Goal: Task Accomplishment & Management: Use online tool/utility

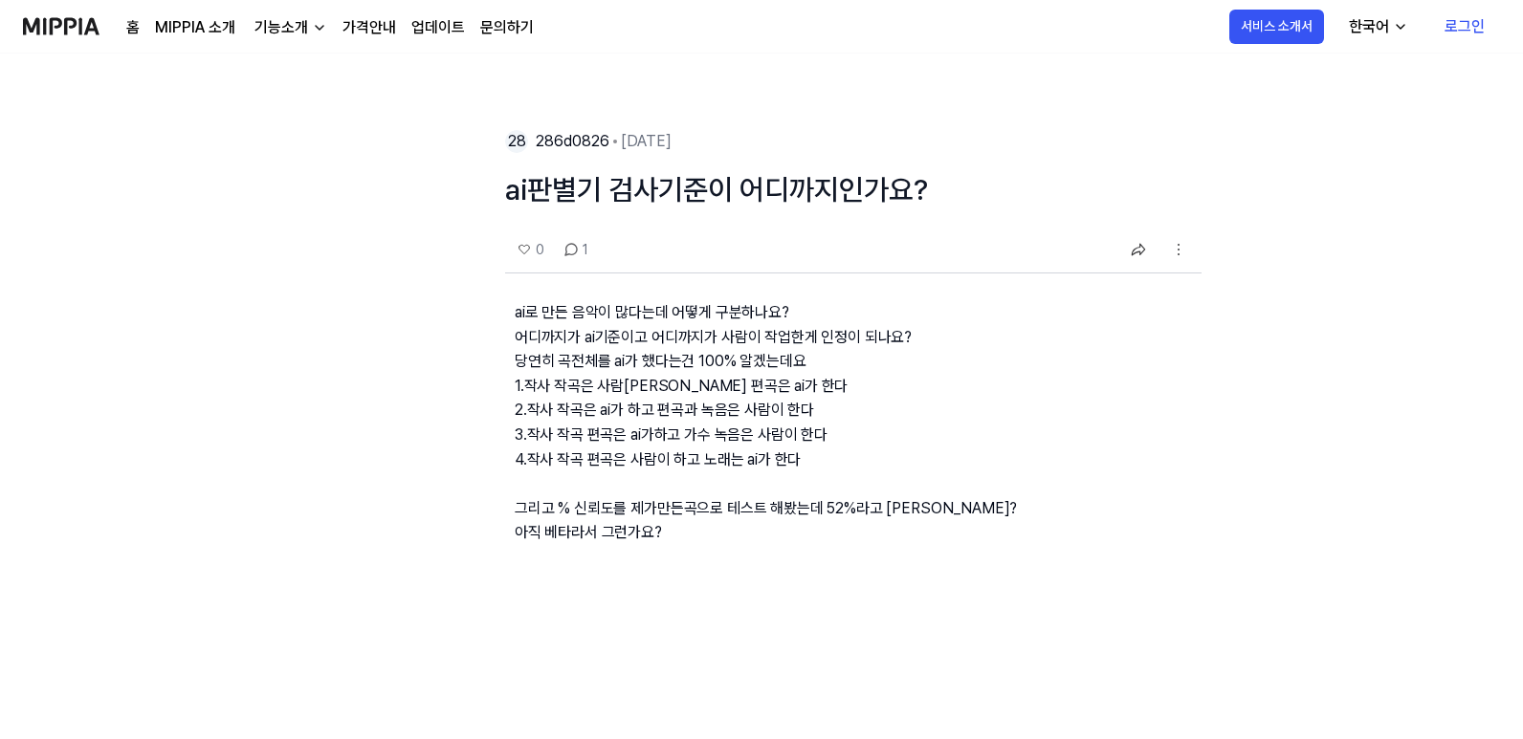
click at [70, 36] on img at bounding box center [61, 26] width 77 height 53
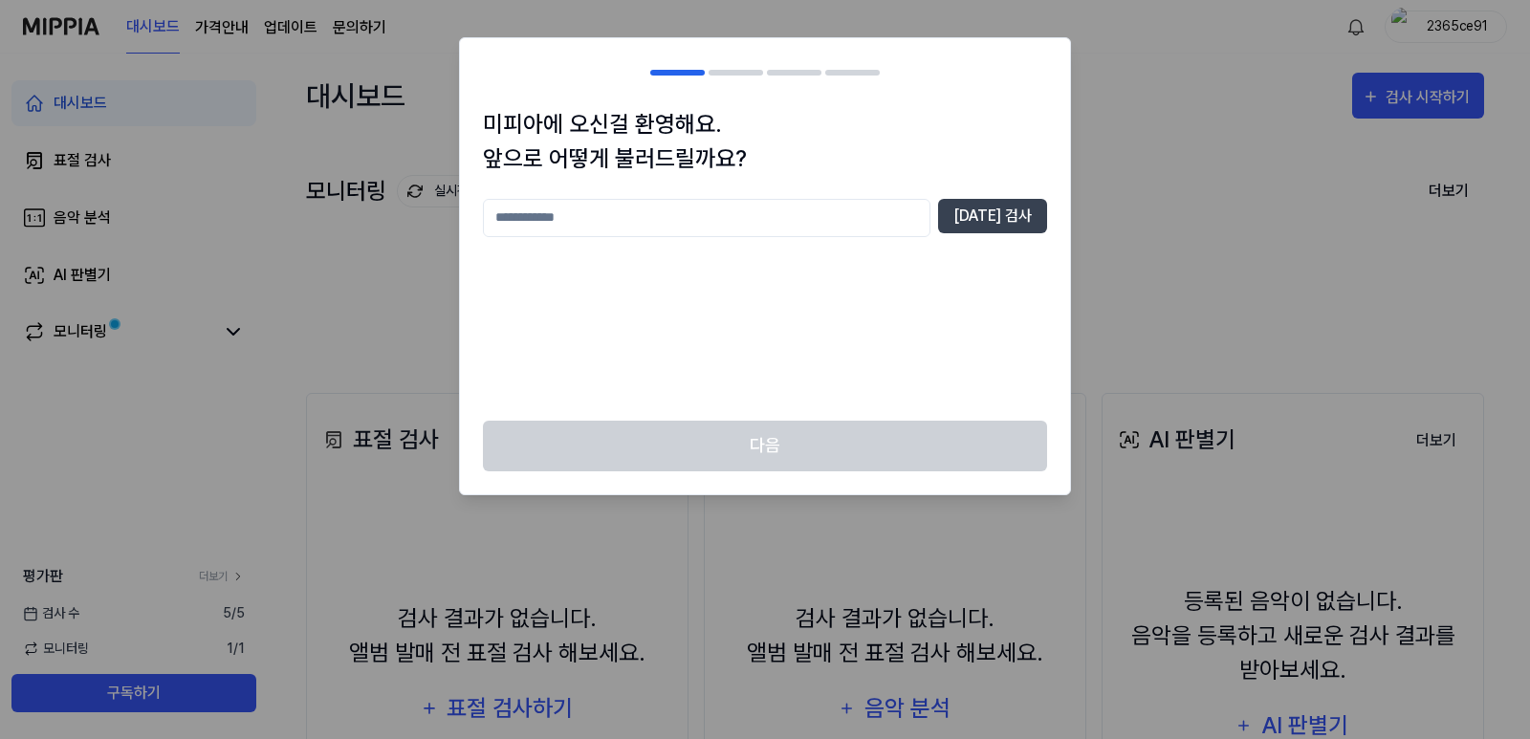
click at [737, 228] on input "text" at bounding box center [707, 218] width 448 height 38
type input "**"
click at [980, 209] on button "중복 검사" at bounding box center [992, 216] width 109 height 34
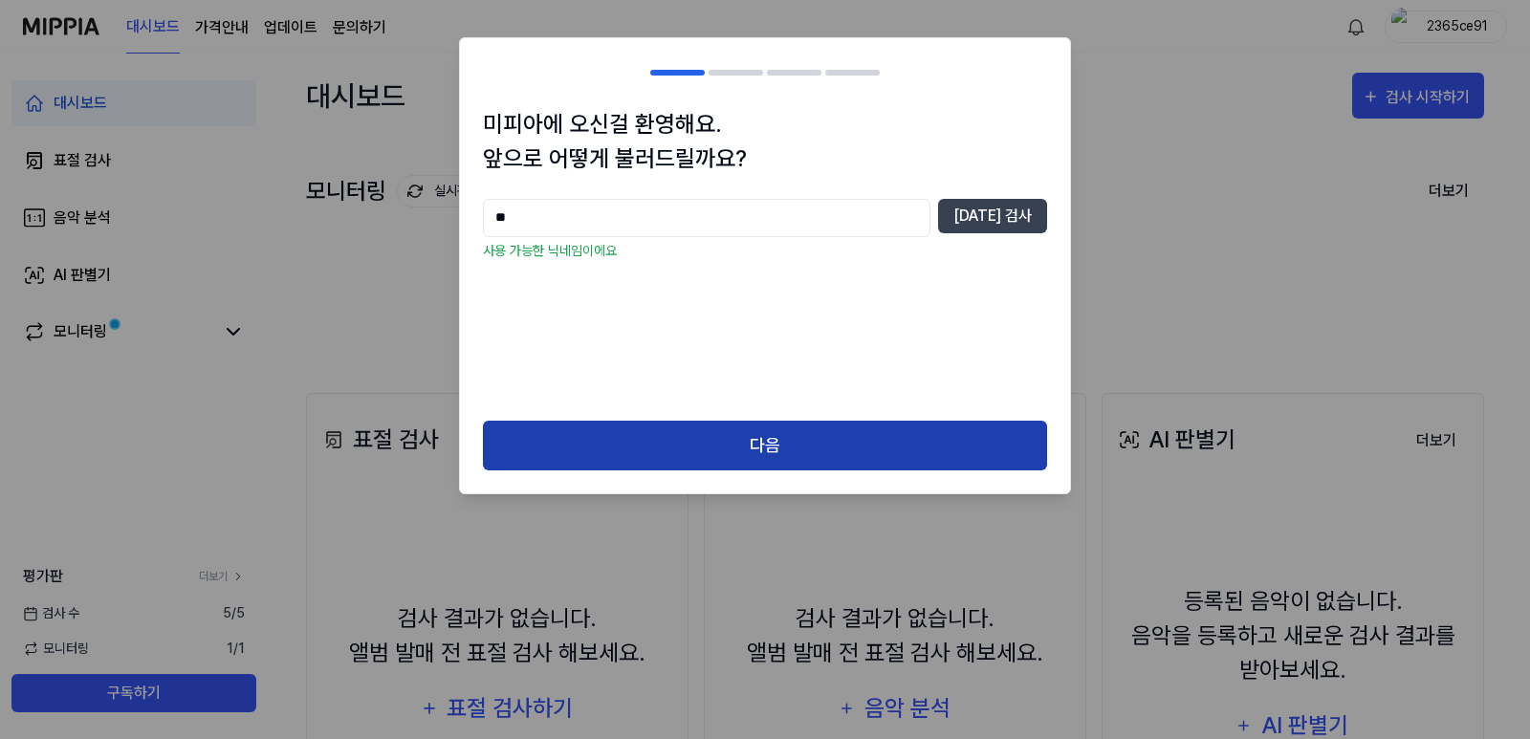
click at [862, 424] on button "다음" at bounding box center [765, 446] width 564 height 51
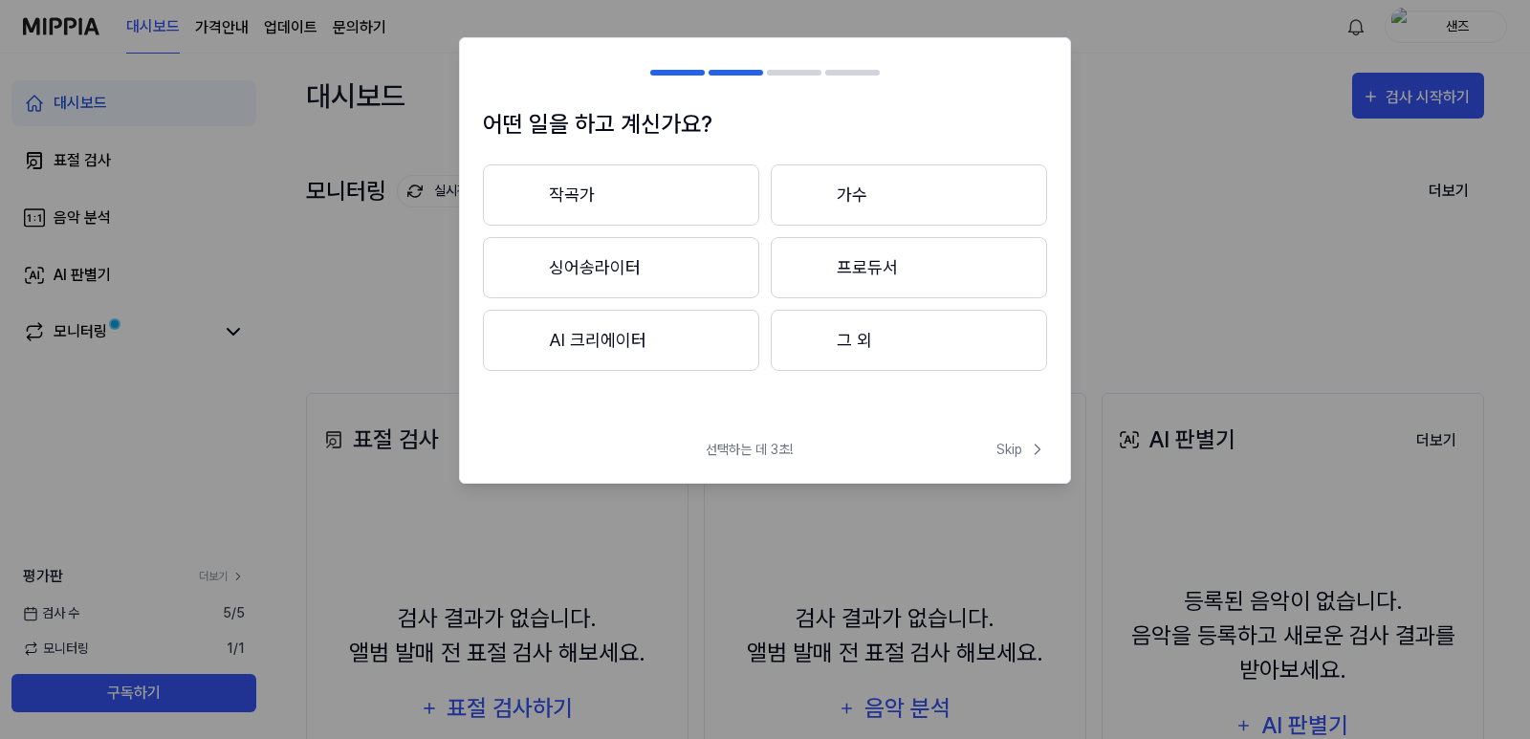
click at [829, 320] on button "그 외" at bounding box center [909, 340] width 276 height 61
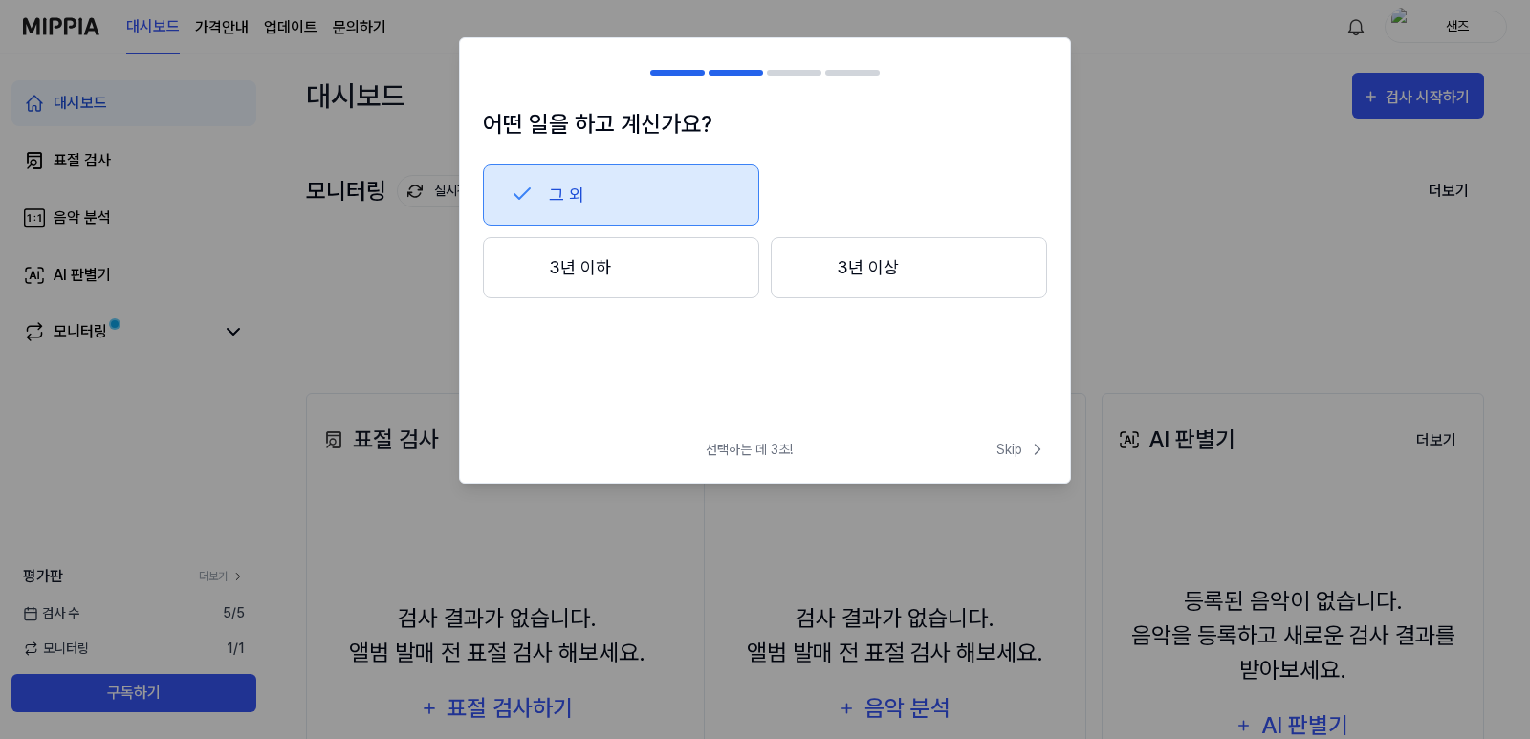
click at [749, 284] on button "3년 이하" at bounding box center [621, 267] width 276 height 61
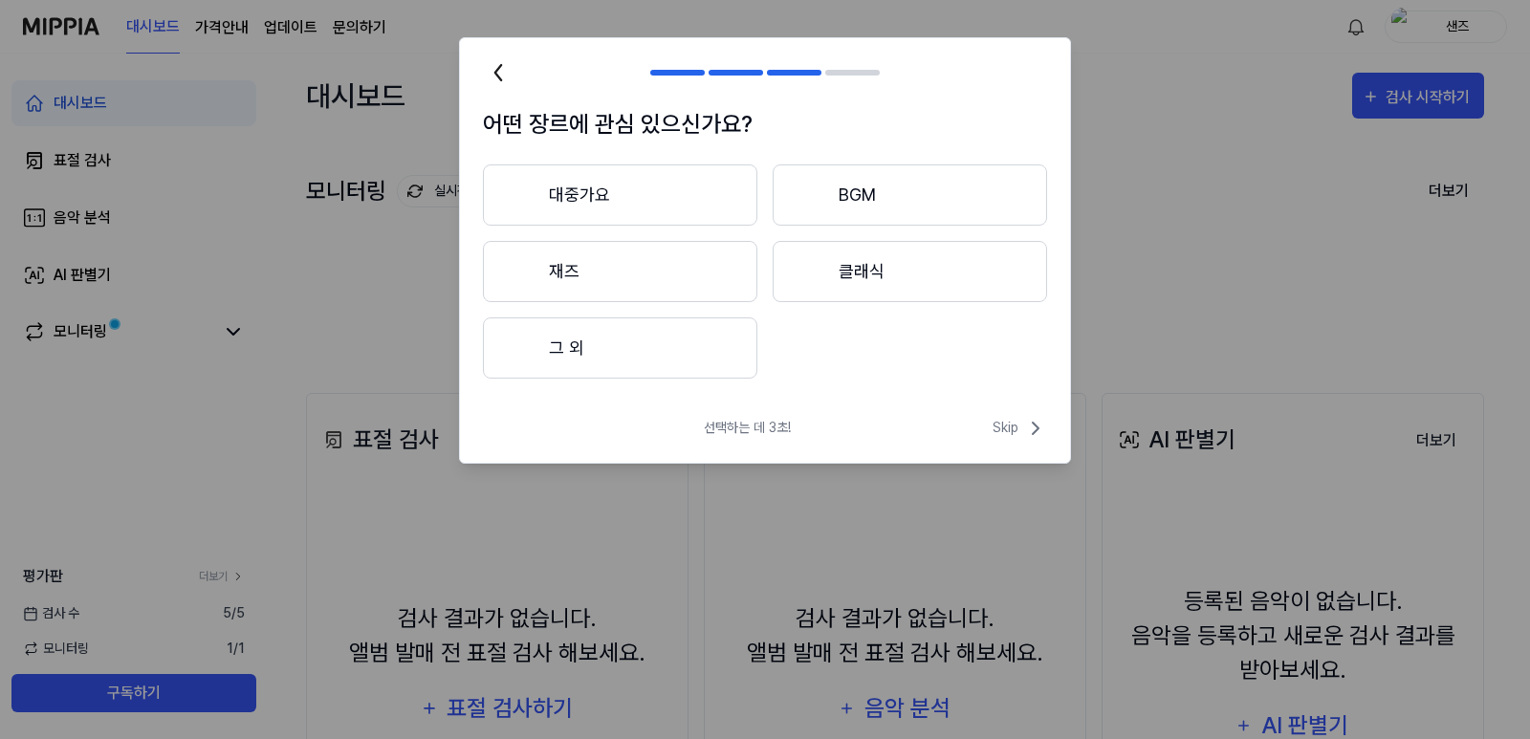
click at [702, 211] on button "대중가요" at bounding box center [620, 194] width 274 height 61
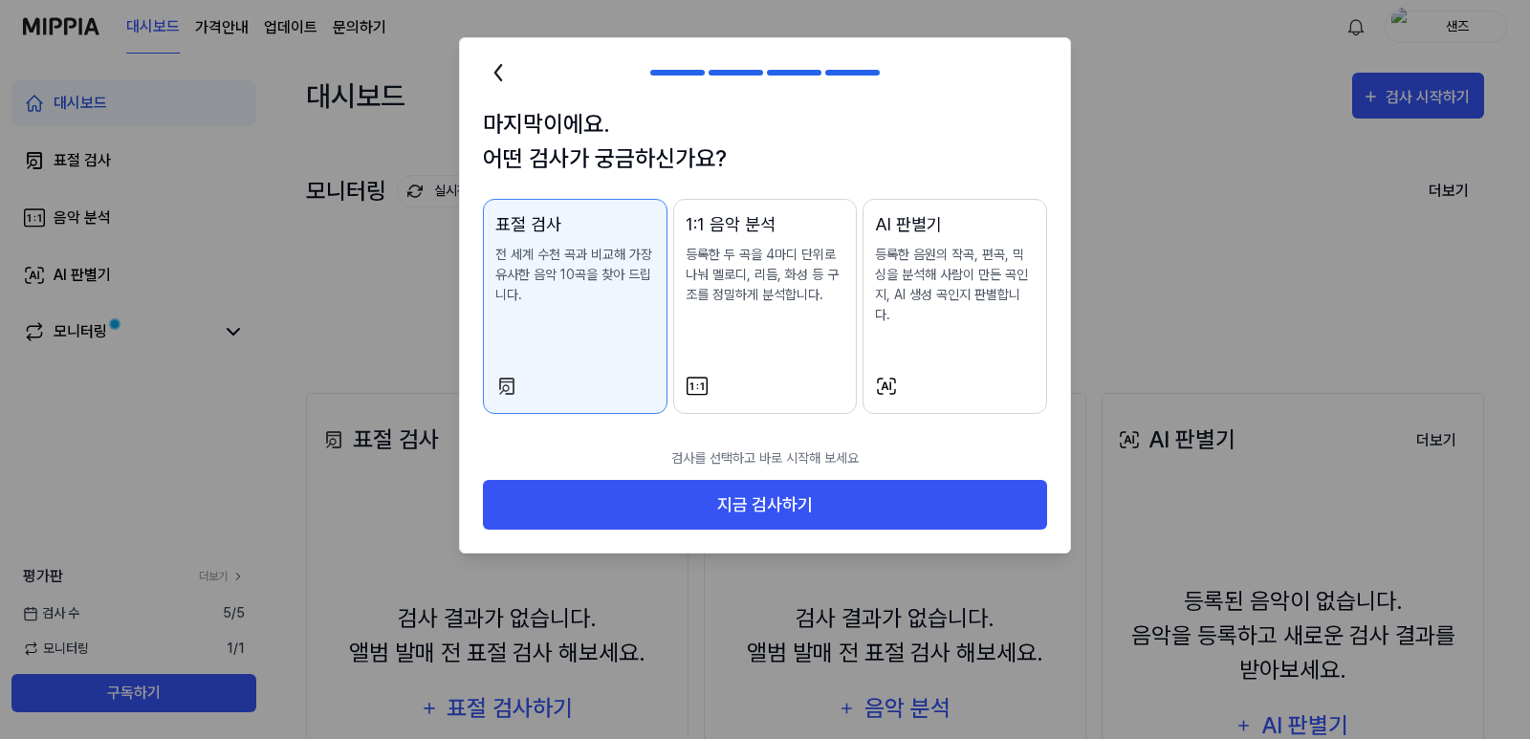
click at [916, 310] on div "AI 판별기 등록한 음원의 작곡, 편곡, 믹싱을 분석해 사람이 만든 곡인지, AI 생성 곡인지 판별합니다." at bounding box center [955, 287] width 160 height 152
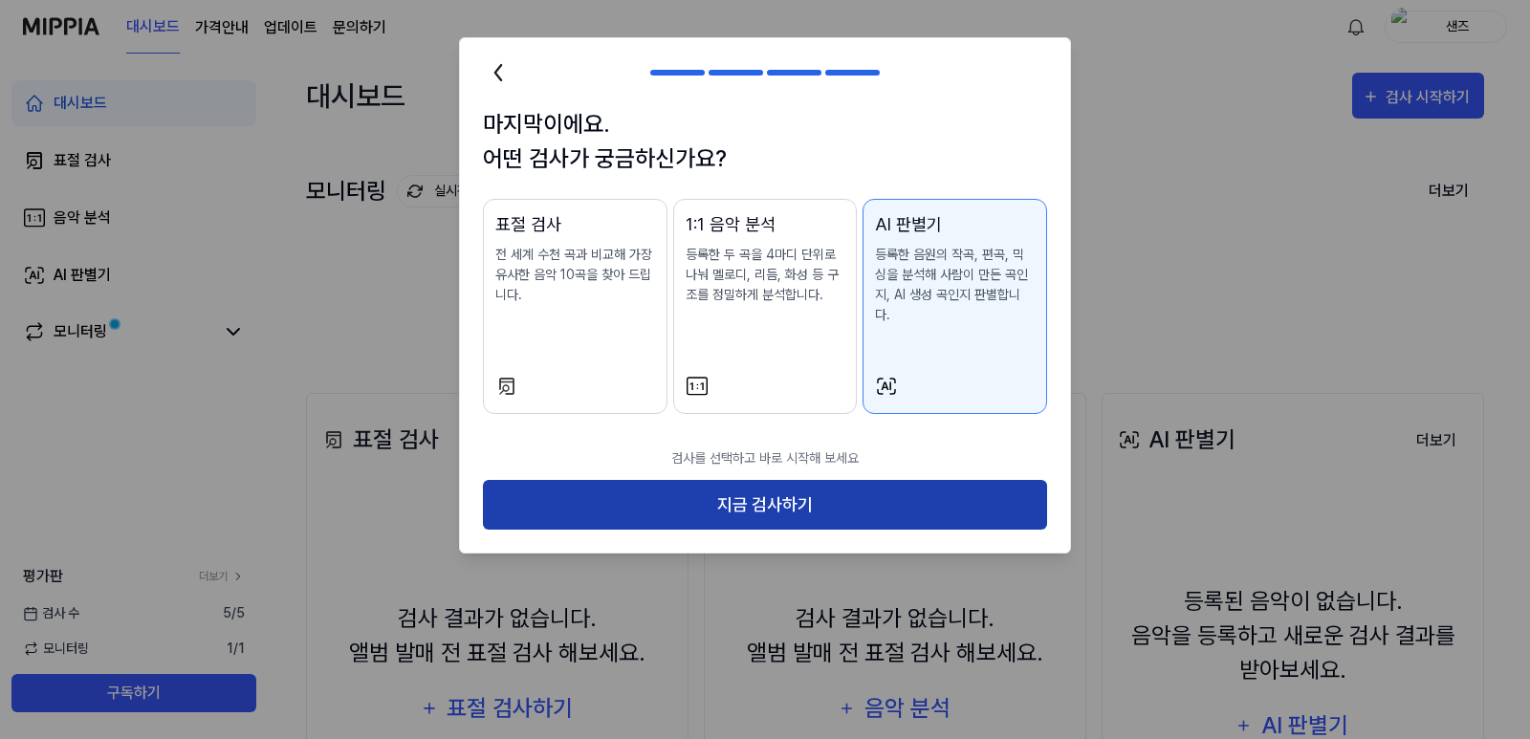
click at [877, 480] on button "지금 검사하기" at bounding box center [765, 505] width 564 height 51
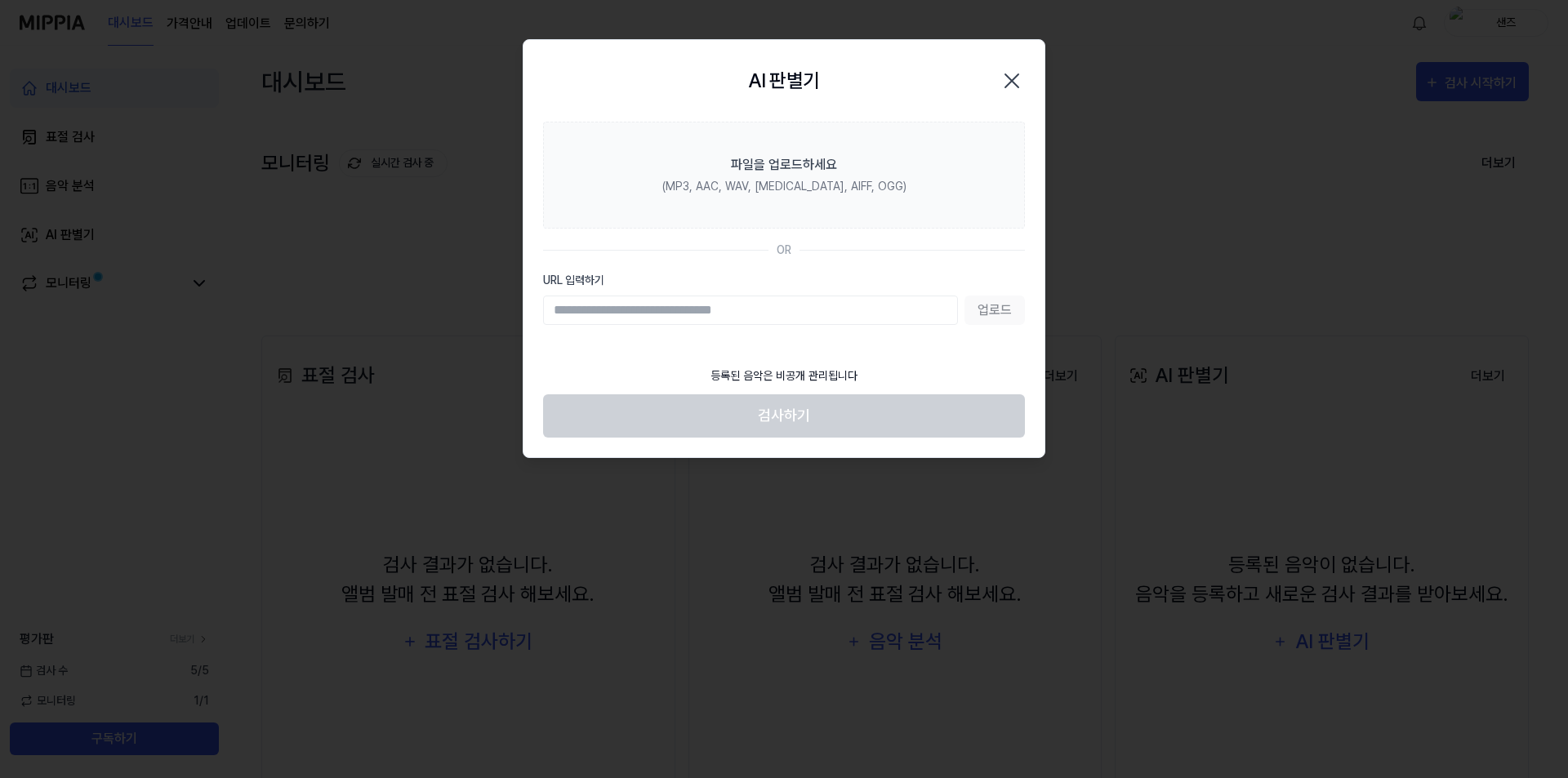
click at [769, 314] on input "URL 입력하기" at bounding box center [751, 310] width 415 height 29
paste input "**********"
type input "**********"
click at [977, 313] on button "업로드" at bounding box center [994, 310] width 61 height 29
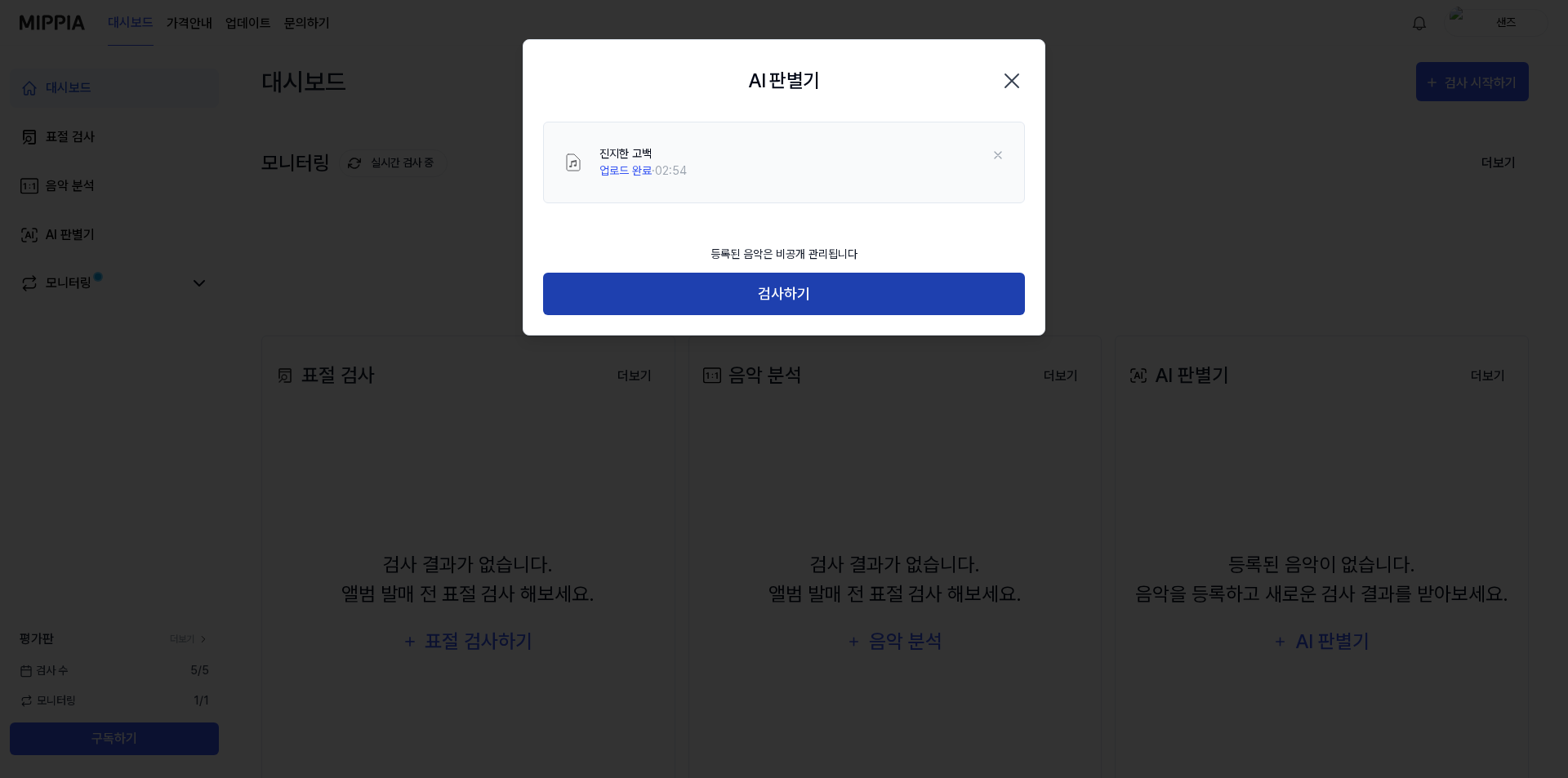
click at [810, 307] on button "검사하기" at bounding box center [784, 294] width 482 height 44
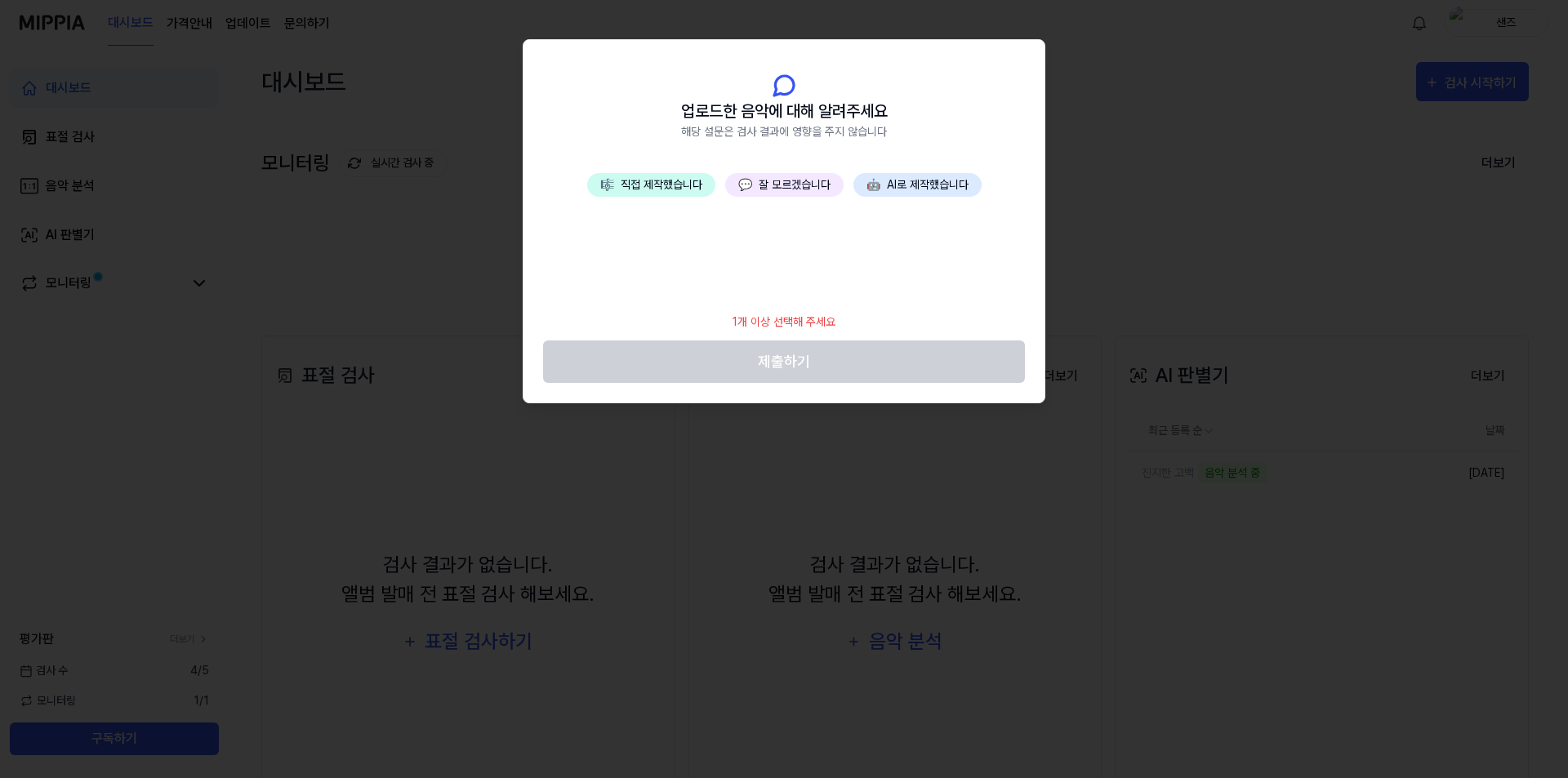
click at [814, 188] on button "💬 잘 모르겠습니다" at bounding box center [784, 185] width 119 height 24
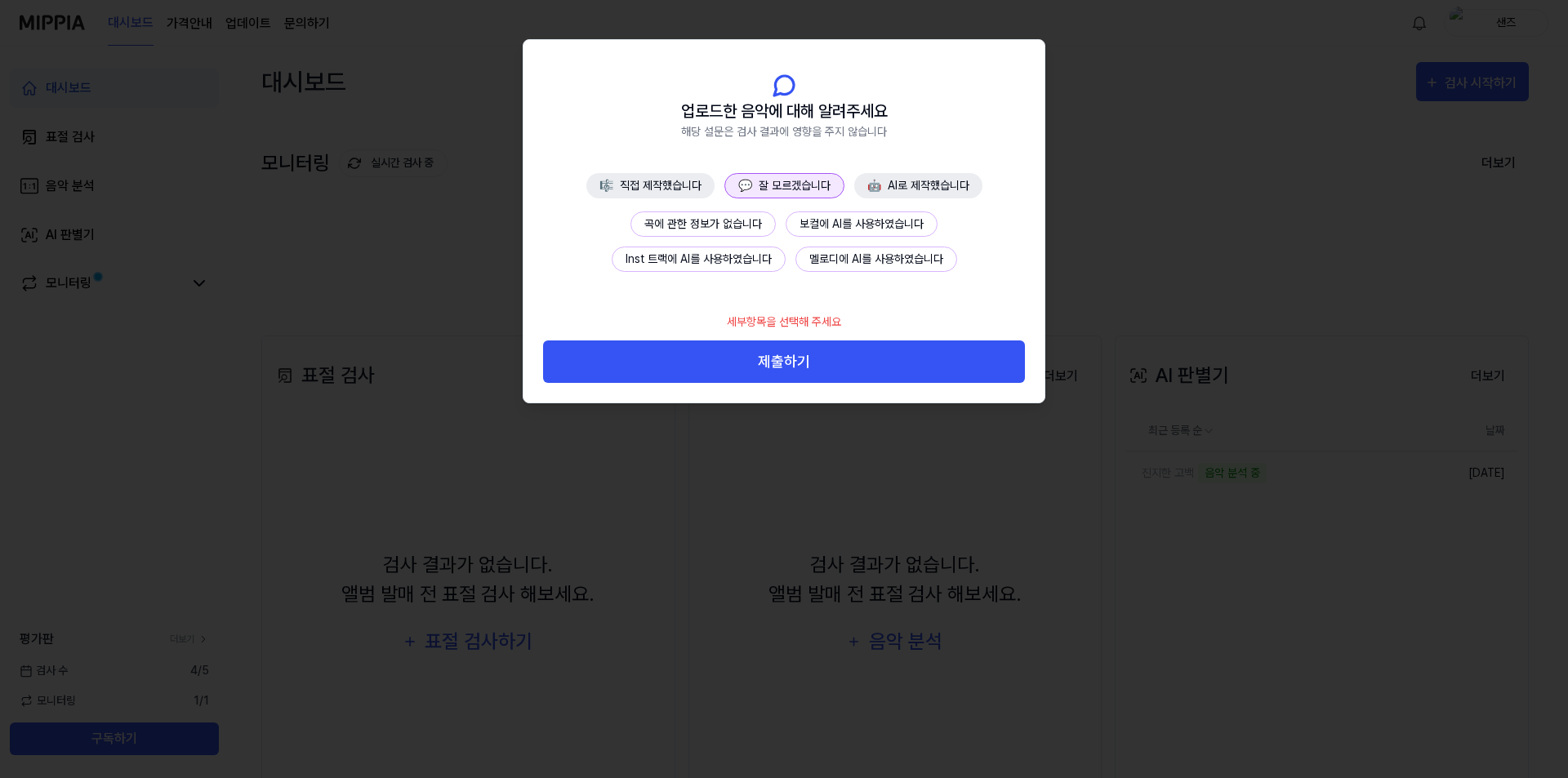
click at [810, 189] on button "💬 잘 모르겠습니다" at bounding box center [784, 186] width 120 height 26
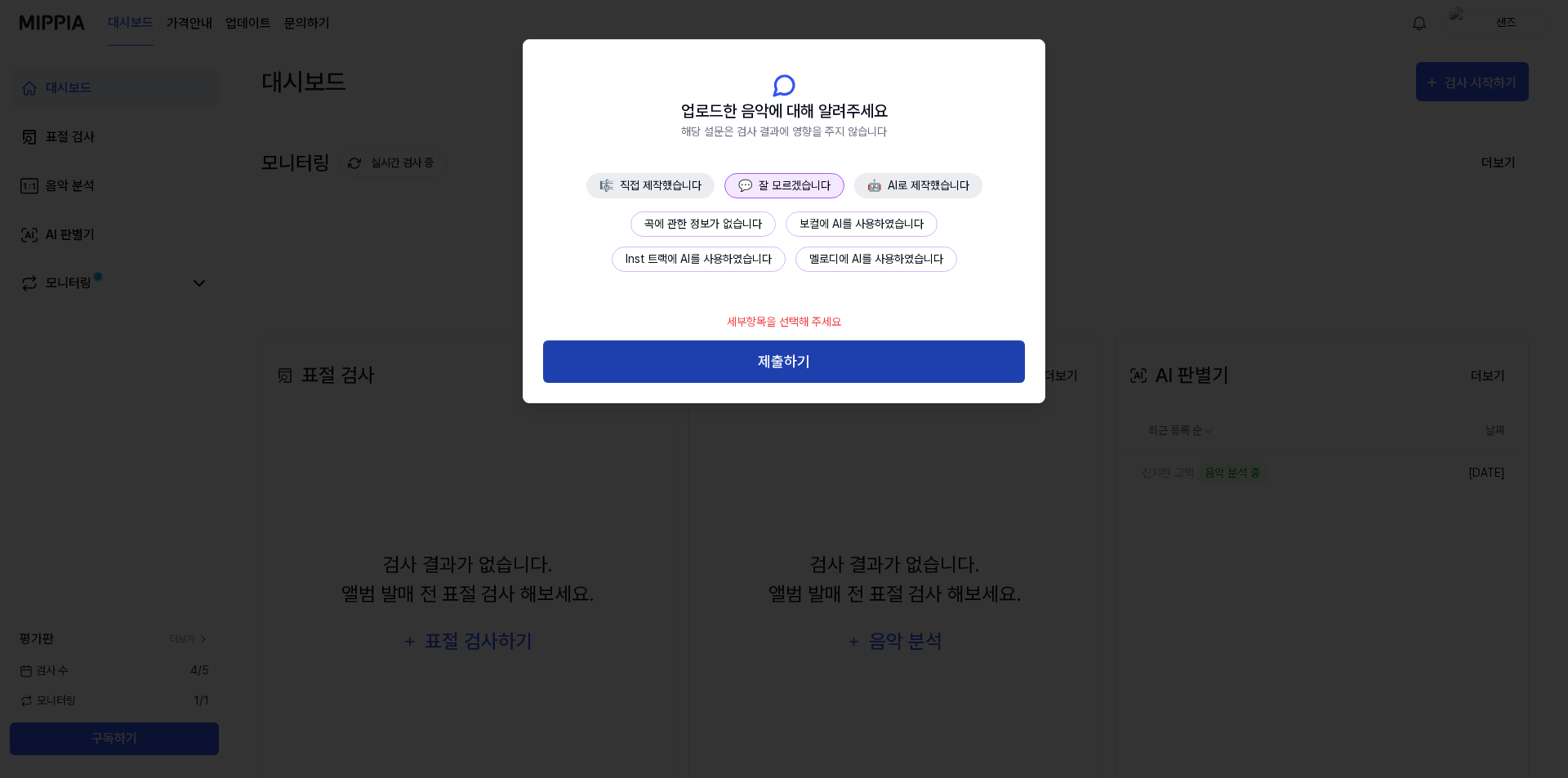
click at [792, 349] on button "제출하기" at bounding box center [784, 362] width 482 height 44
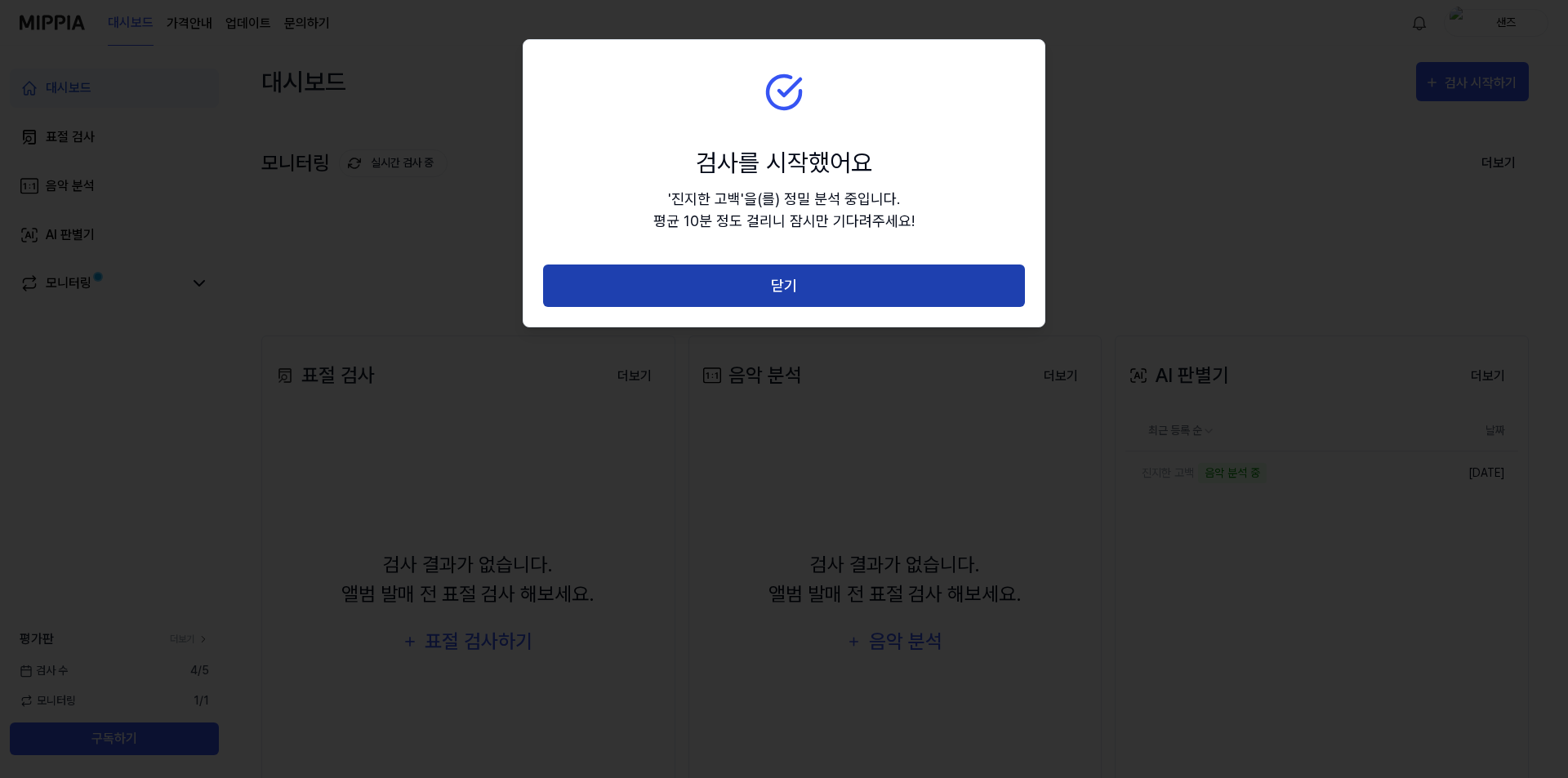
click at [789, 289] on button "닫기" at bounding box center [784, 286] width 482 height 44
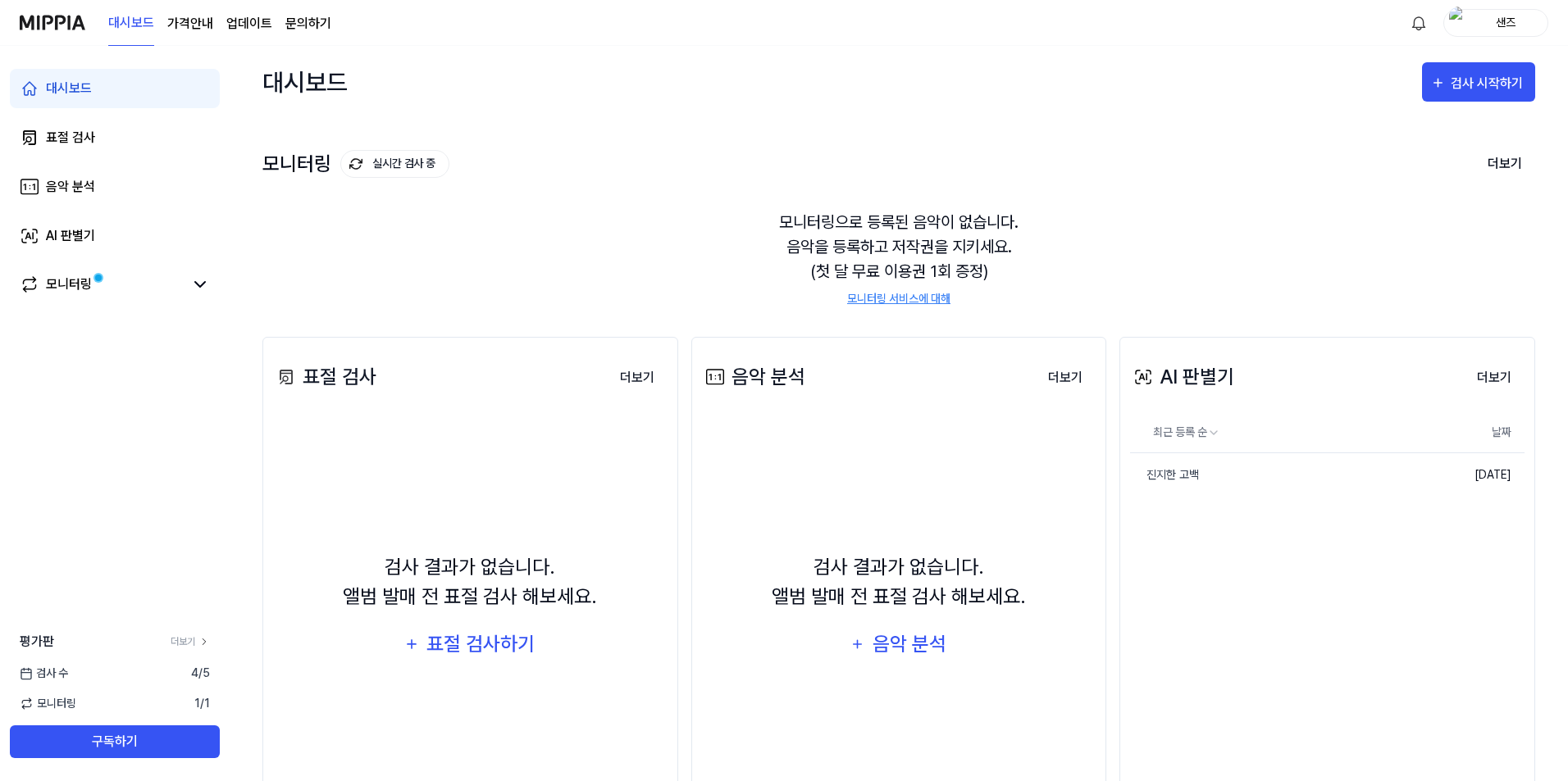
click at [1209, 217] on div "모니터링으로 등록된 음악이 없습니다. 음악을 등록하고 저작권을 지키세요. (첫 달 무료 이용권 1회 증정) 모니터링 서비스에 대해" at bounding box center [898, 259] width 1272 height 137
click at [167, 279] on link "모니터링" at bounding box center [101, 284] width 164 height 20
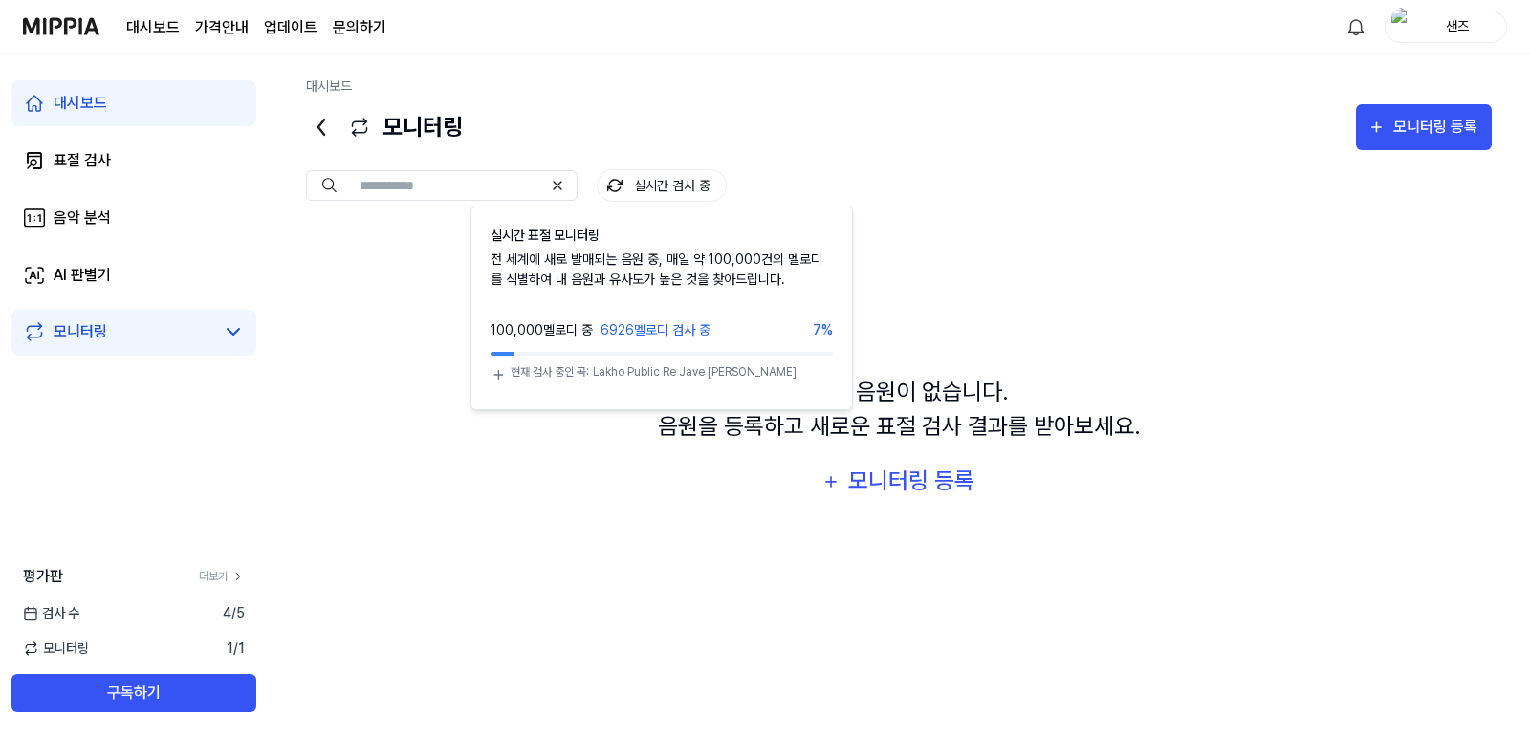
click at [606, 183] on button "실시간 검사 중" at bounding box center [662, 185] width 130 height 33
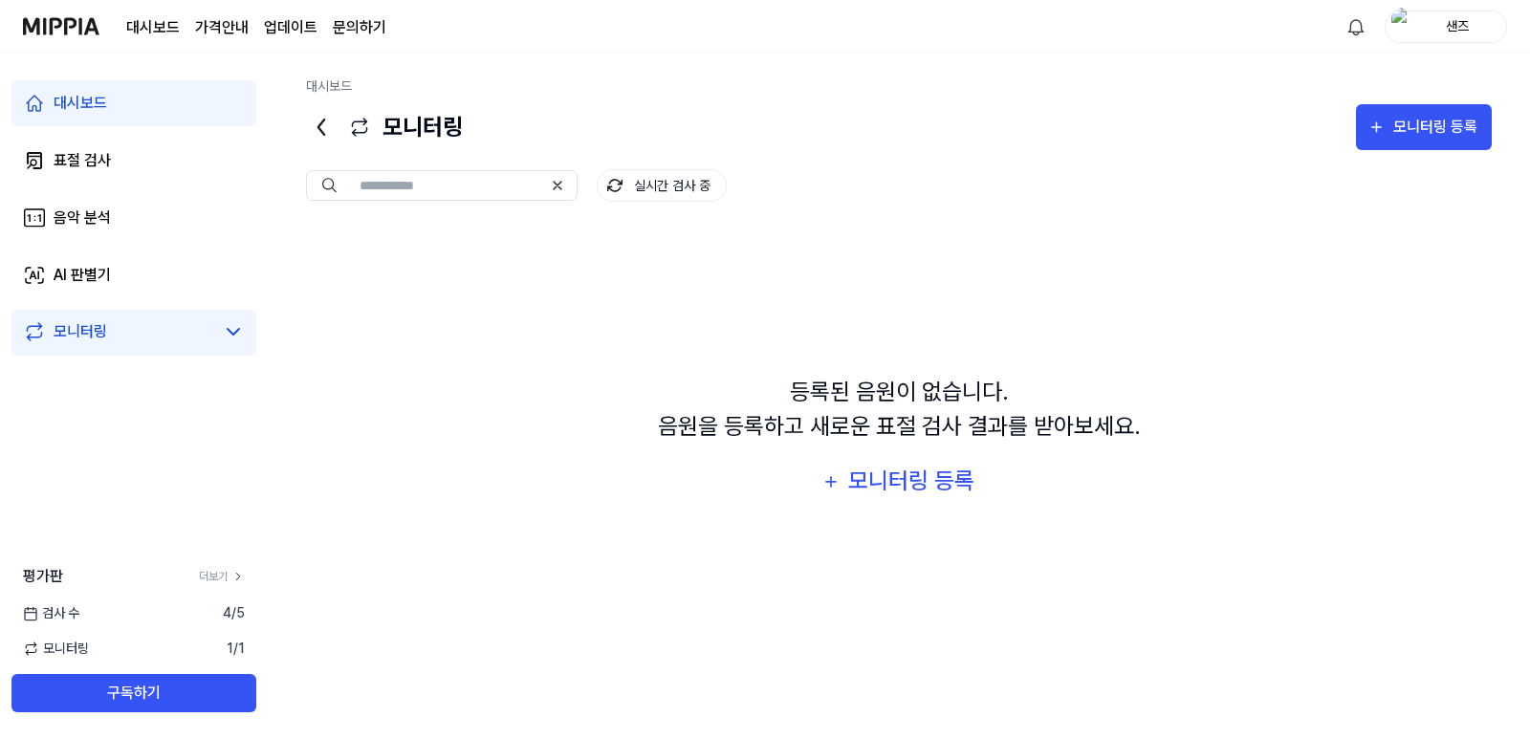
click at [107, 319] on div "모니터링" at bounding box center [133, 333] width 245 height 46
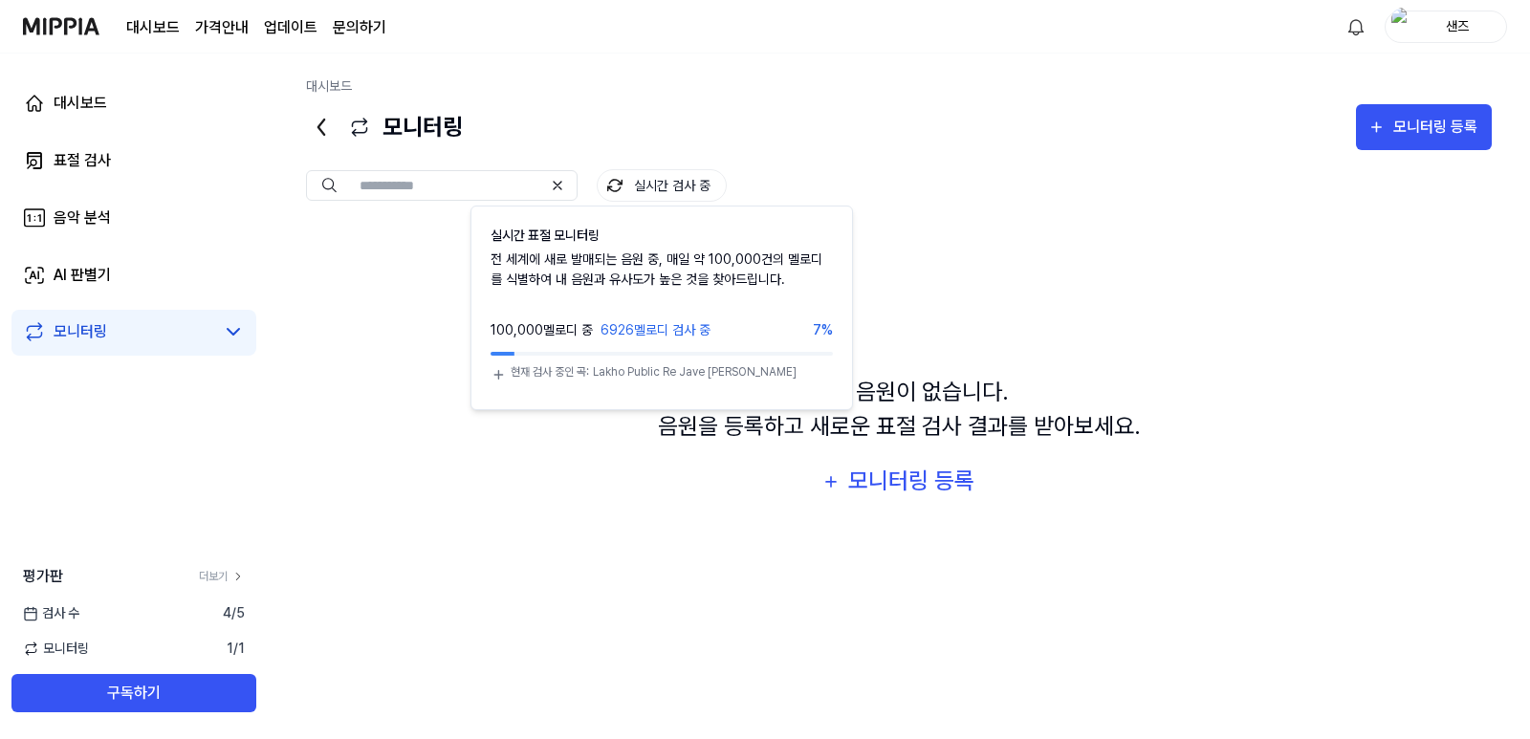
click at [638, 179] on button "실시간 검사 중" at bounding box center [662, 185] width 130 height 33
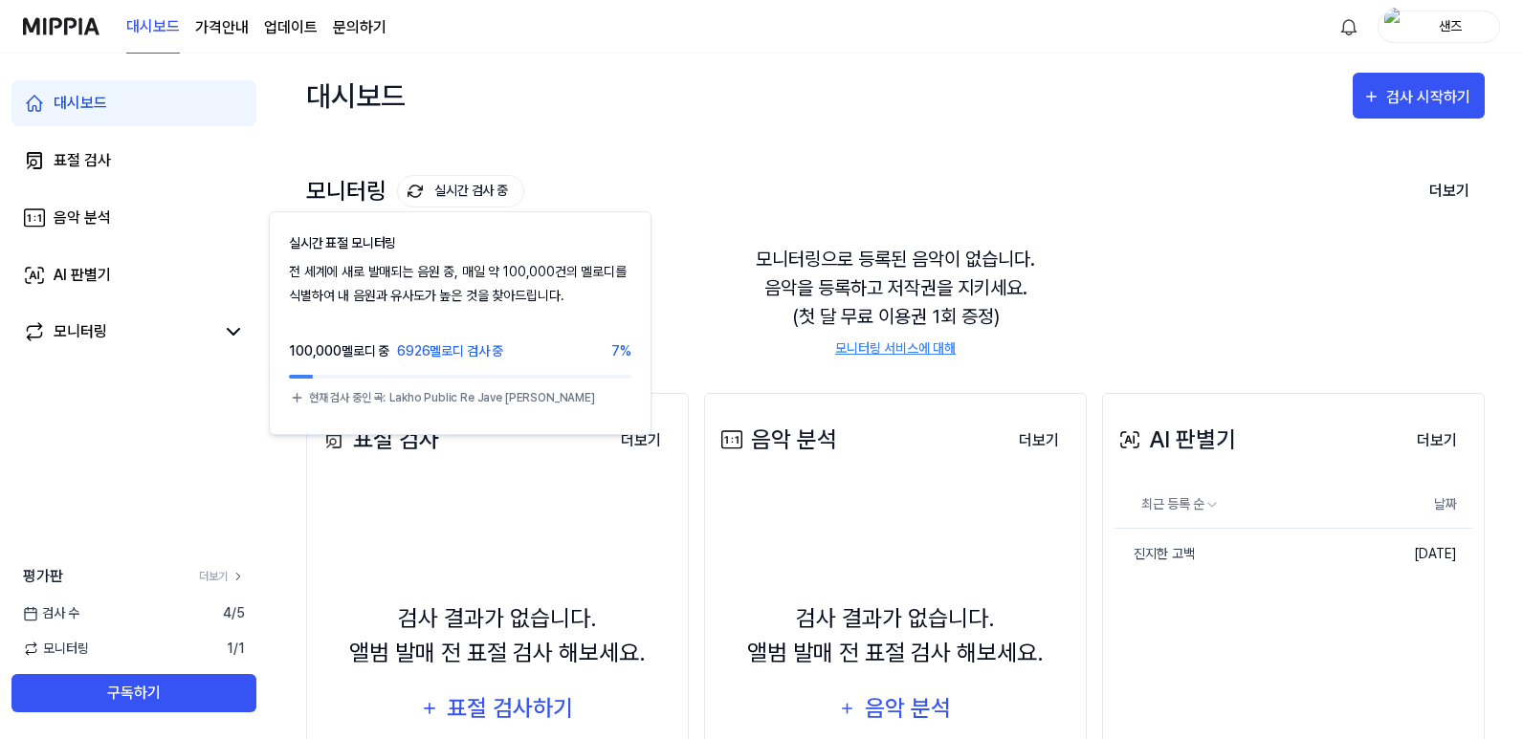
click at [468, 201] on button "실시간 검사 중" at bounding box center [460, 191] width 127 height 33
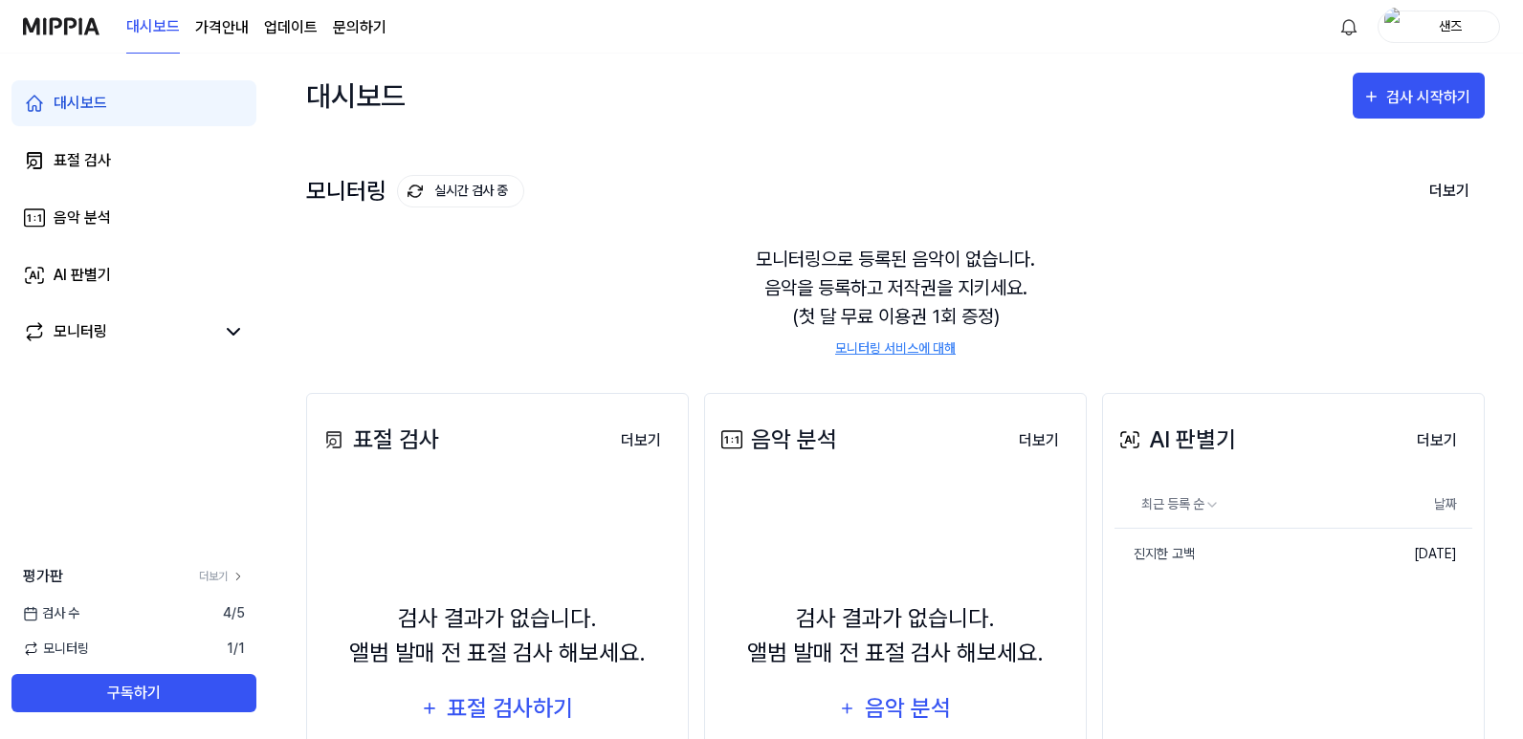
click at [468, 197] on button "실시간 검사 중" at bounding box center [460, 191] width 127 height 33
click at [1456, 86] on div "검사 시작하기" at bounding box center [1430, 97] width 89 height 25
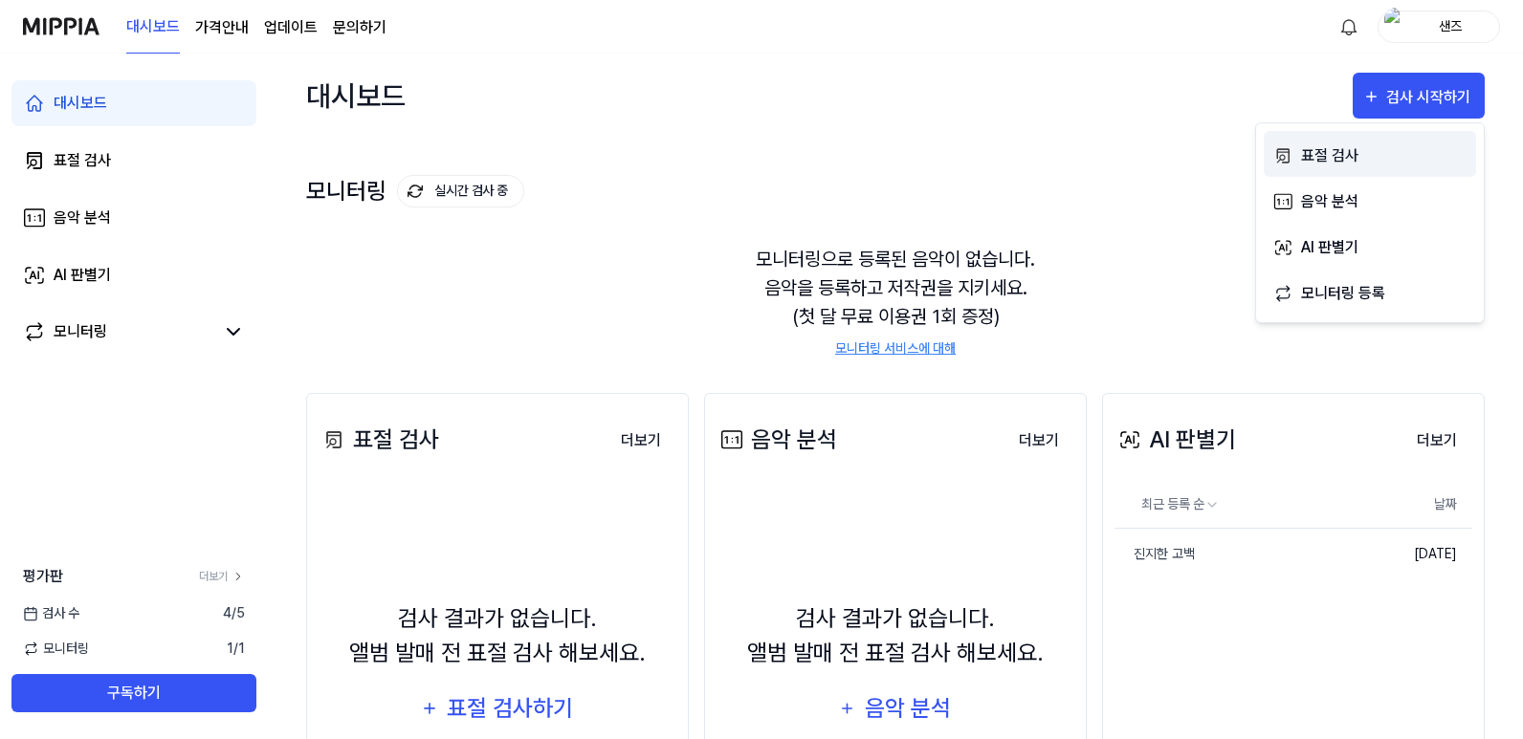
click at [1351, 170] on button "표절 검사" at bounding box center [1369, 154] width 212 height 46
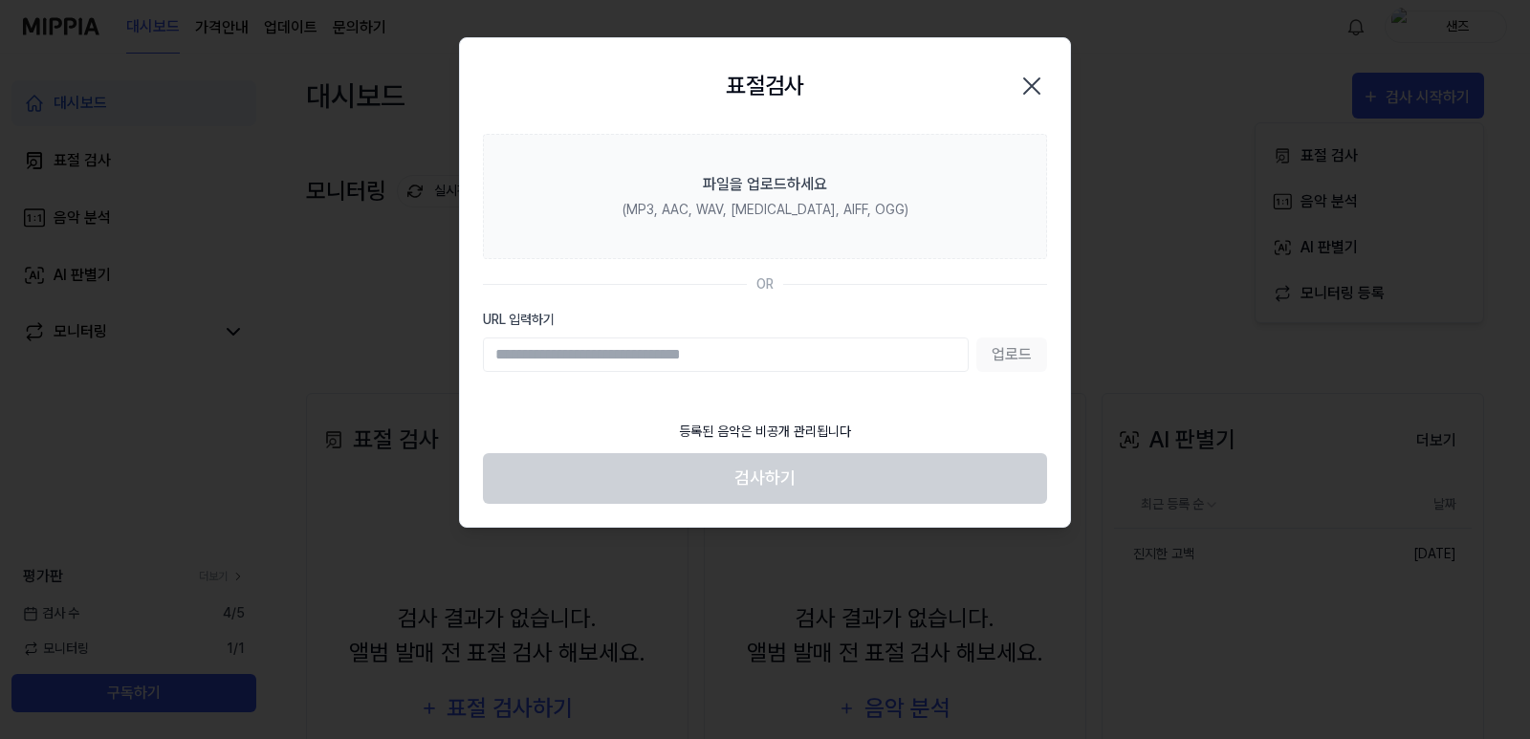
click at [857, 340] on input "URL 입력하기" at bounding box center [726, 355] width 486 height 34
paste input "**********"
type input "**********"
click at [1005, 352] on button "업로드" at bounding box center [1011, 355] width 71 height 34
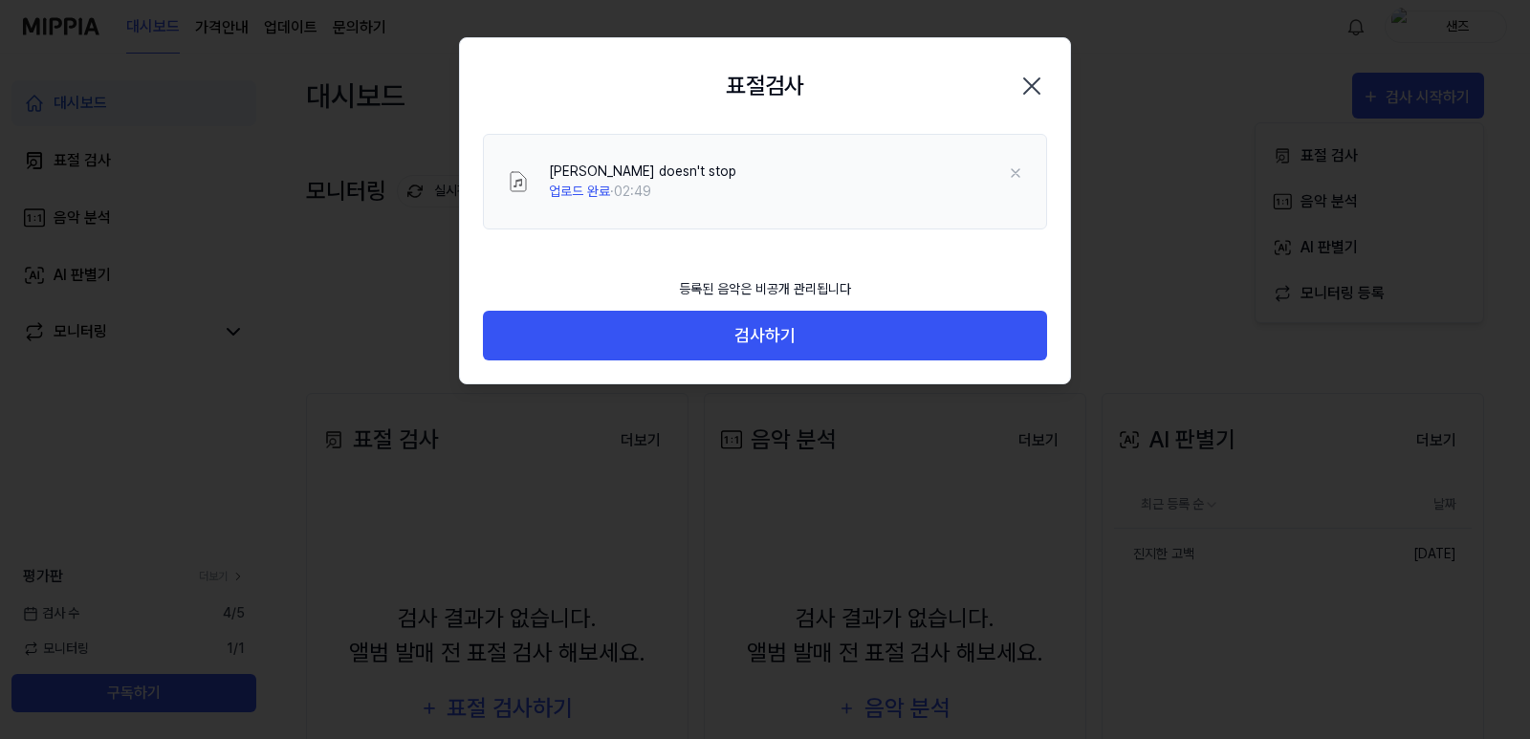
click at [950, 342] on button "검사하기" at bounding box center [765, 336] width 564 height 51
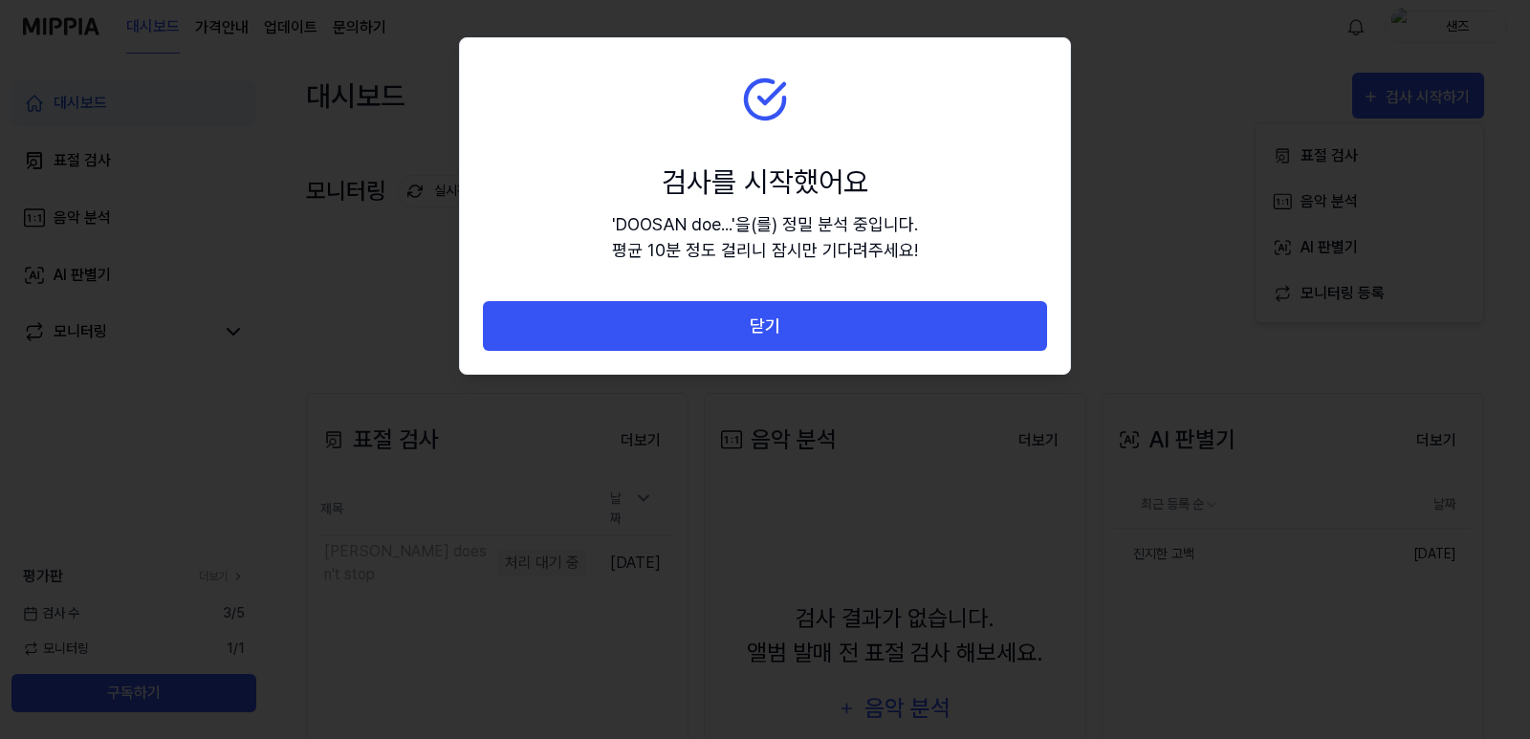
click at [950, 342] on button "닫기" at bounding box center [765, 326] width 564 height 51
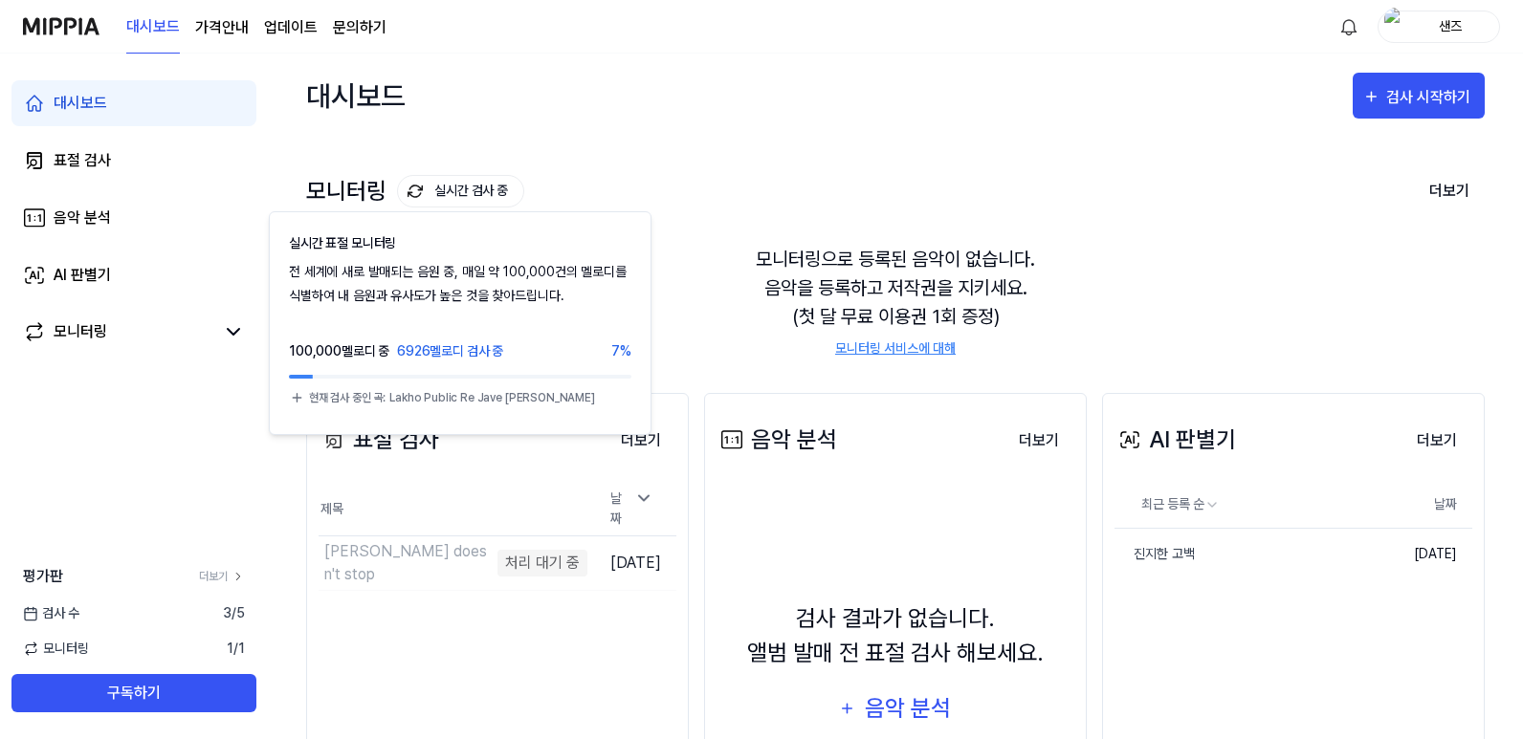
click at [476, 199] on button "실시간 검사 중" at bounding box center [460, 191] width 127 height 33
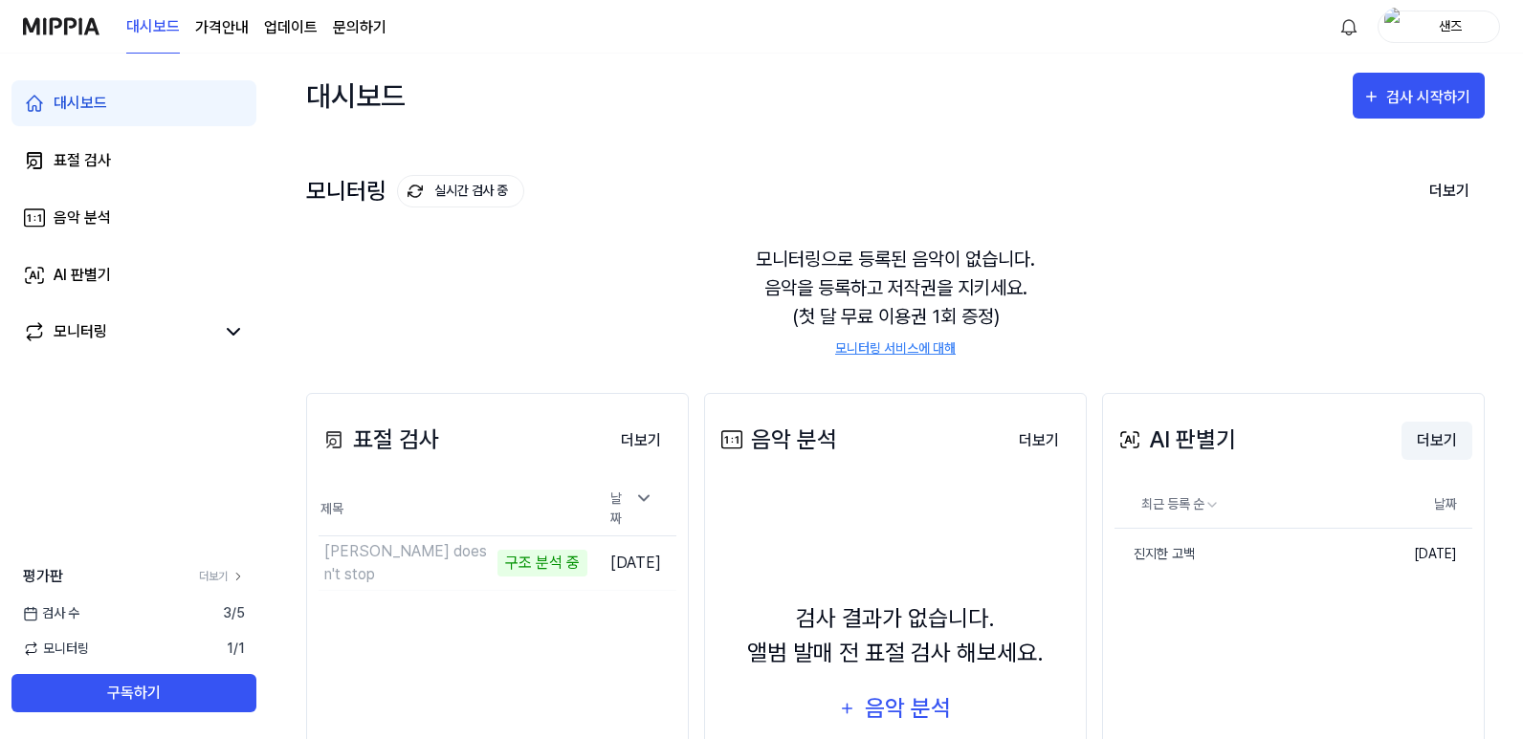
click at [1422, 445] on button "더보기" at bounding box center [1436, 441] width 71 height 38
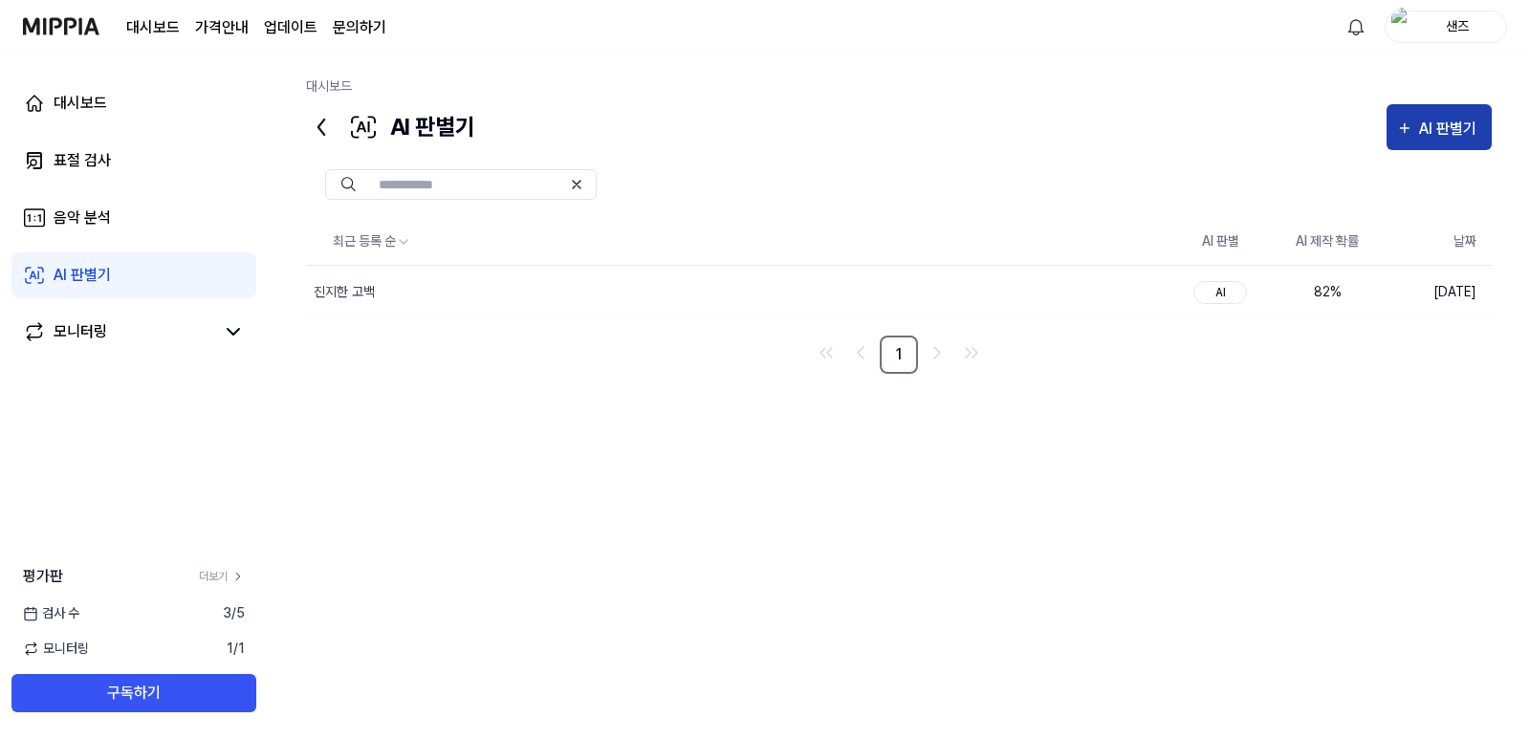
click at [1464, 137] on div "AI 판별기" at bounding box center [1450, 129] width 63 height 25
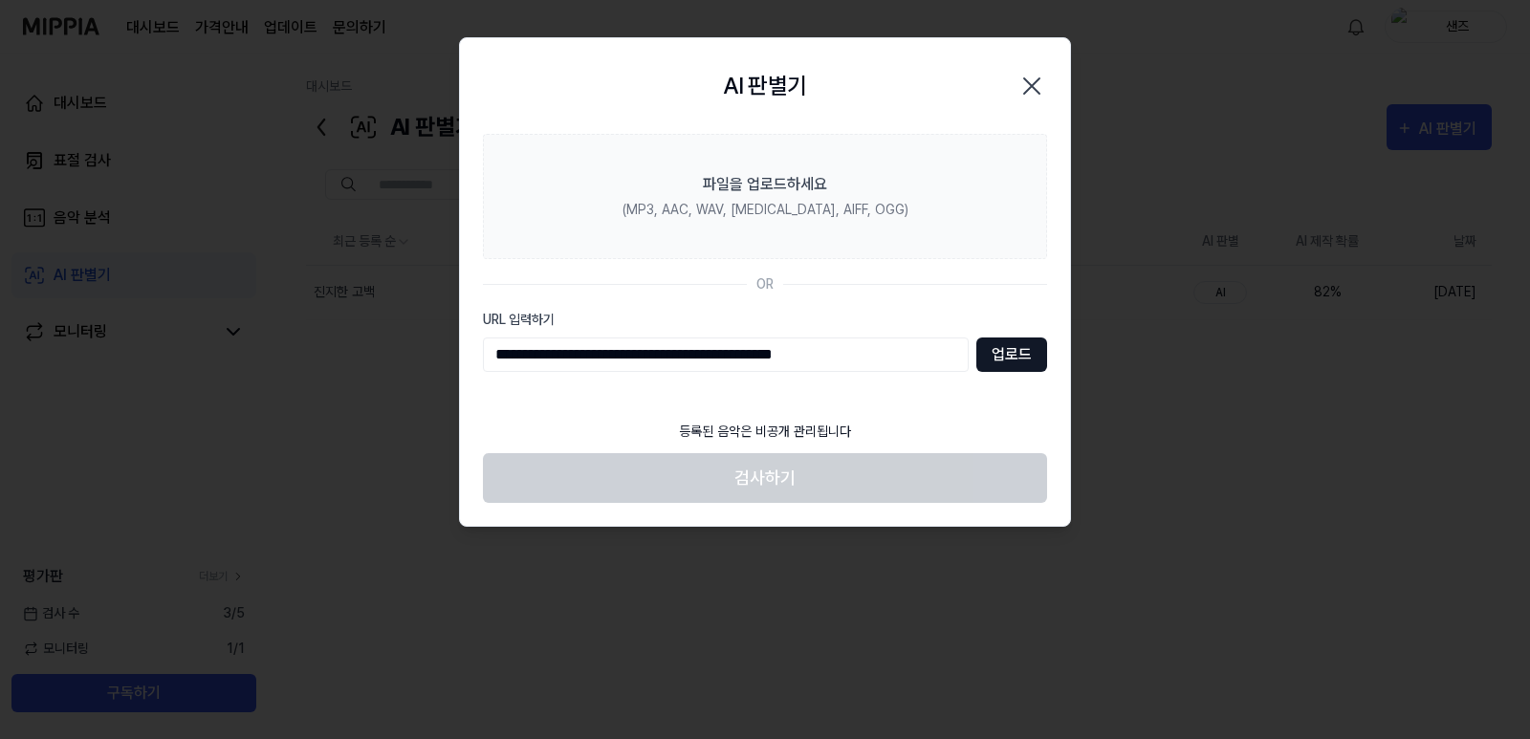
type input "**********"
click at [988, 338] on button "업로드" at bounding box center [1011, 355] width 71 height 34
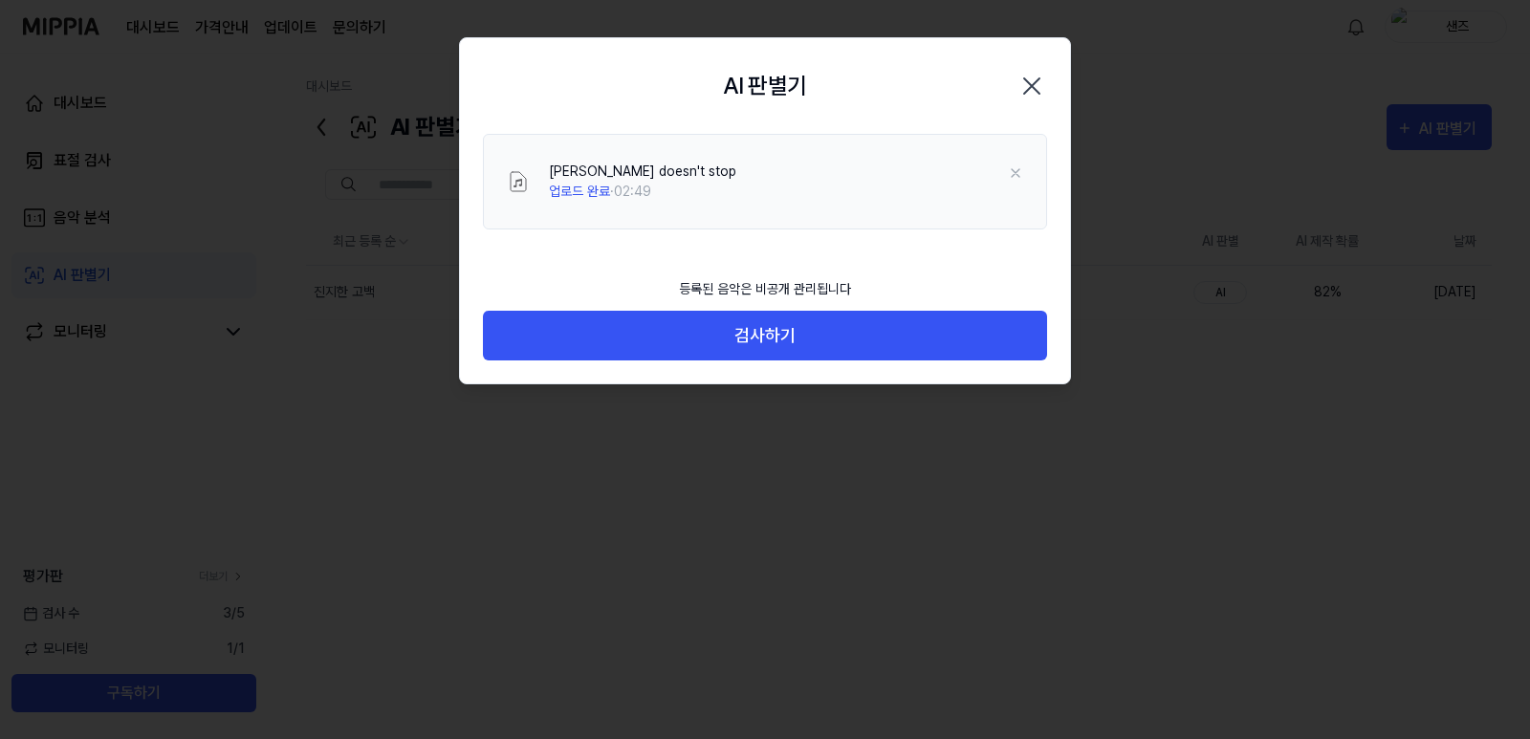
click at [819, 364] on div "등록된 음악은 비공개 관리됩니다 검사하기" at bounding box center [765, 326] width 610 height 117
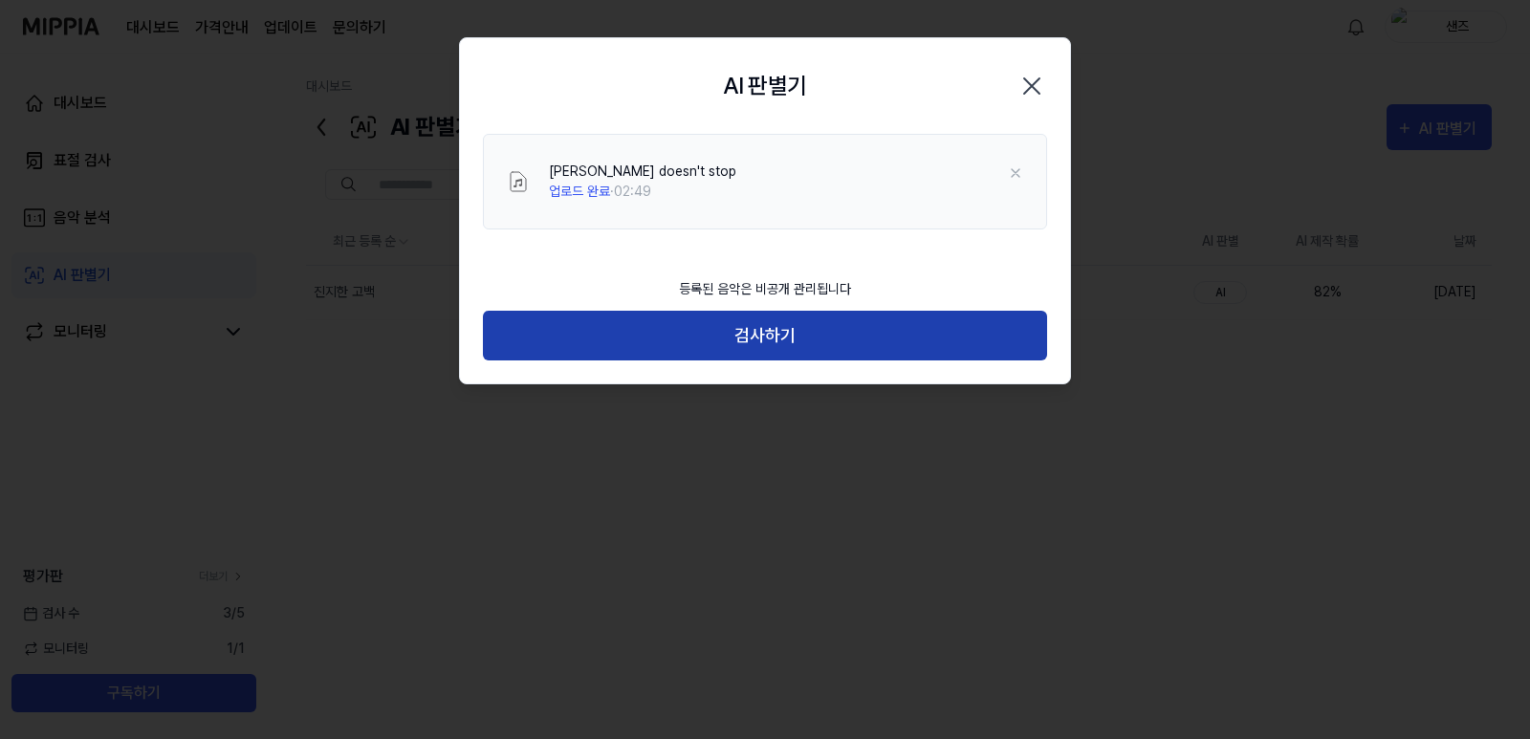
click at [811, 352] on button "검사하기" at bounding box center [765, 336] width 564 height 51
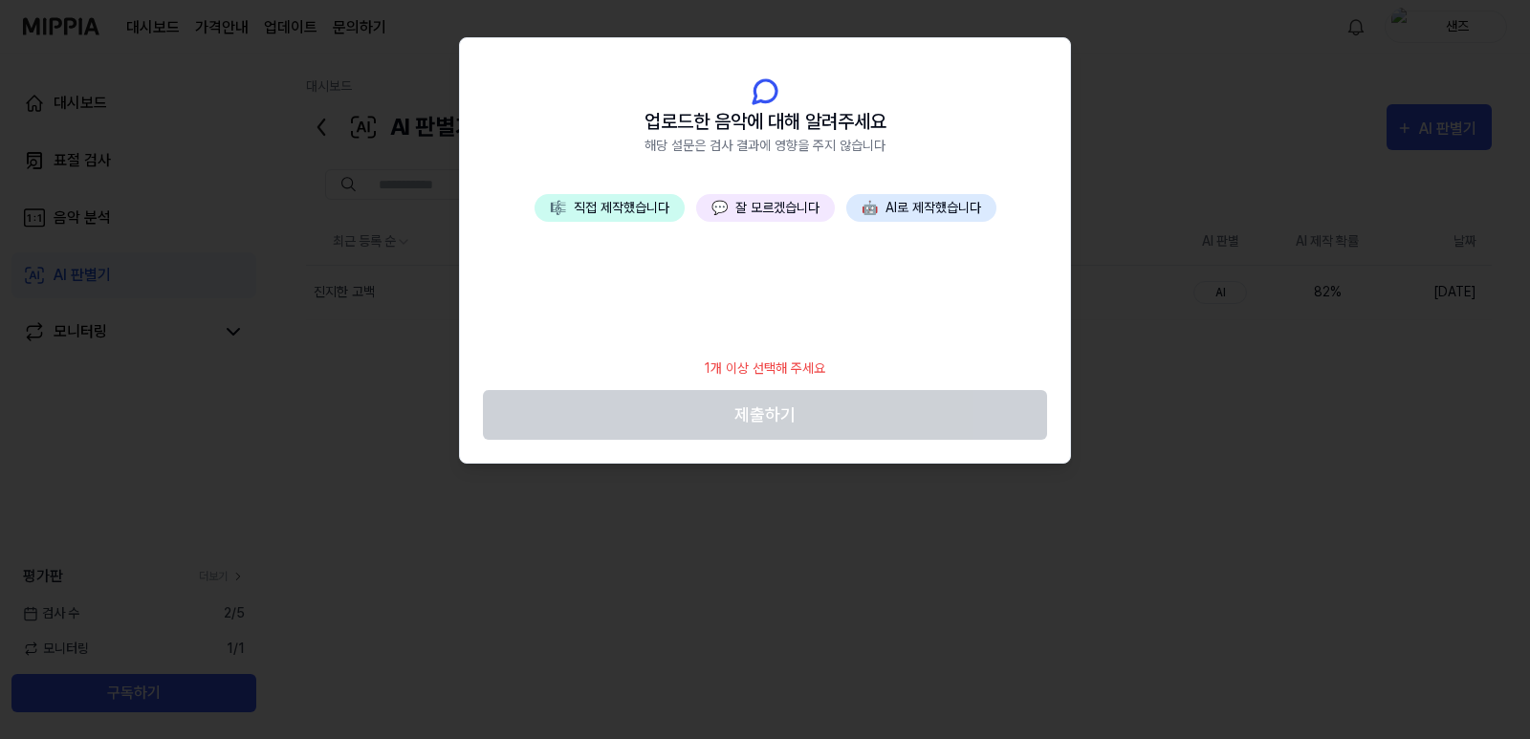
click at [773, 218] on button "💬 잘 모르겠습니다" at bounding box center [765, 208] width 139 height 28
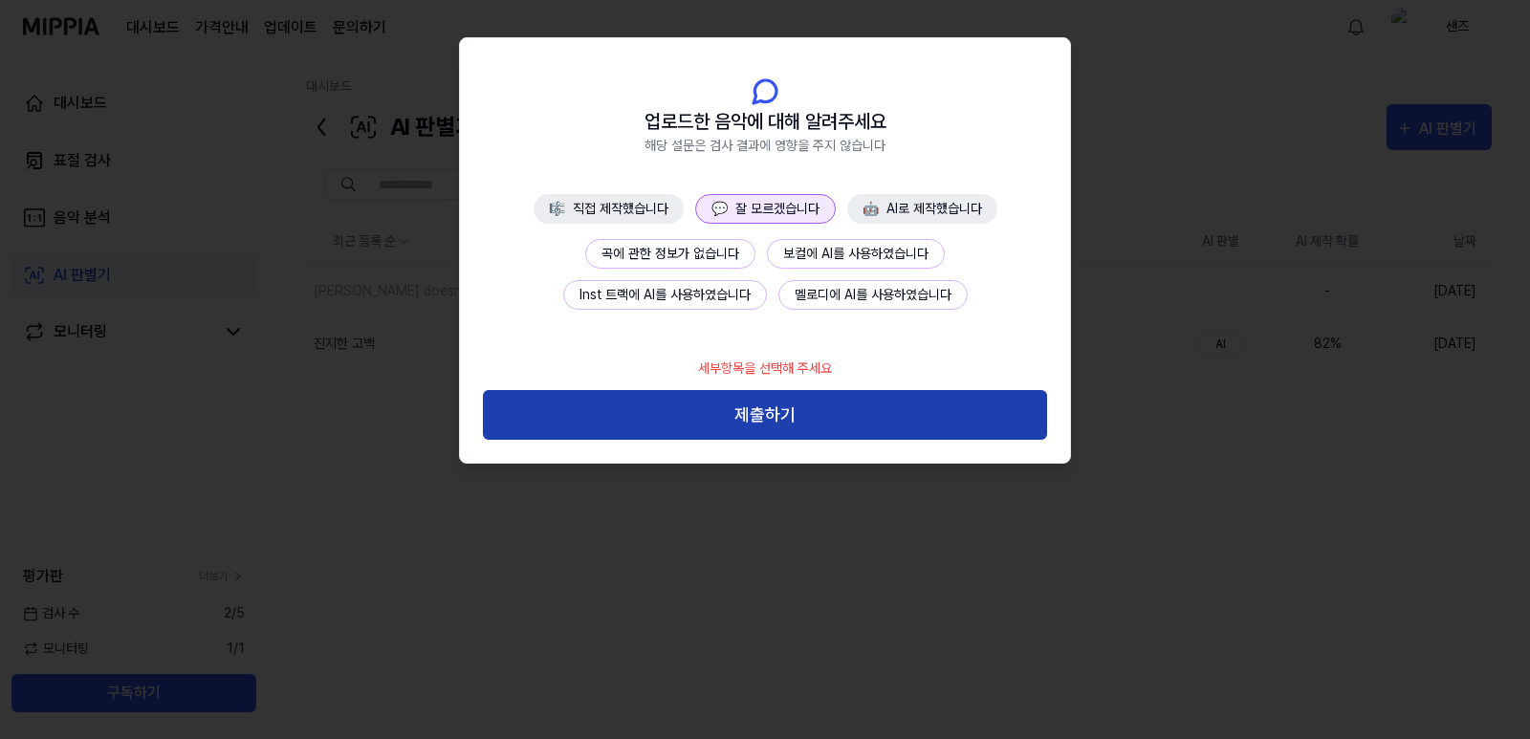
click at [790, 400] on button "제출하기" at bounding box center [765, 415] width 564 height 51
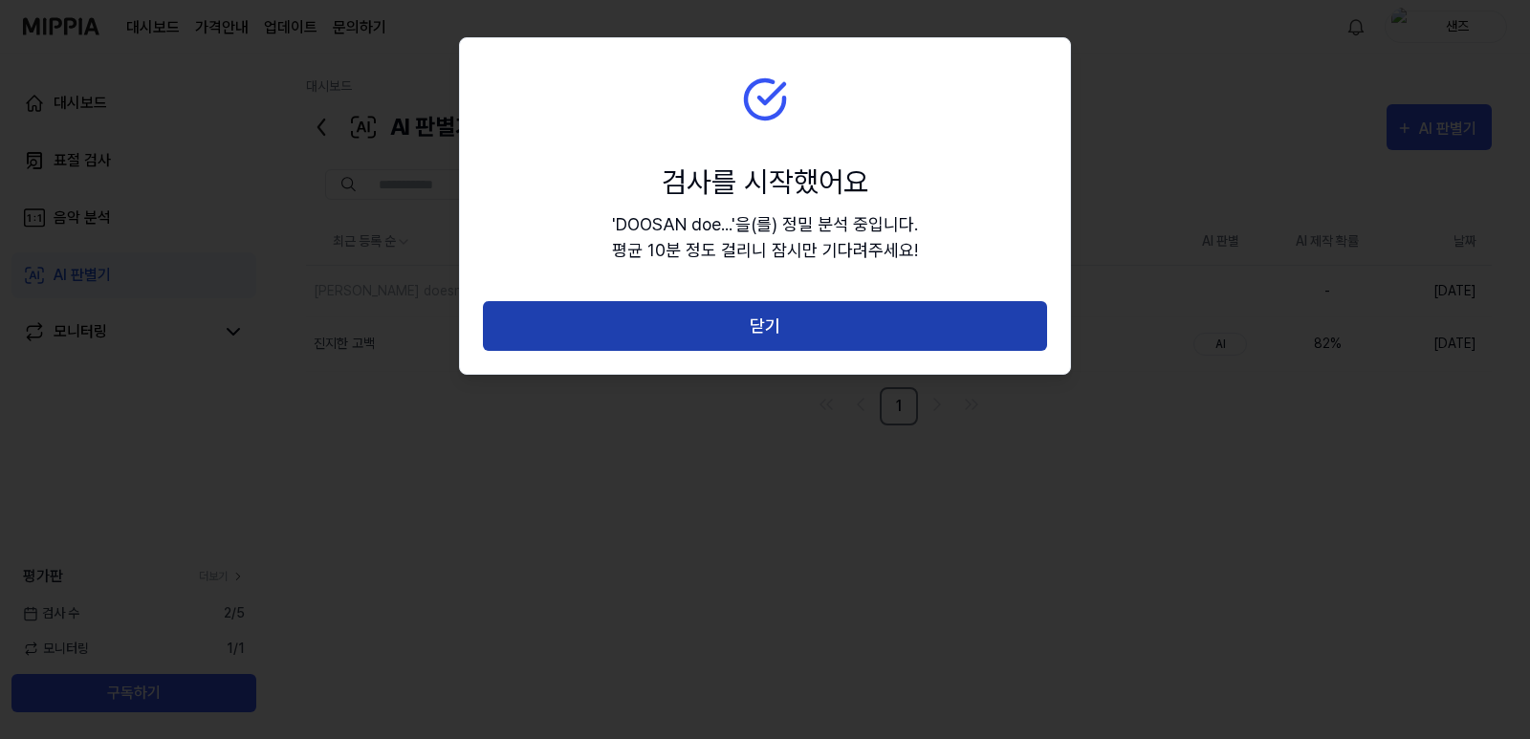
click at [790, 351] on button "닫기" at bounding box center [765, 326] width 564 height 51
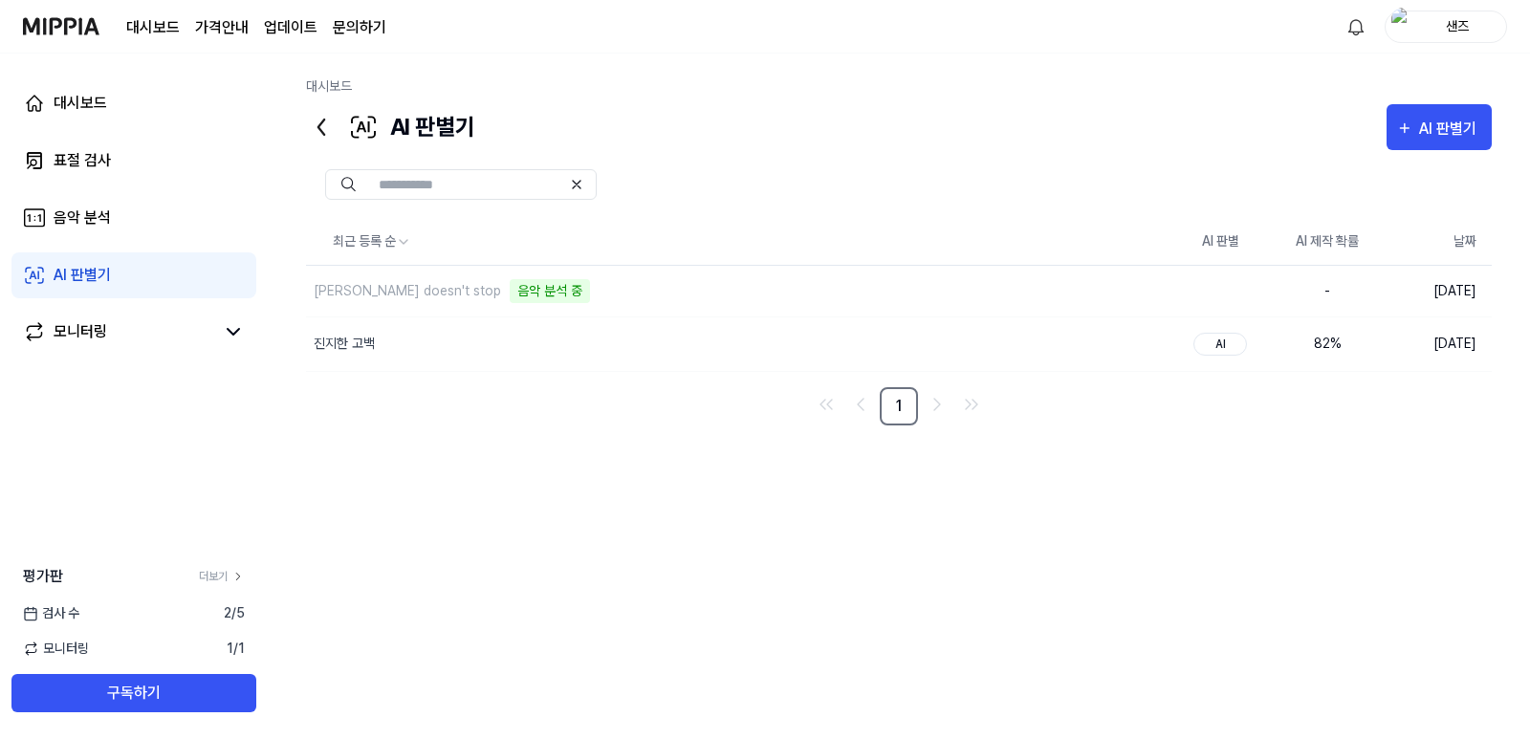
click at [326, 139] on icon at bounding box center [321, 127] width 31 height 31
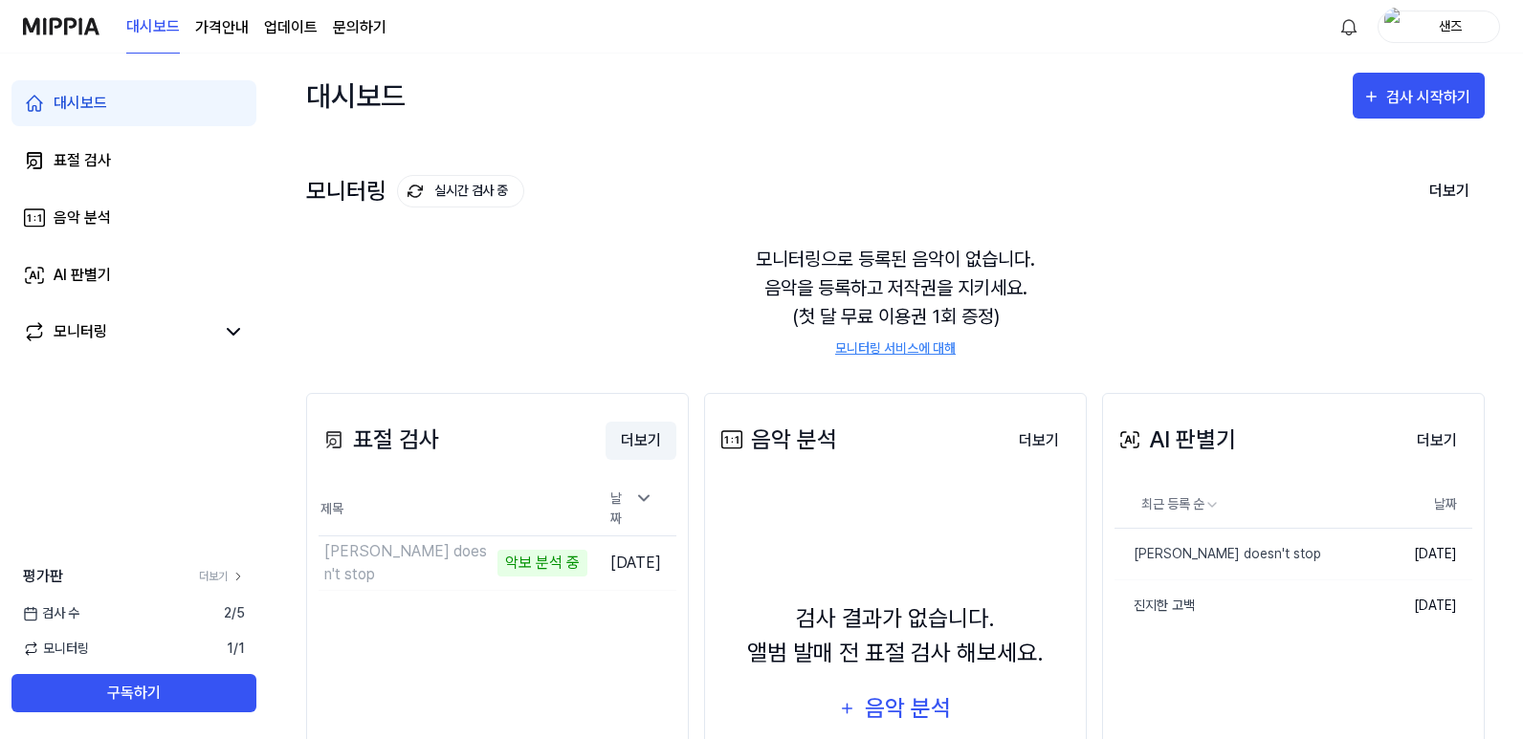
click at [633, 451] on button "더보기" at bounding box center [640, 441] width 71 height 38
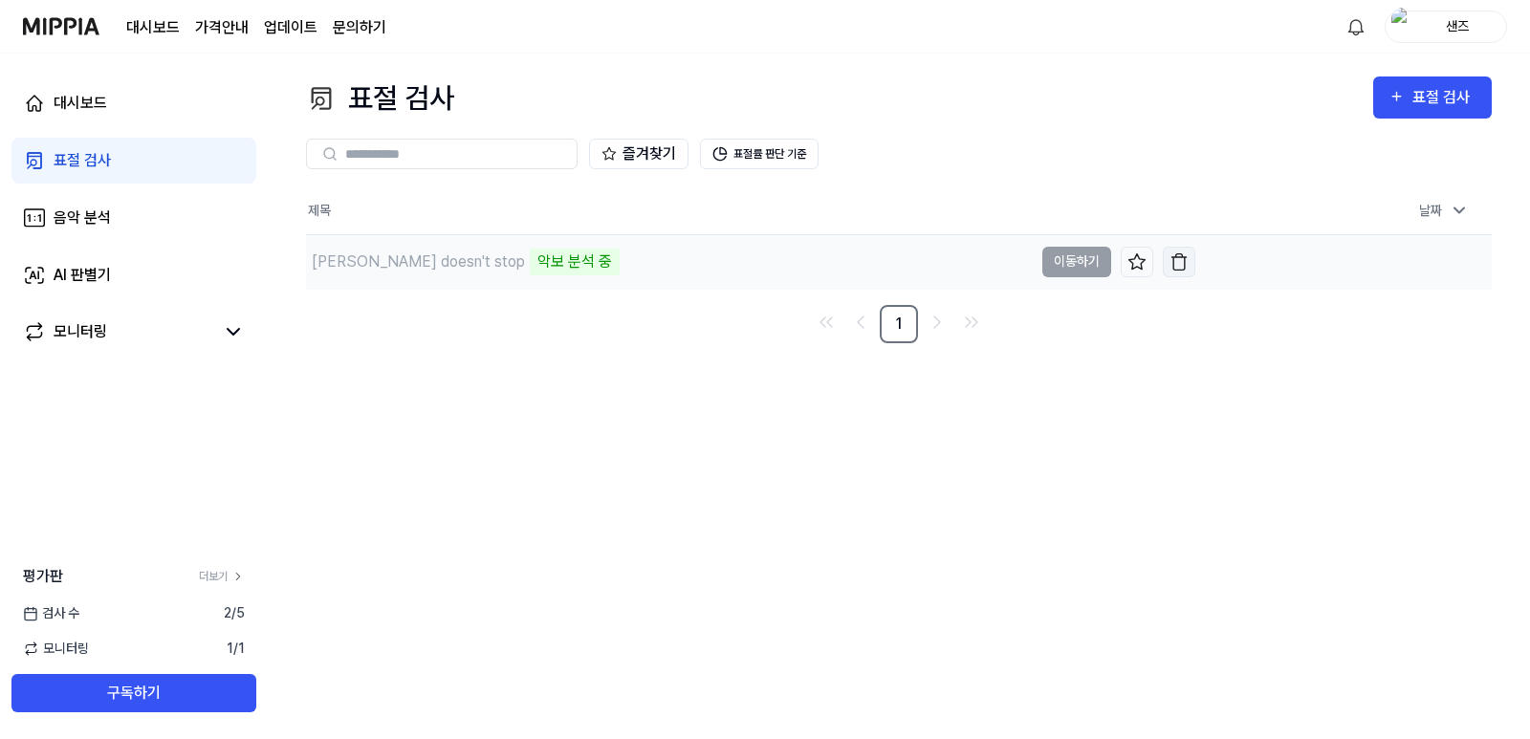
click at [1171, 264] on img "button" at bounding box center [1179, 261] width 19 height 19
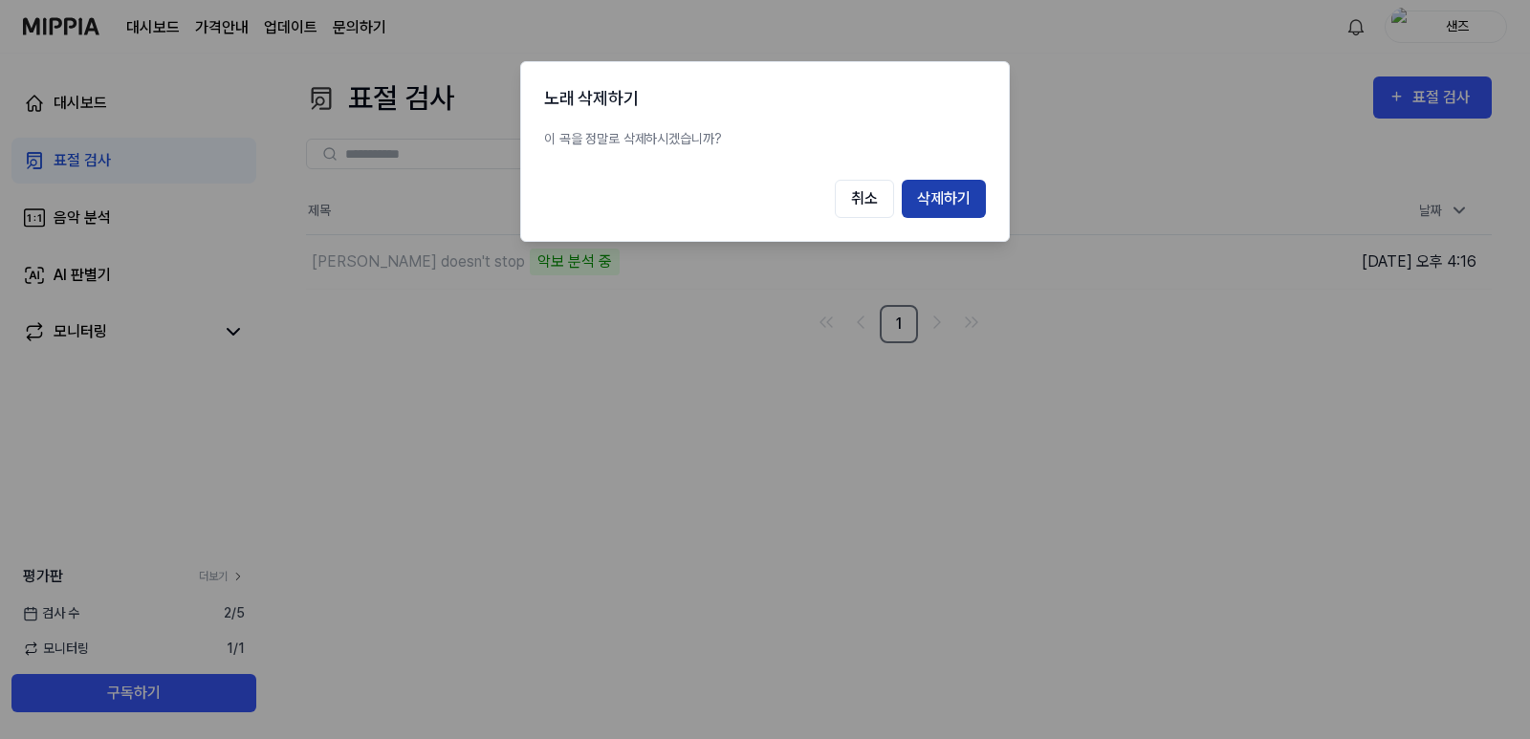
click at [943, 215] on button "삭제하기" at bounding box center [944, 199] width 84 height 38
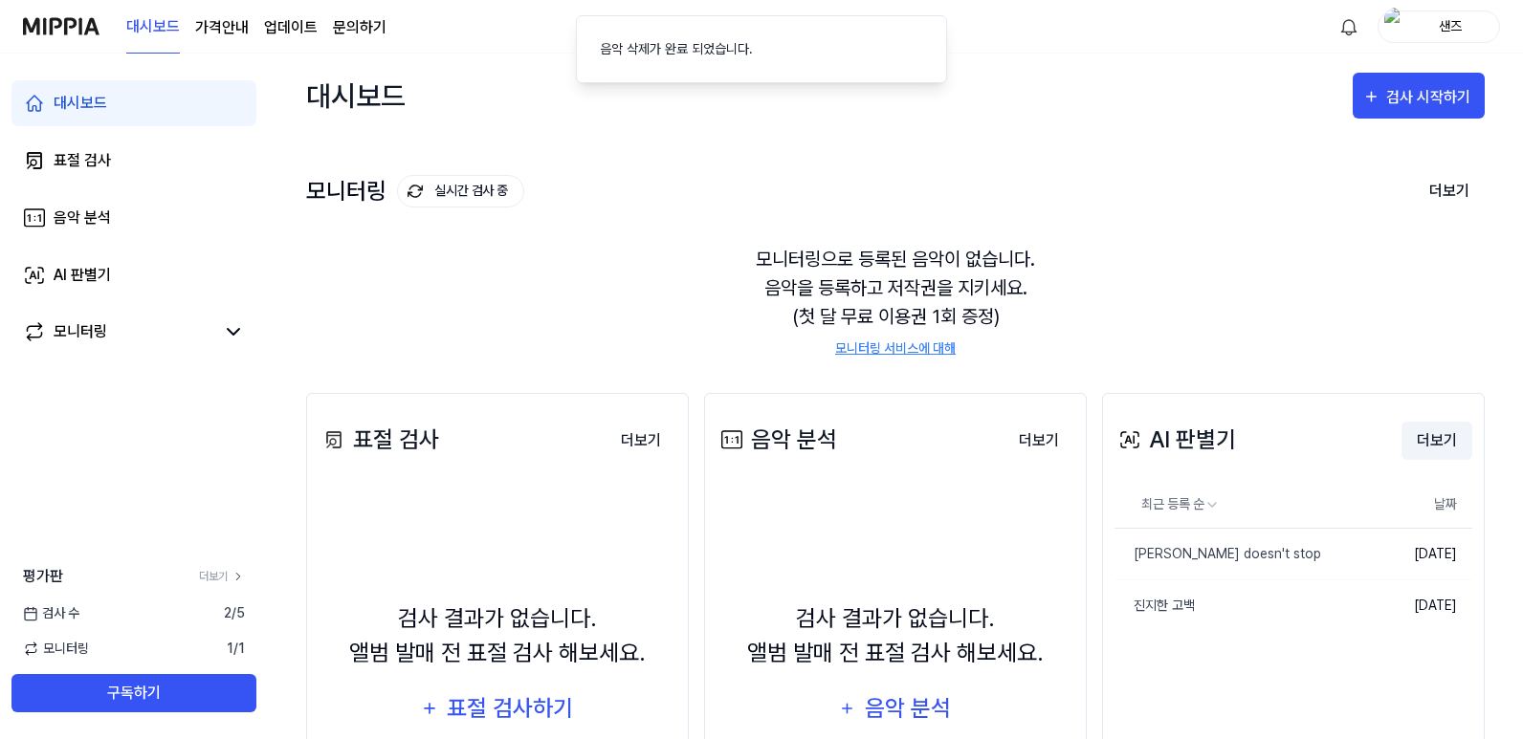
click at [1426, 451] on button "더보기" at bounding box center [1436, 441] width 71 height 38
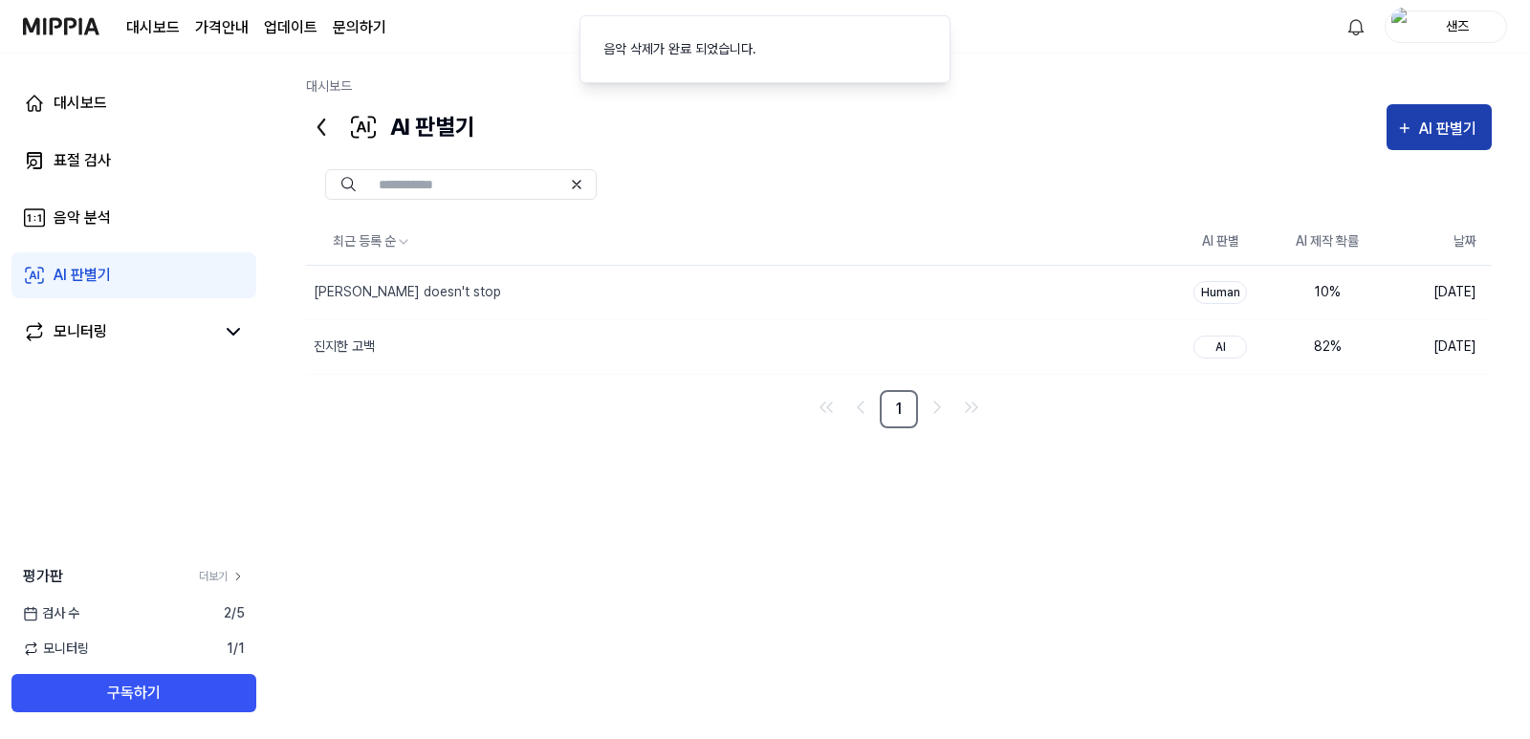
click at [1400, 146] on button "AI 판별기" at bounding box center [1439, 127] width 105 height 46
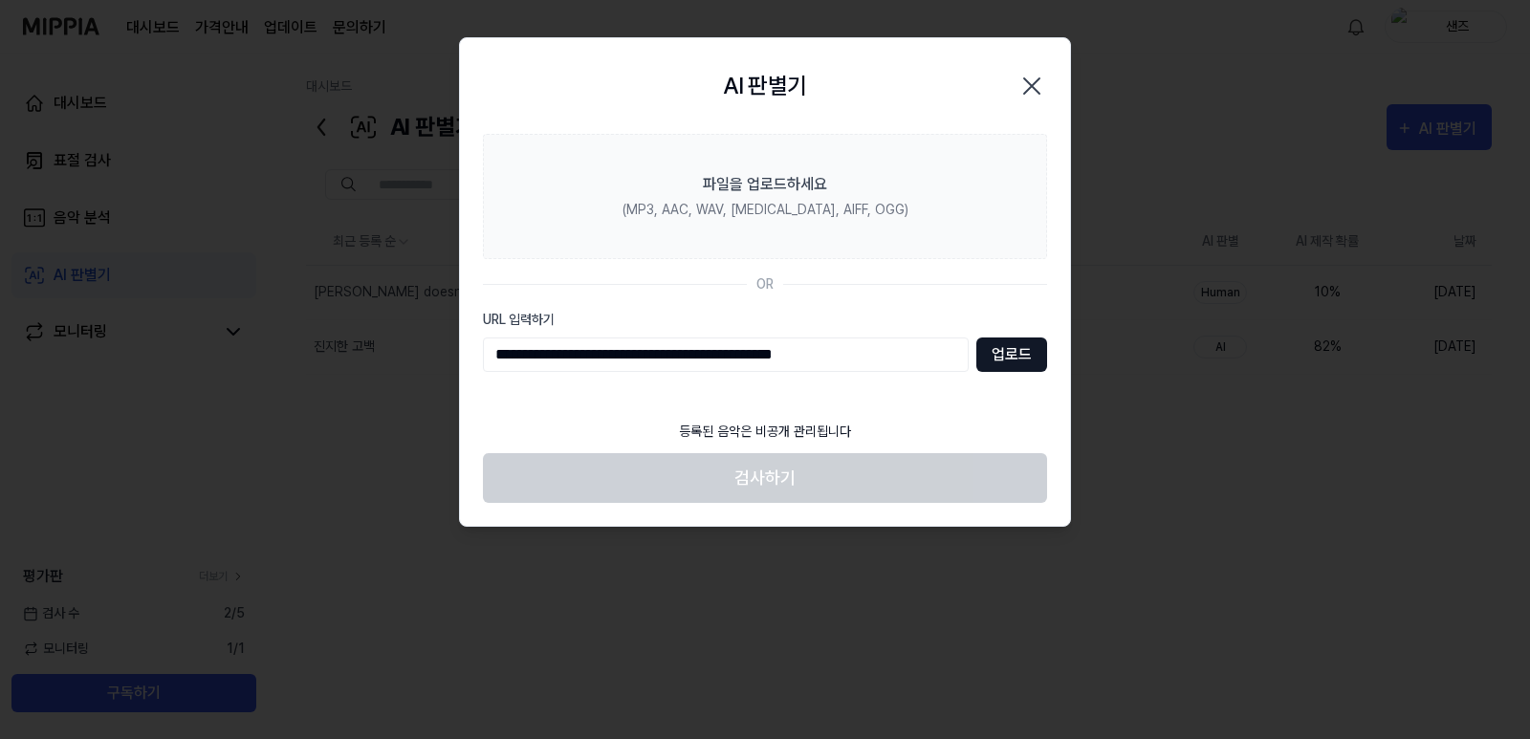
type input "**********"
click at [979, 358] on button "업로드" at bounding box center [1011, 355] width 71 height 34
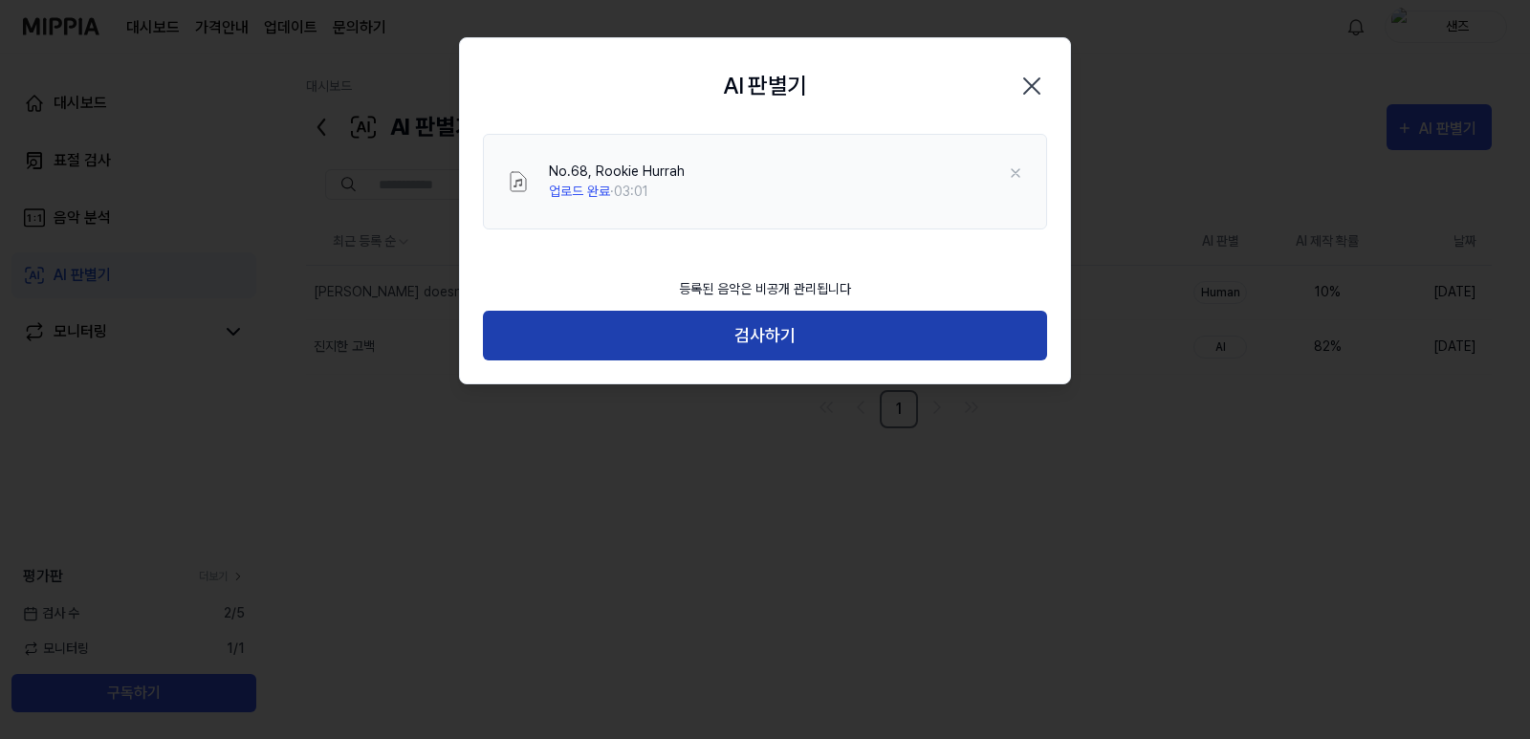
click at [844, 337] on button "검사하기" at bounding box center [765, 336] width 564 height 51
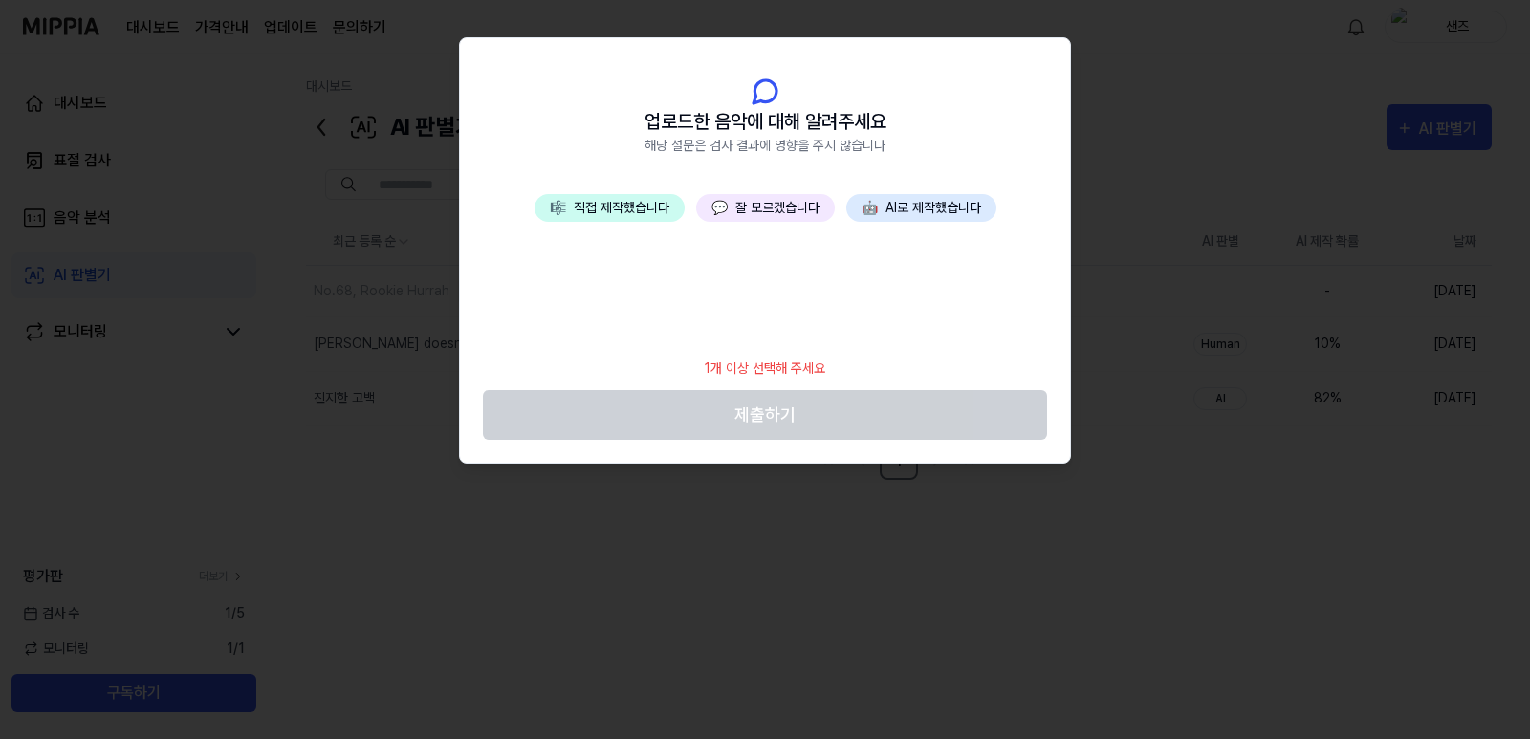
click at [748, 211] on button "💬 잘 모르겠습니다" at bounding box center [765, 208] width 139 height 28
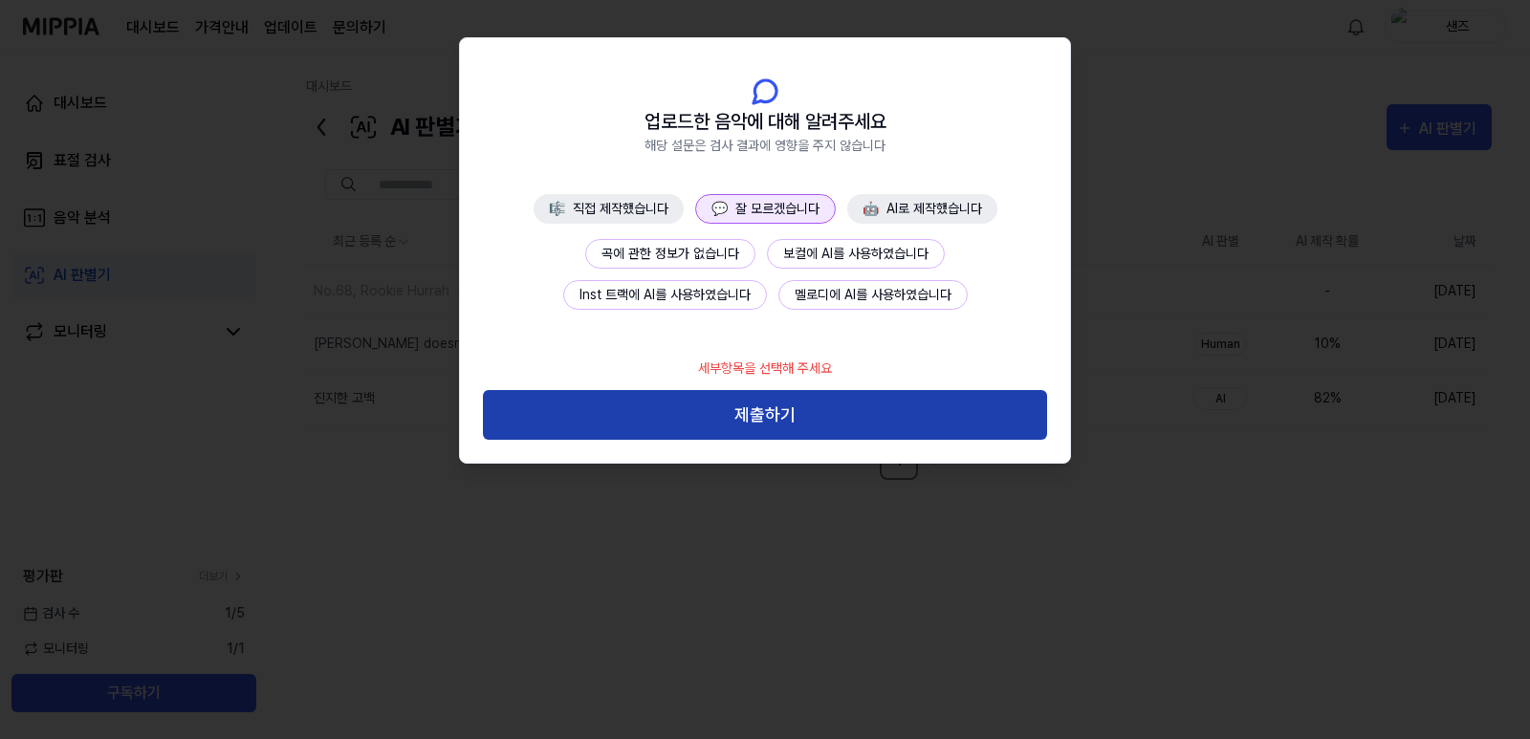
click at [793, 401] on button "제출하기" at bounding box center [765, 415] width 564 height 51
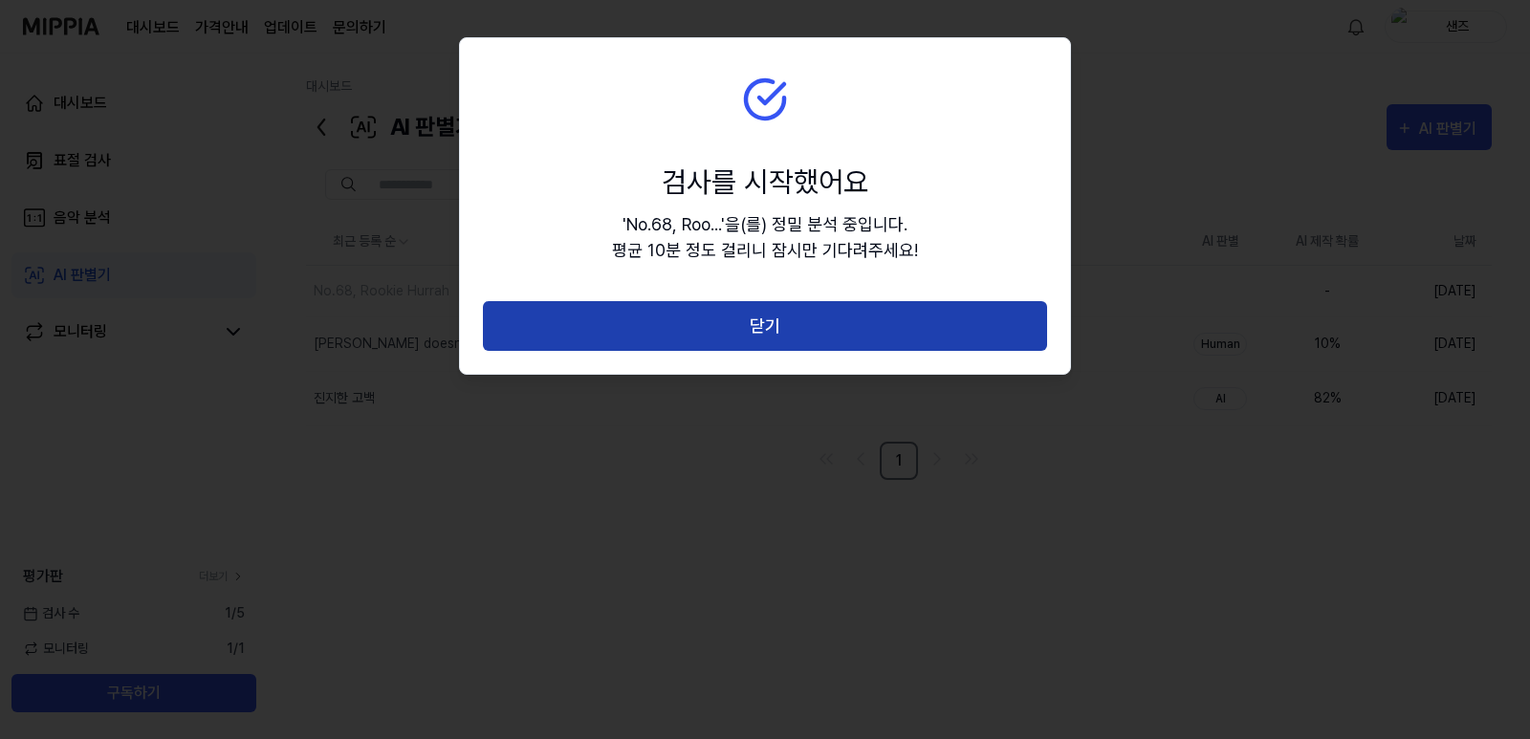
click at [777, 349] on button "닫기" at bounding box center [765, 326] width 564 height 51
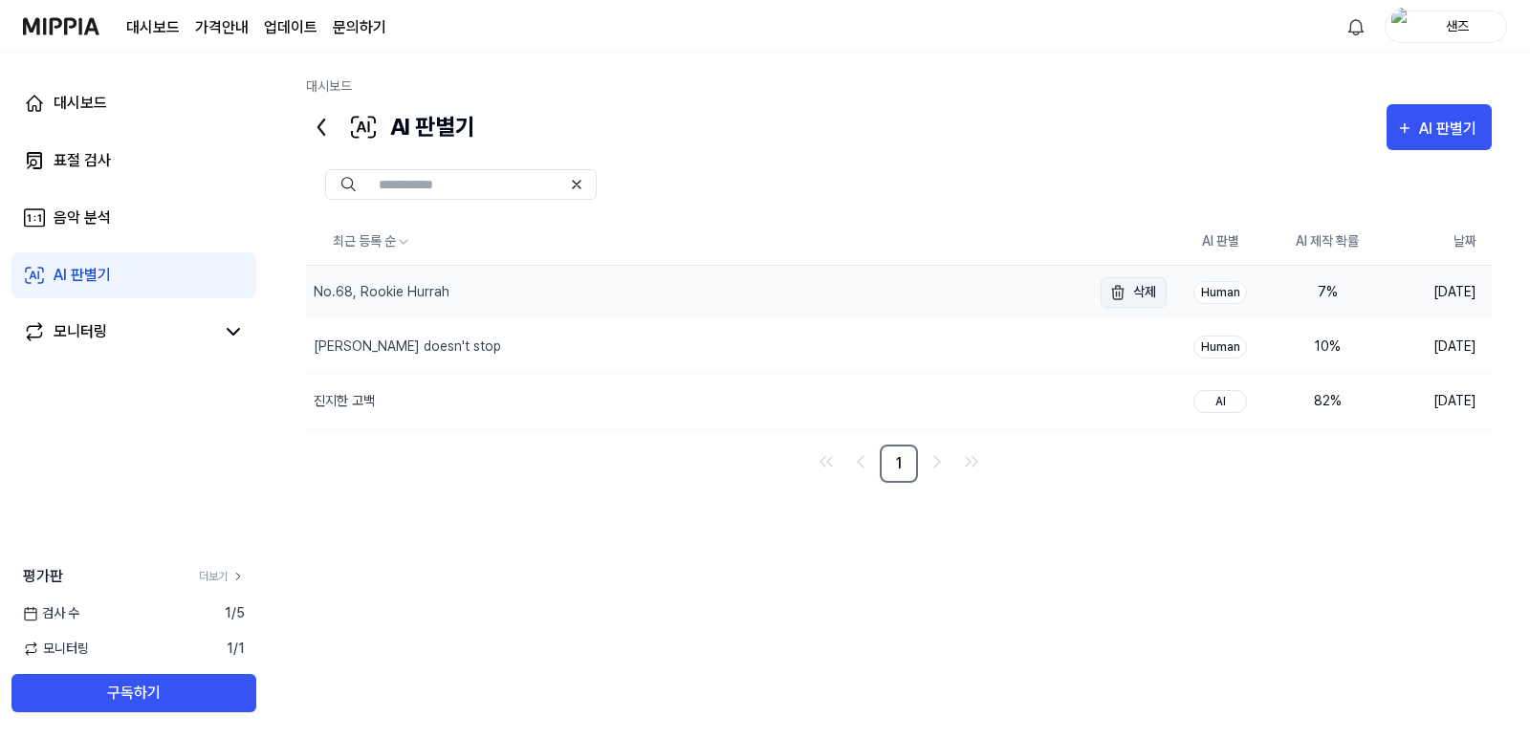
click at [1156, 293] on button "삭제" at bounding box center [1134, 292] width 66 height 31
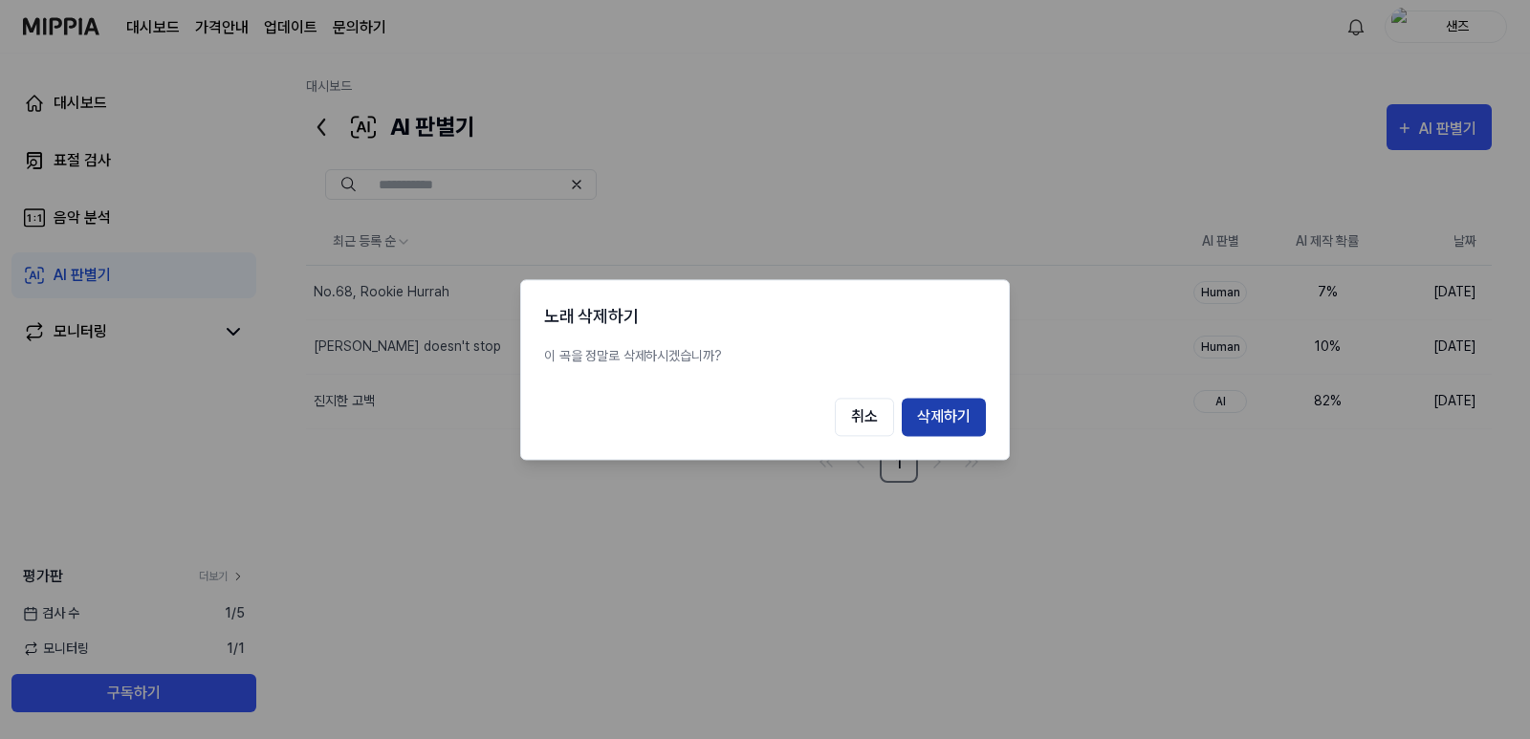
click at [963, 407] on button "삭제하기" at bounding box center [944, 417] width 84 height 38
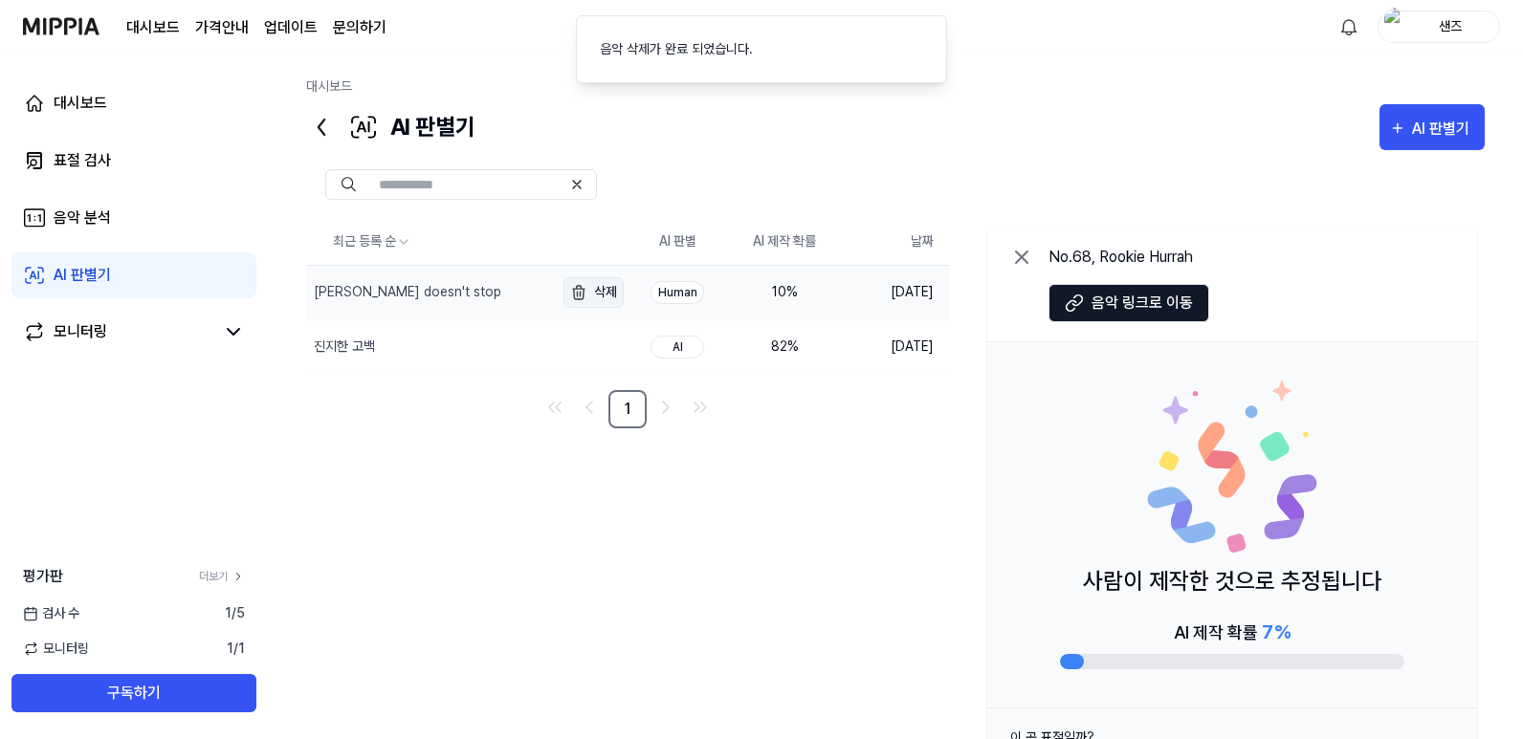
click at [619, 290] on button "삭제" at bounding box center [593, 292] width 60 height 31
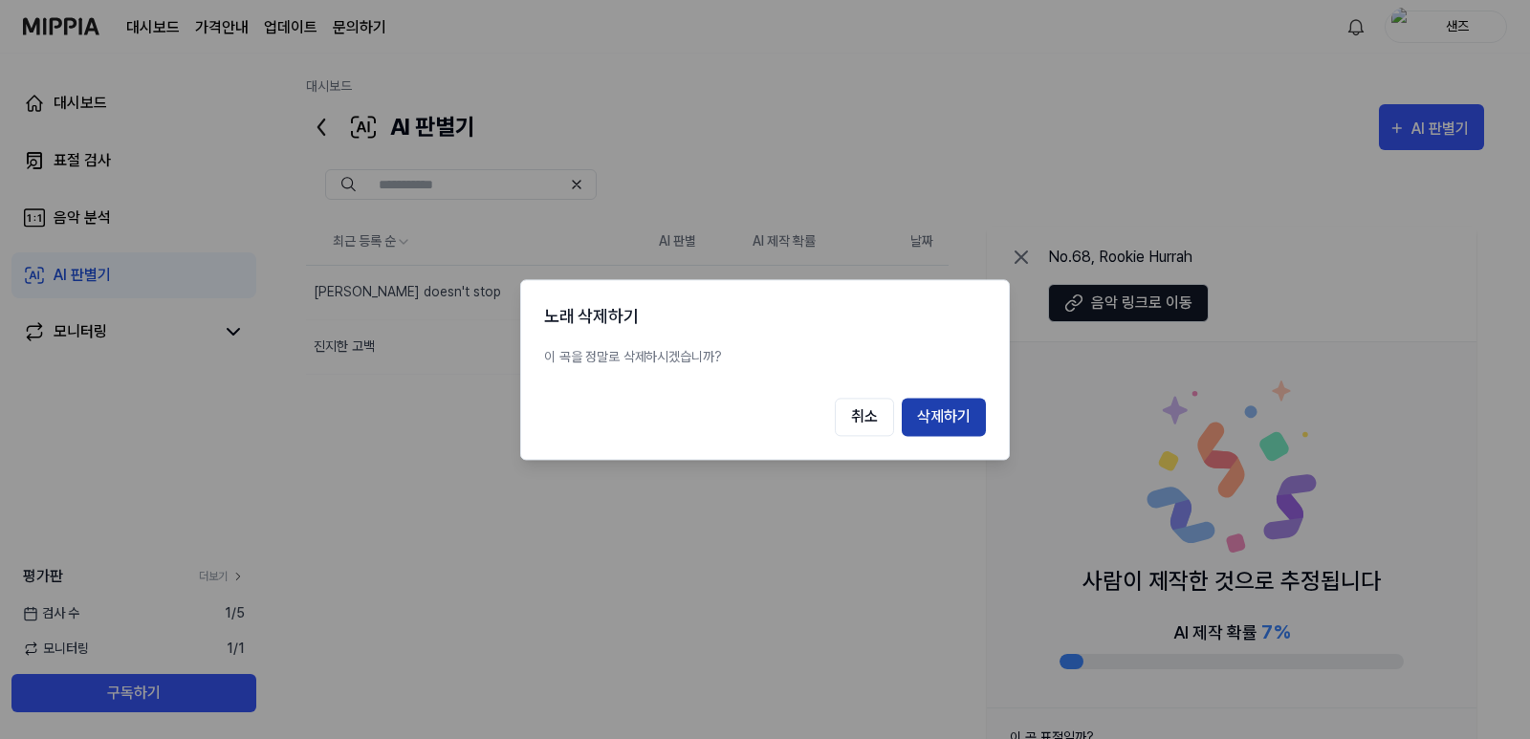
click at [966, 417] on button "삭제하기" at bounding box center [944, 417] width 84 height 38
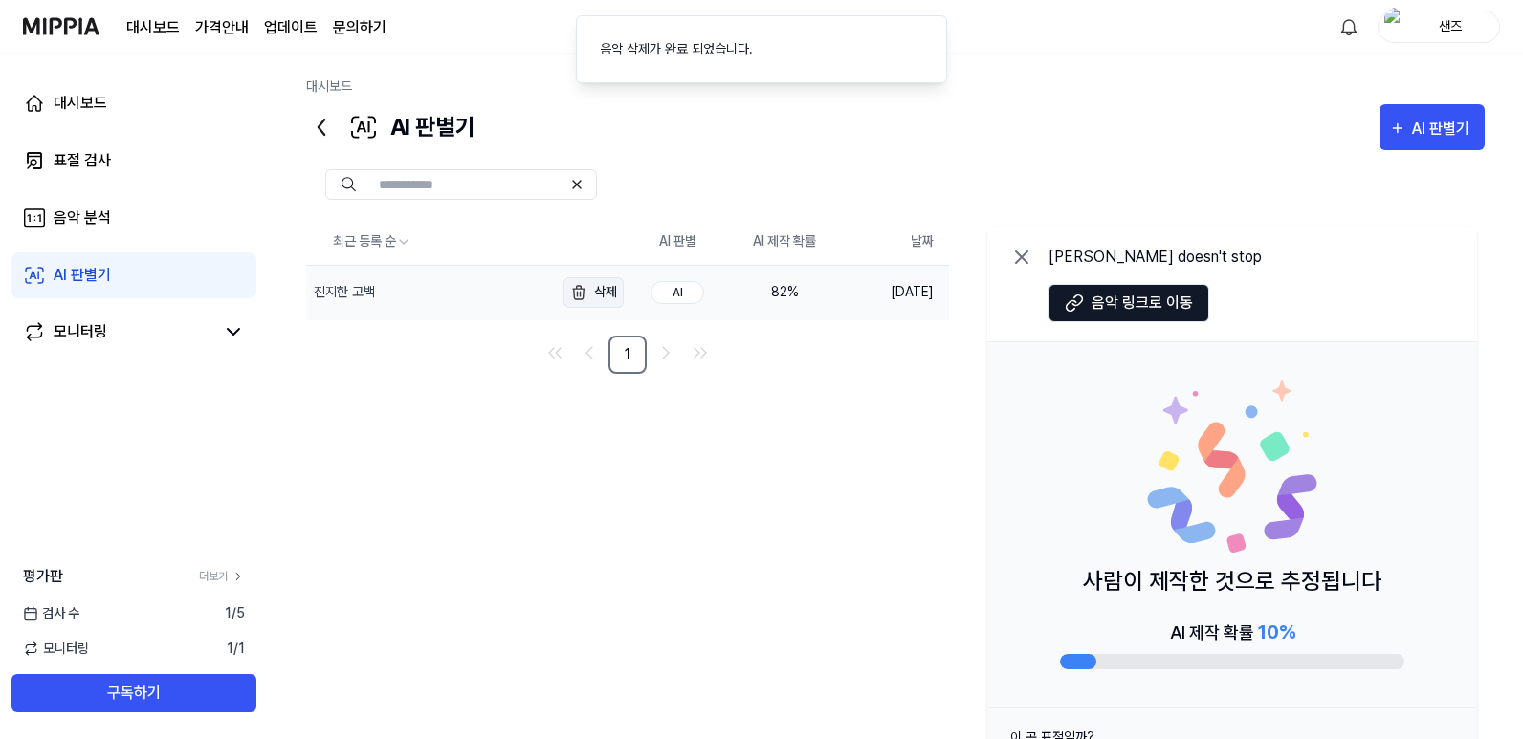
click at [575, 291] on img "button" at bounding box center [578, 292] width 23 height 23
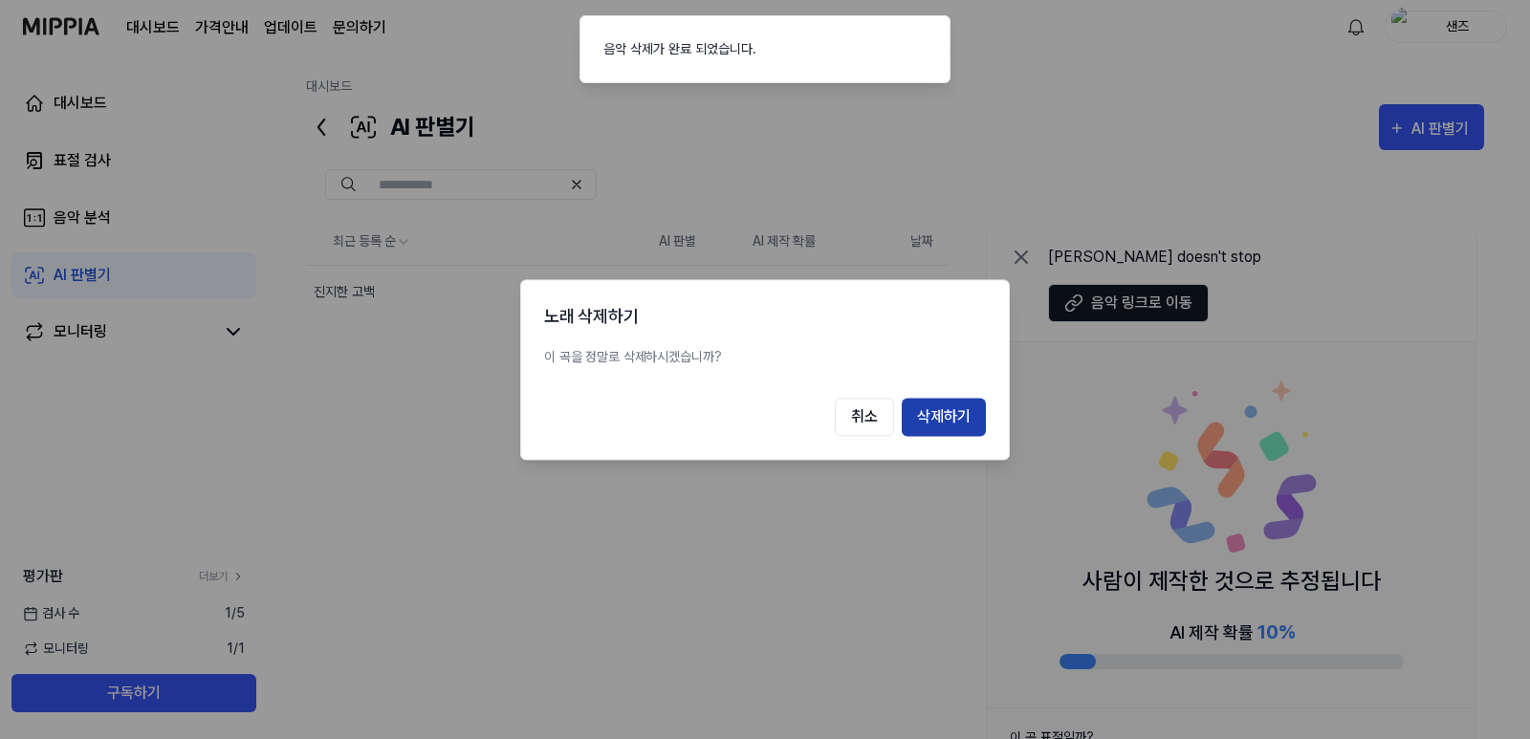
click at [961, 419] on button "삭제하기" at bounding box center [944, 417] width 84 height 38
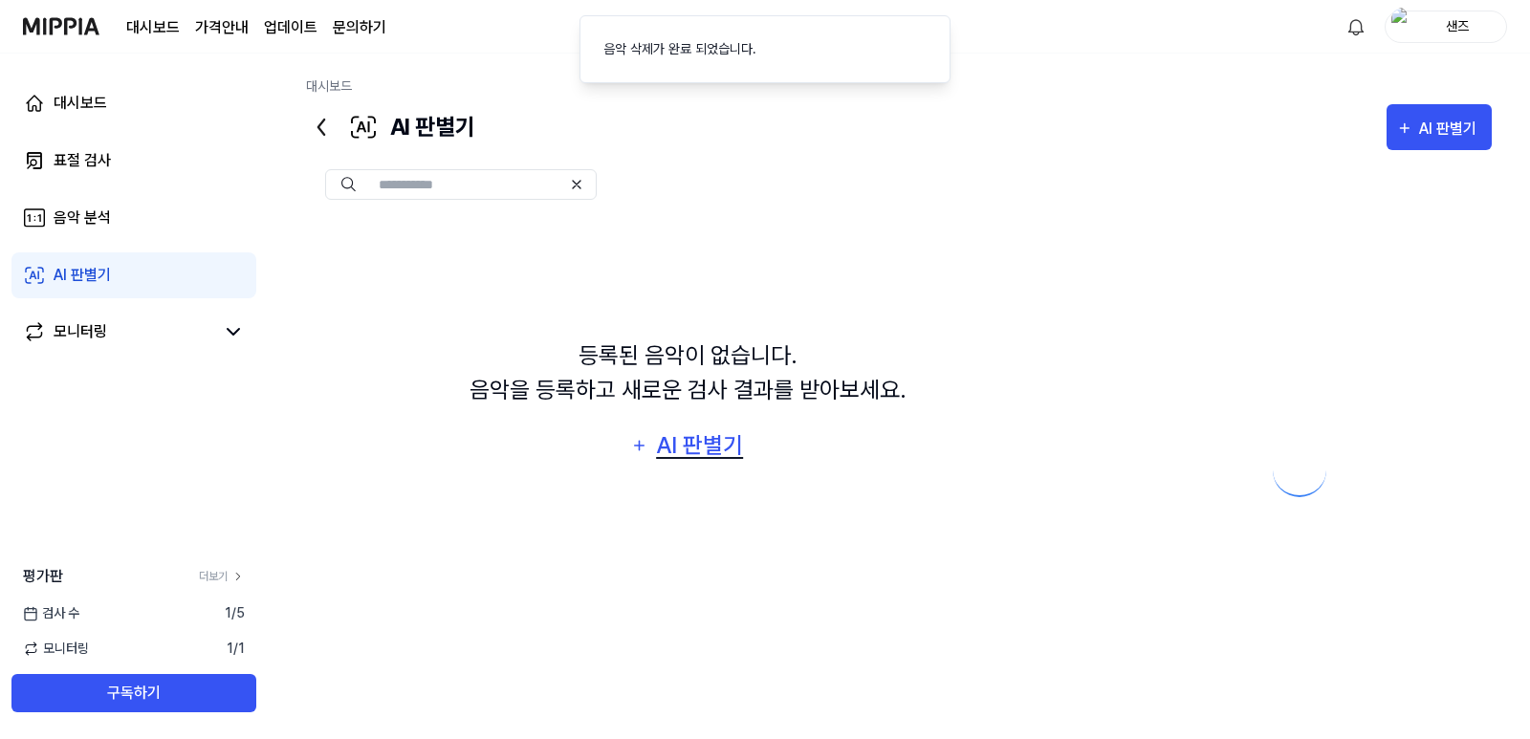
click at [721, 442] on div "AI 판별기" at bounding box center [700, 445] width 92 height 36
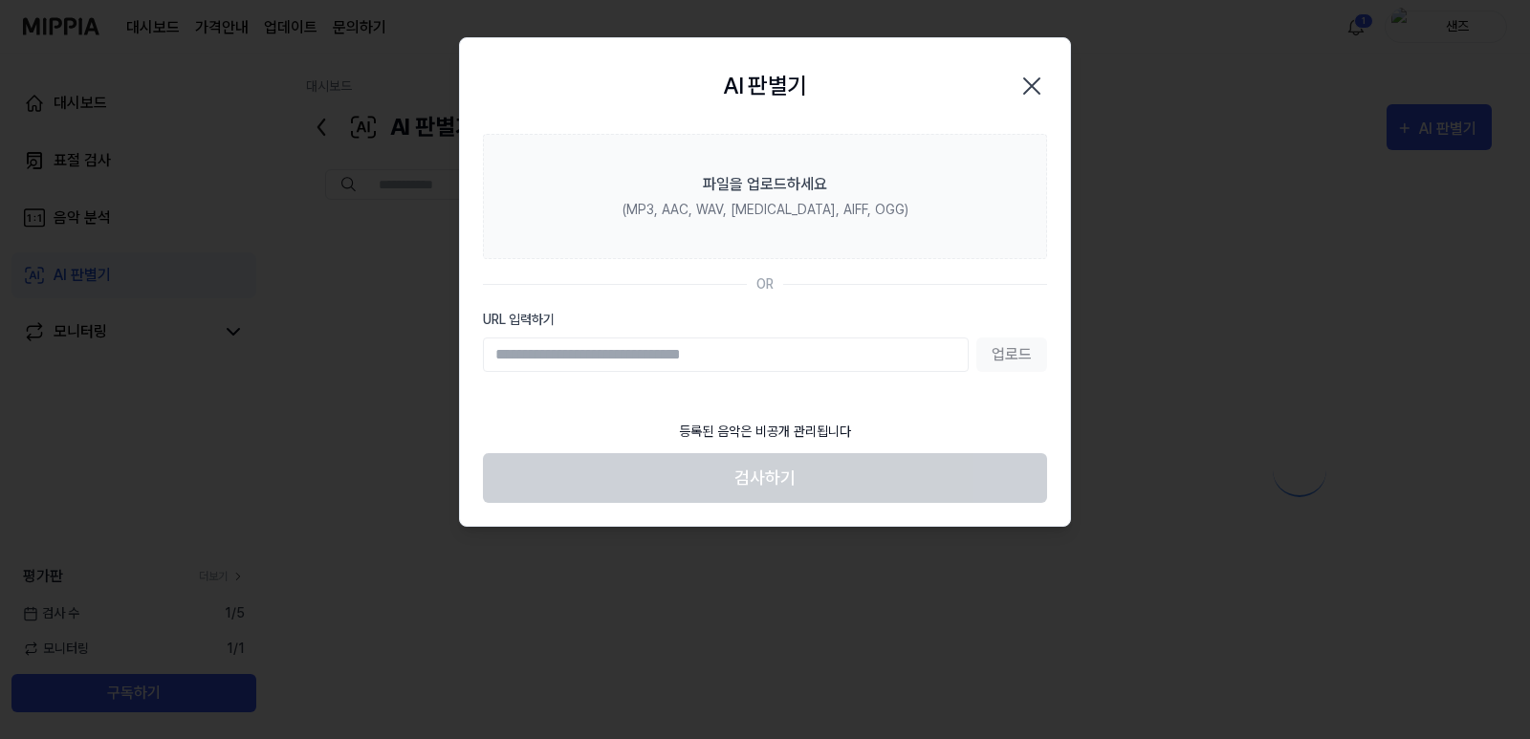
click at [1034, 71] on icon "button" at bounding box center [1032, 86] width 31 height 31
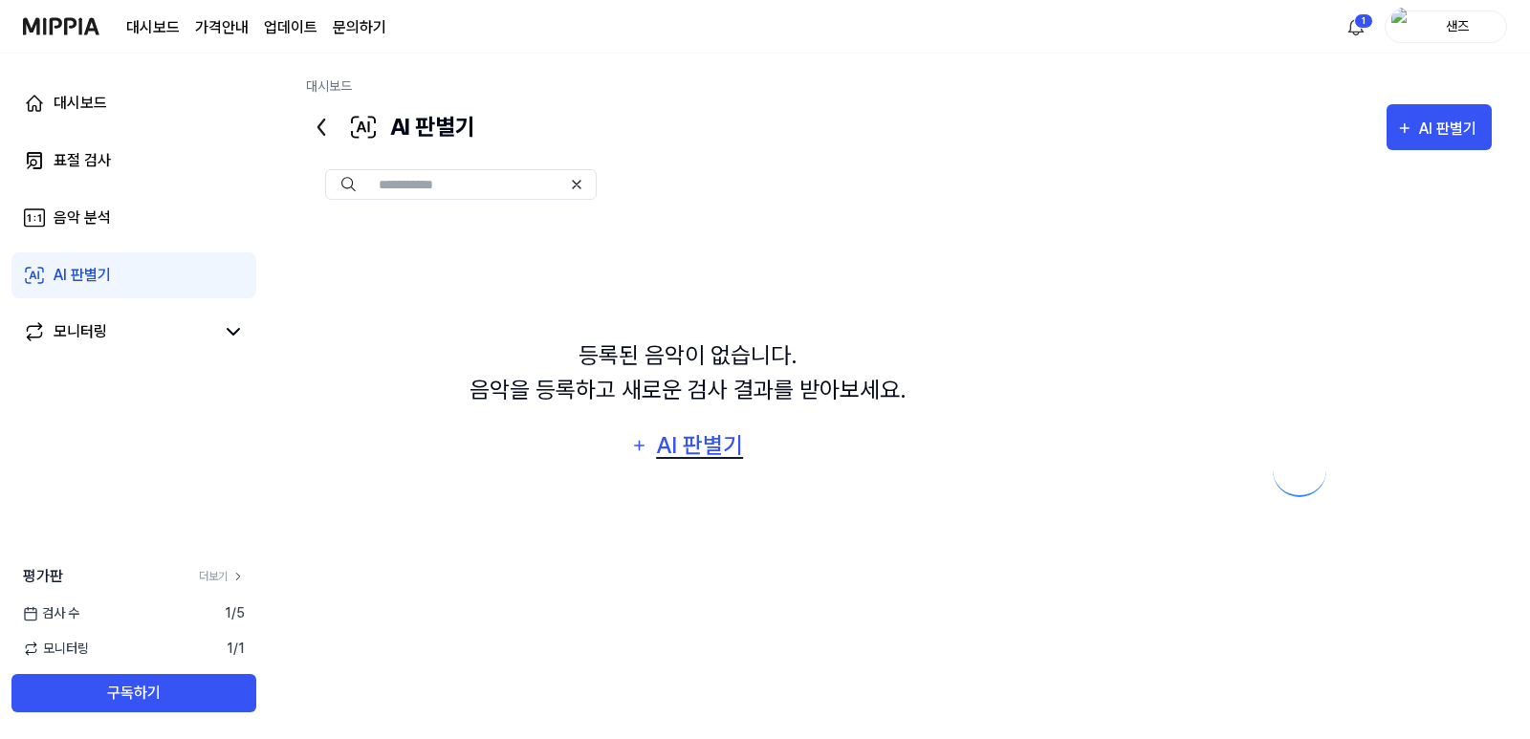
click at [712, 445] on div "AI 판별기" at bounding box center [700, 445] width 92 height 36
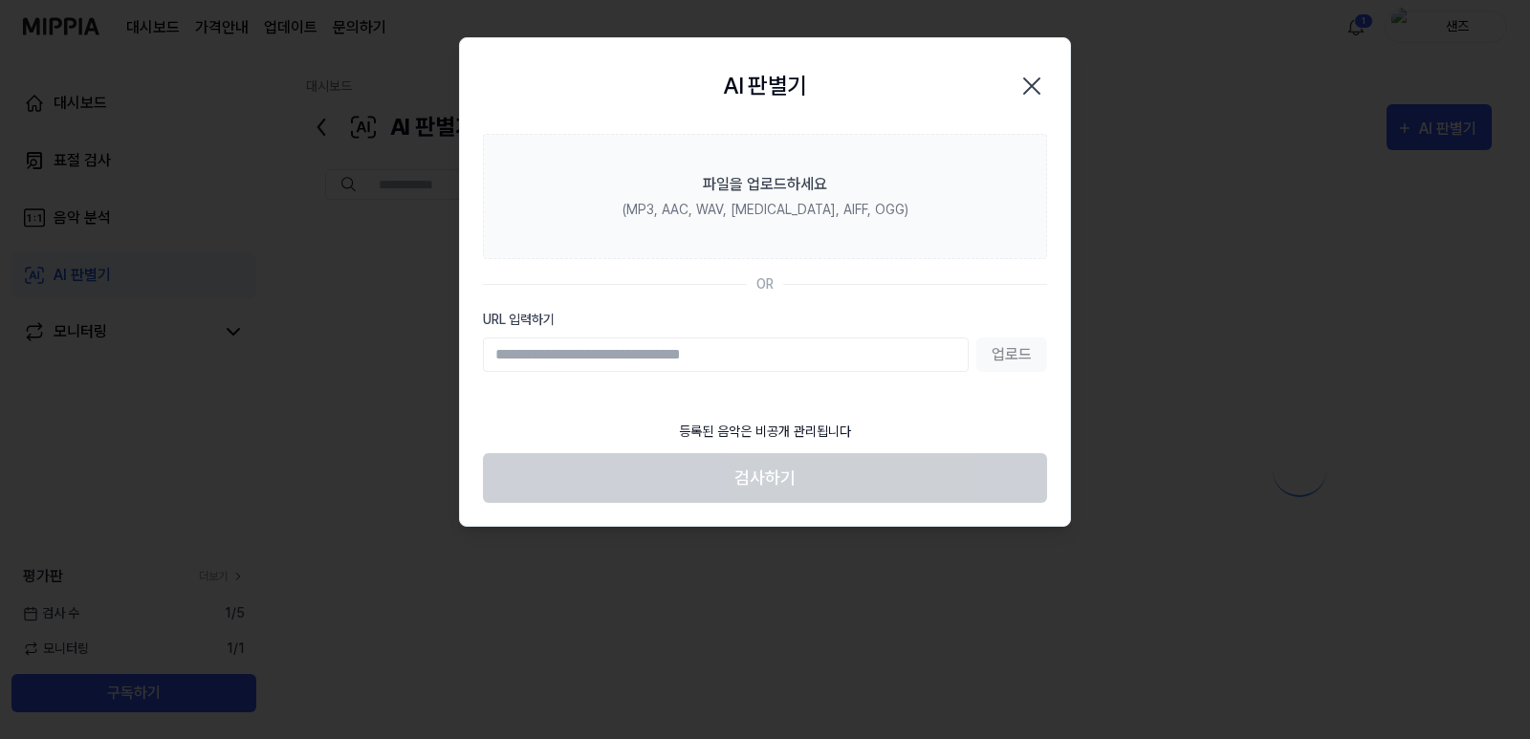
paste input "**********"
type input "**********"
click at [990, 361] on button "업로드" at bounding box center [1011, 355] width 71 height 34
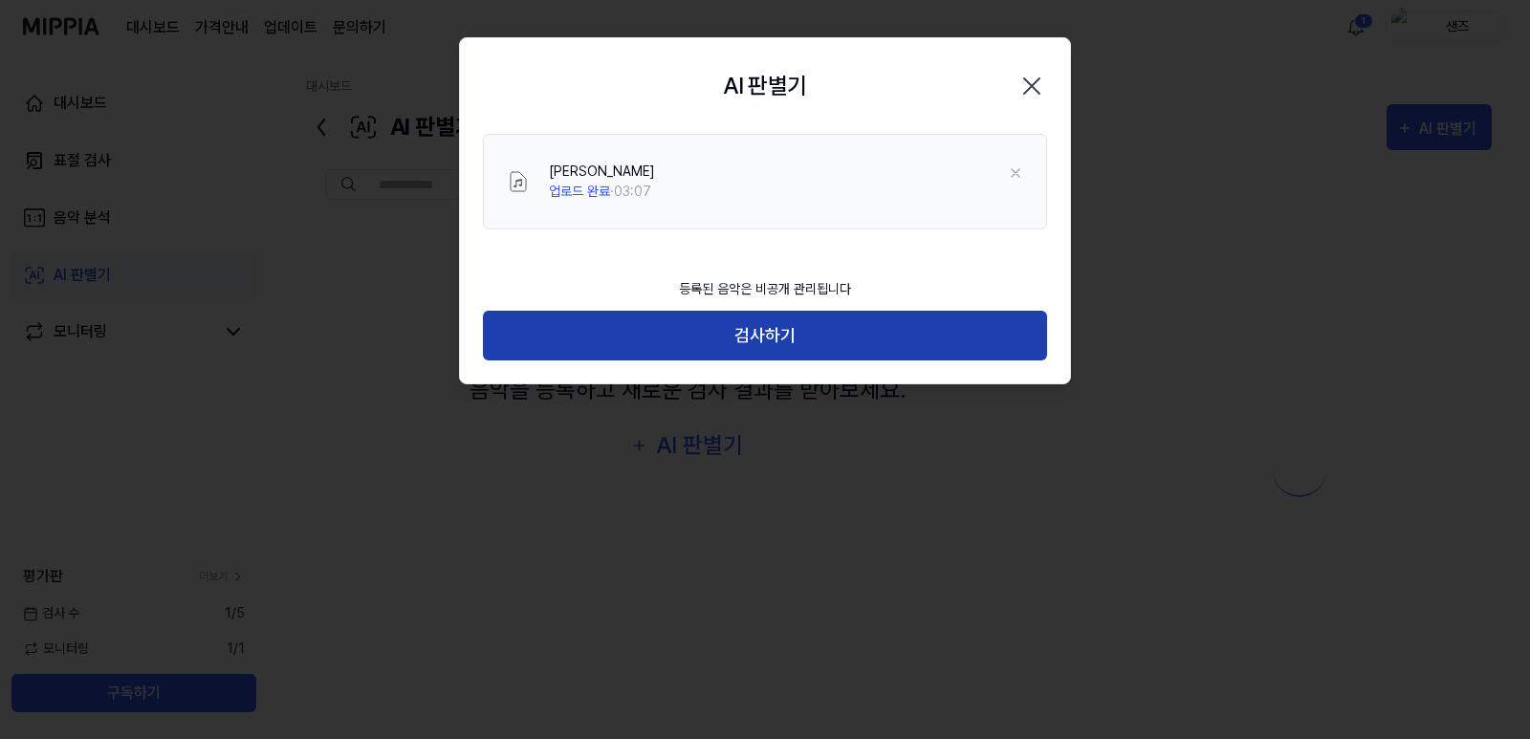
click at [767, 336] on button "검사하기" at bounding box center [765, 336] width 564 height 51
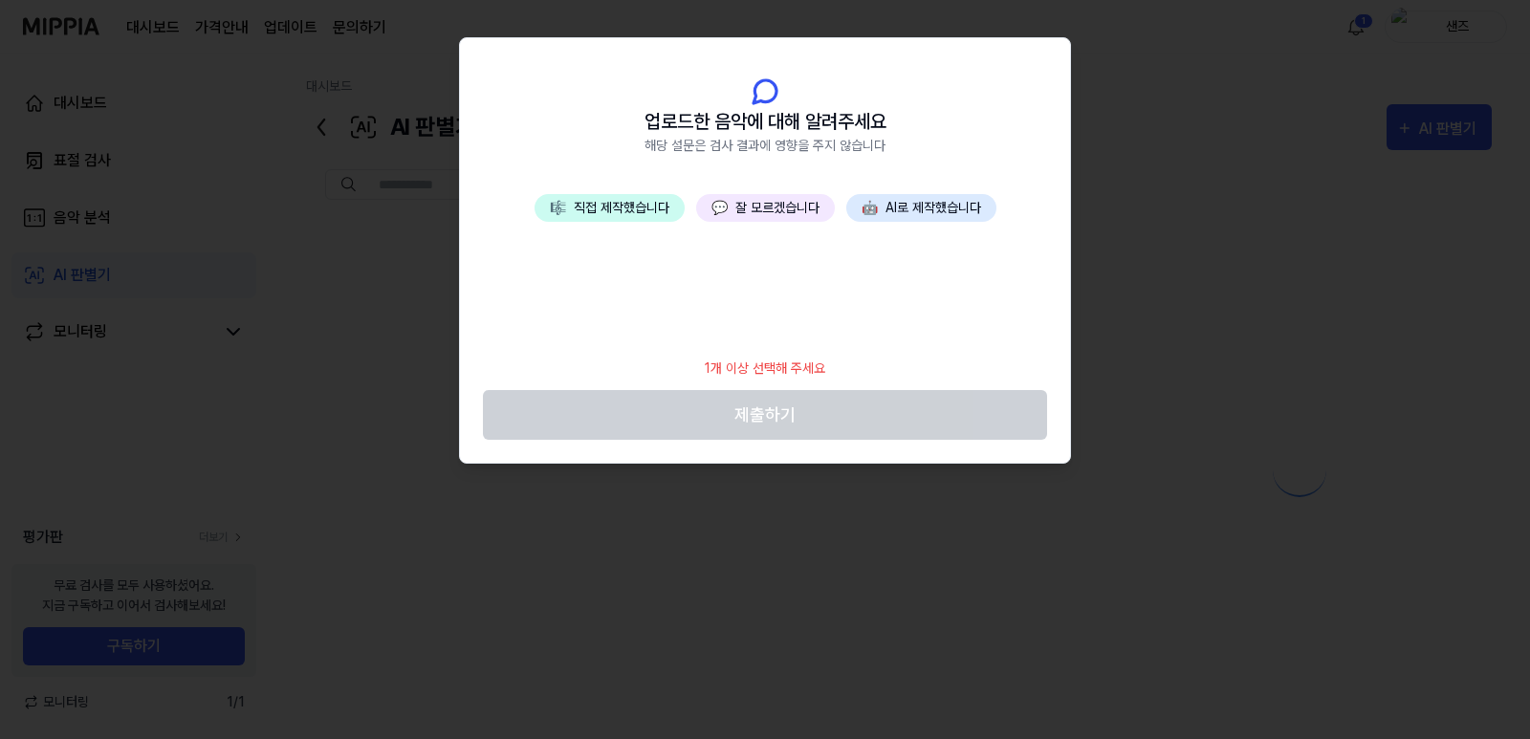
click at [759, 219] on button "💬 잘 모르겠습니다" at bounding box center [765, 208] width 139 height 28
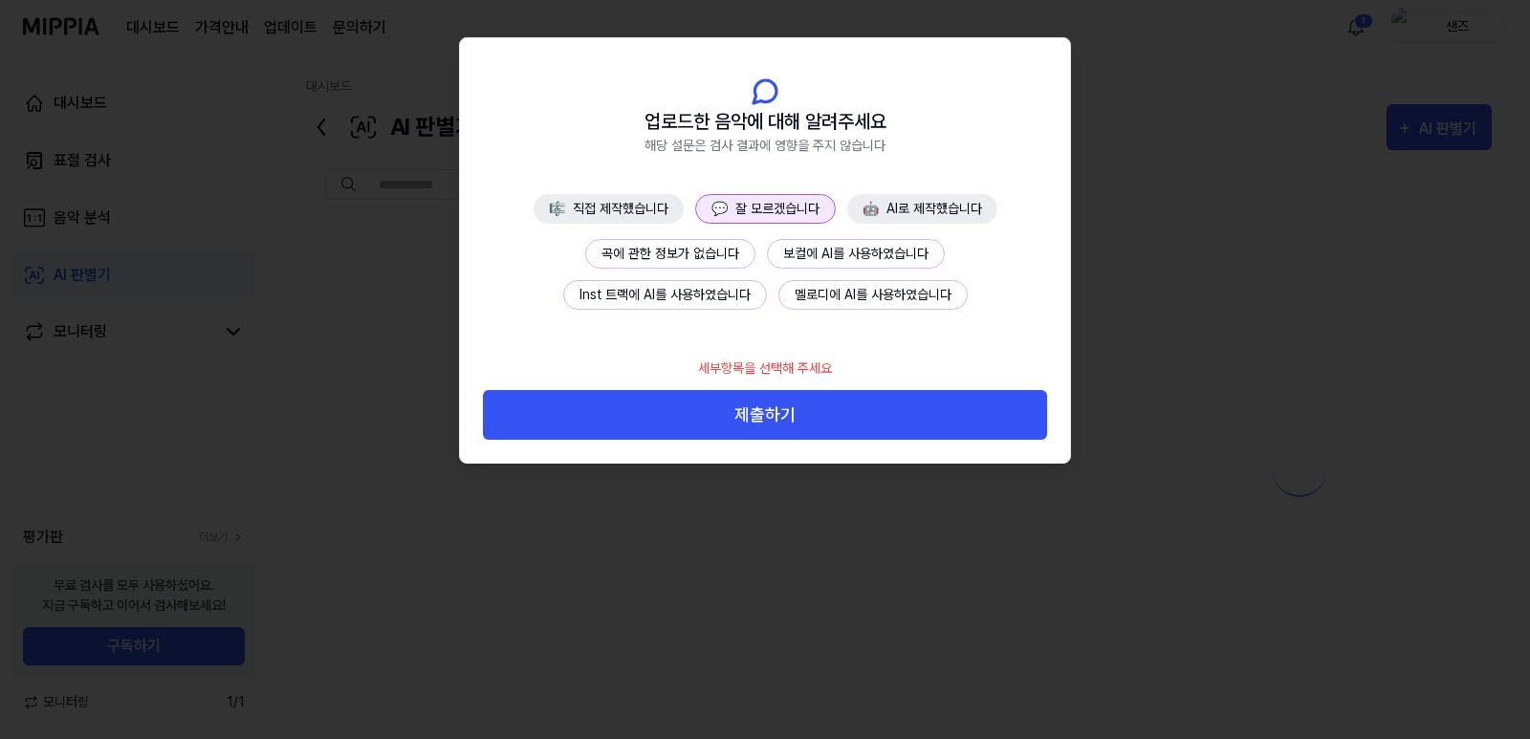
click at [727, 265] on button "곡에 관한 정보가 없습니다" at bounding box center [670, 254] width 170 height 30
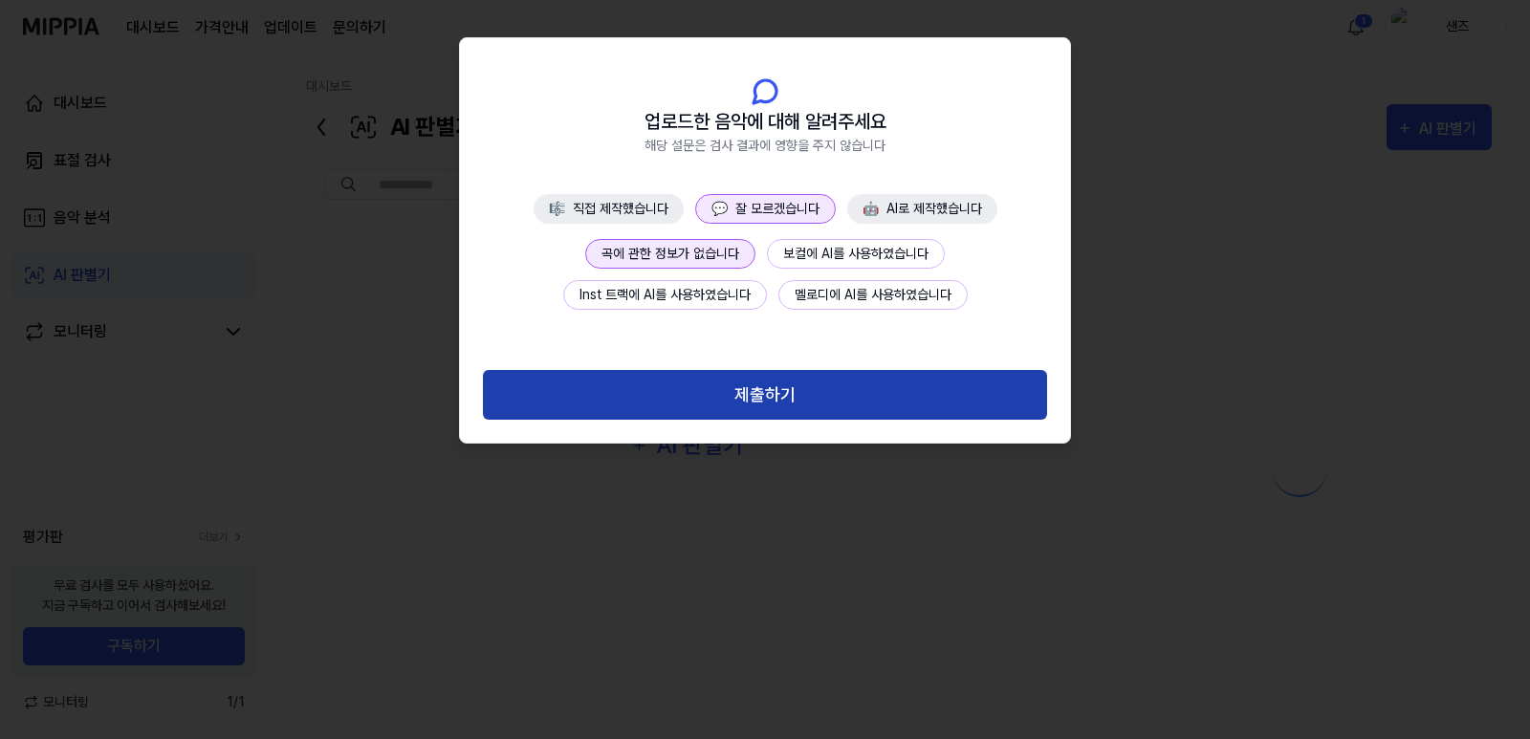
click at [759, 394] on button "제출하기" at bounding box center [765, 395] width 564 height 51
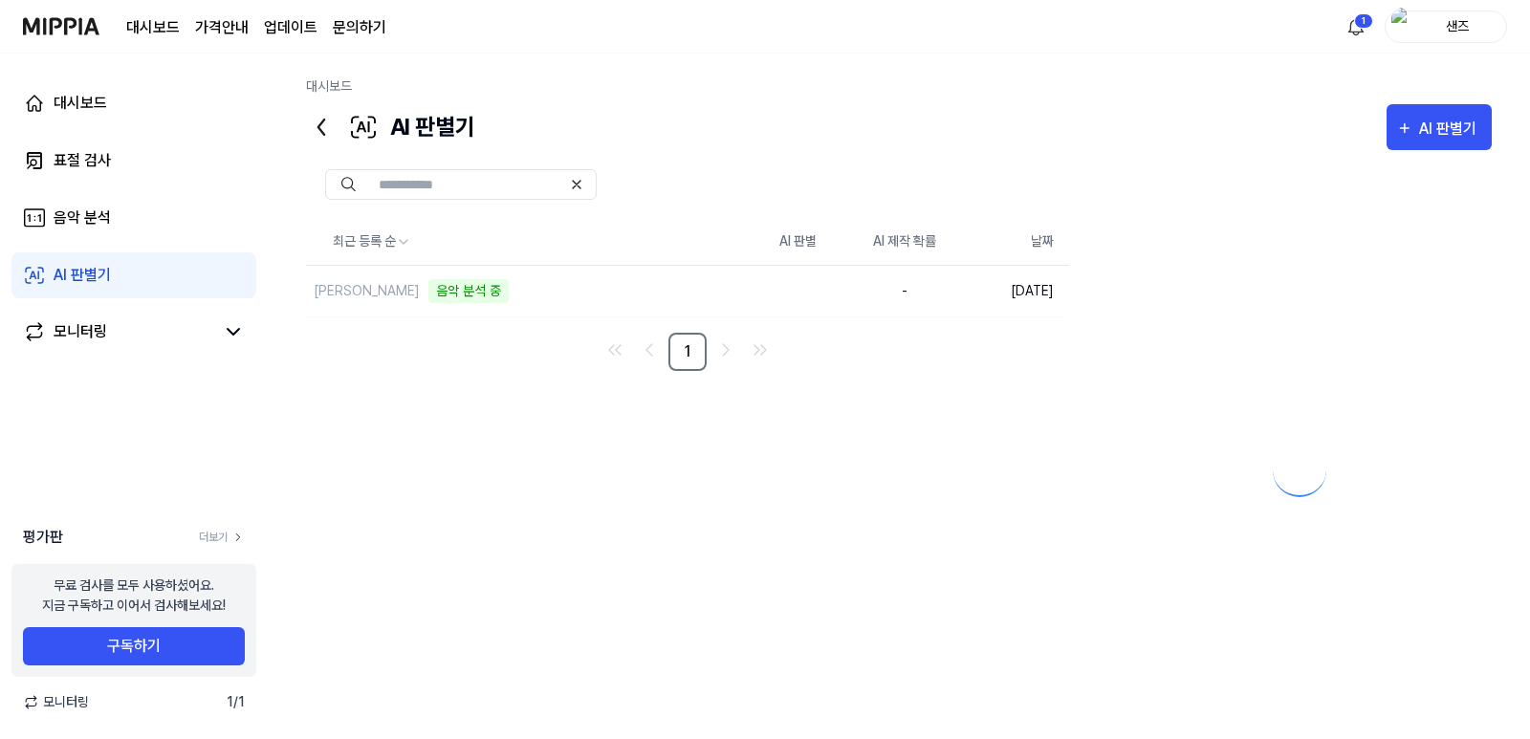
click at [325, 129] on icon at bounding box center [321, 127] width 31 height 31
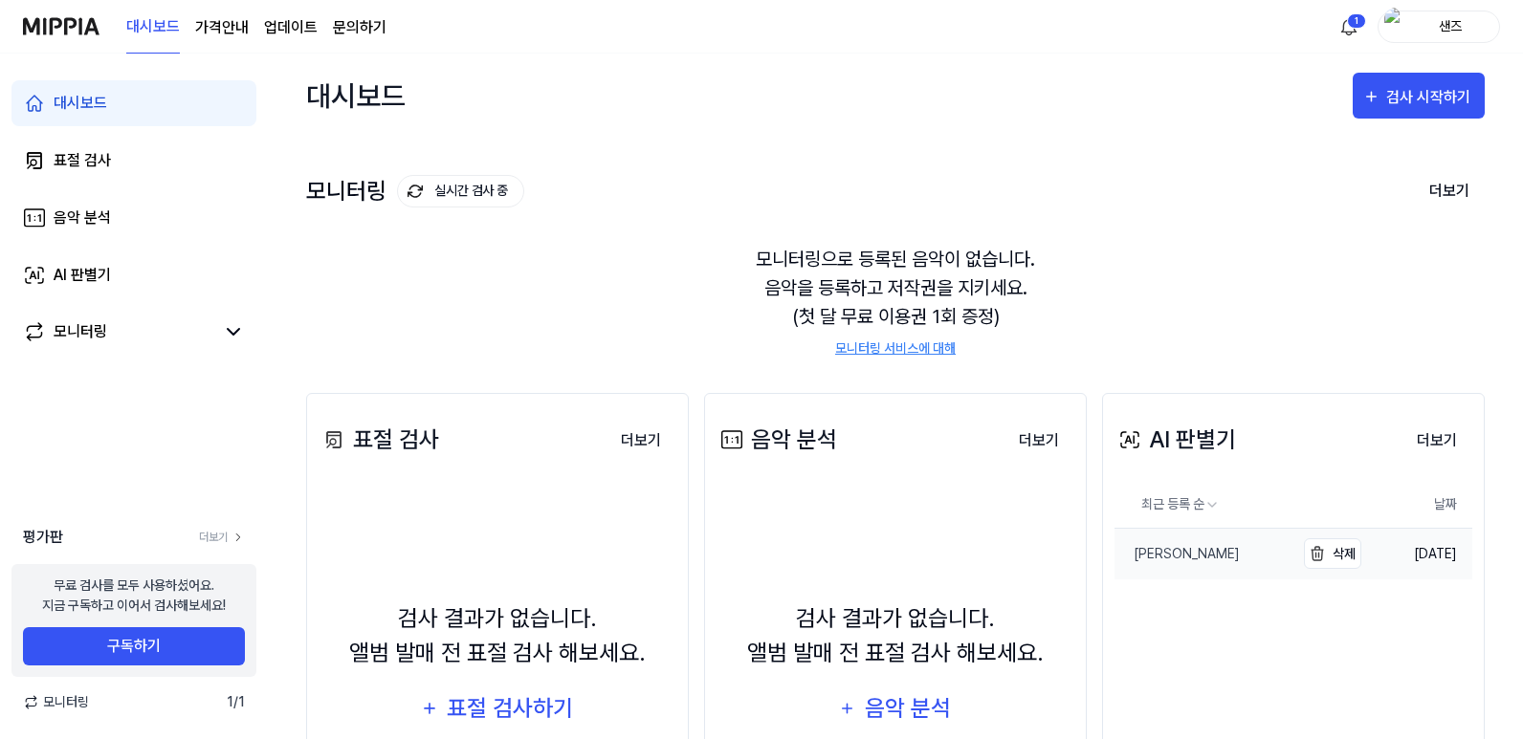
click at [1195, 559] on link "[PERSON_NAME]" at bounding box center [1204, 554] width 180 height 51
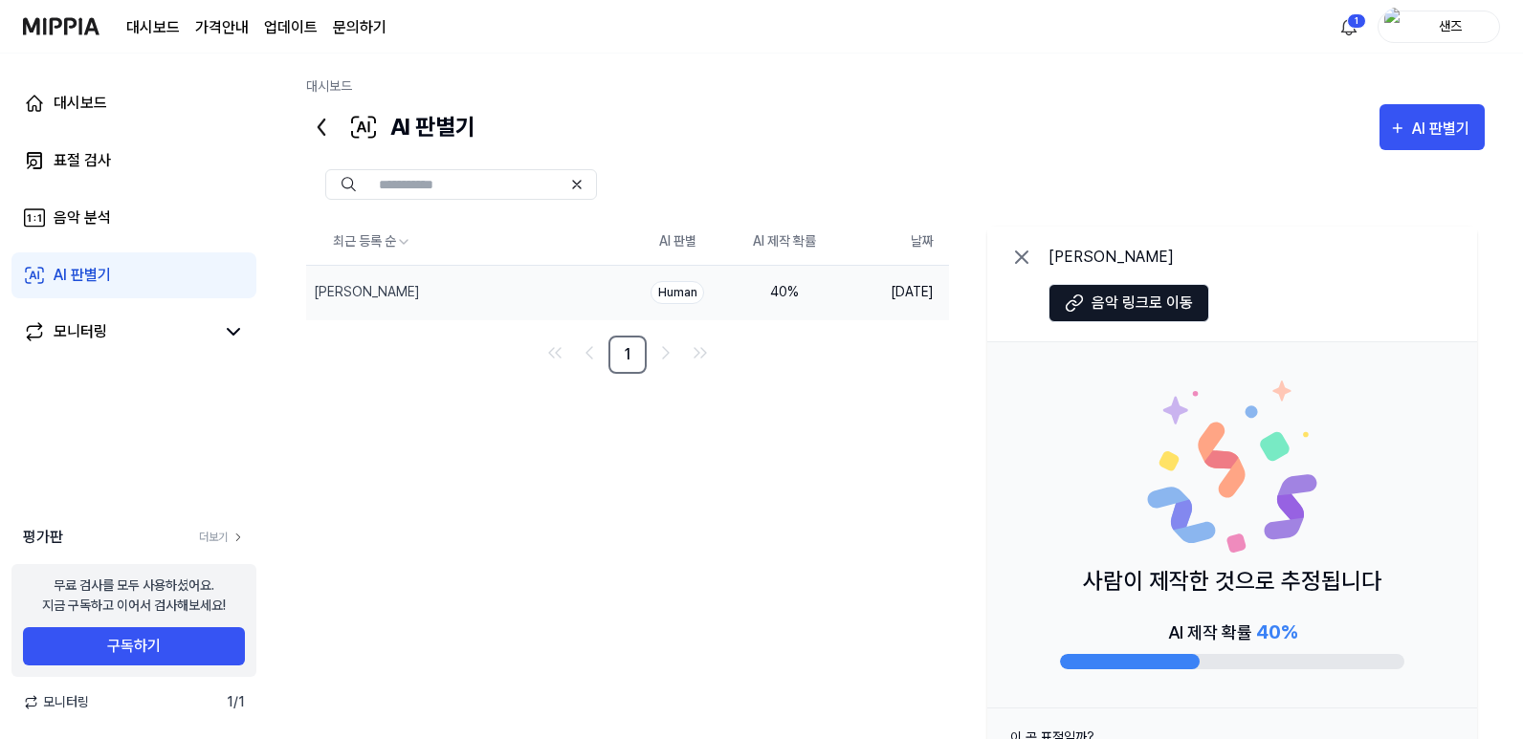
click at [1028, 262] on icon at bounding box center [1021, 257] width 23 height 23
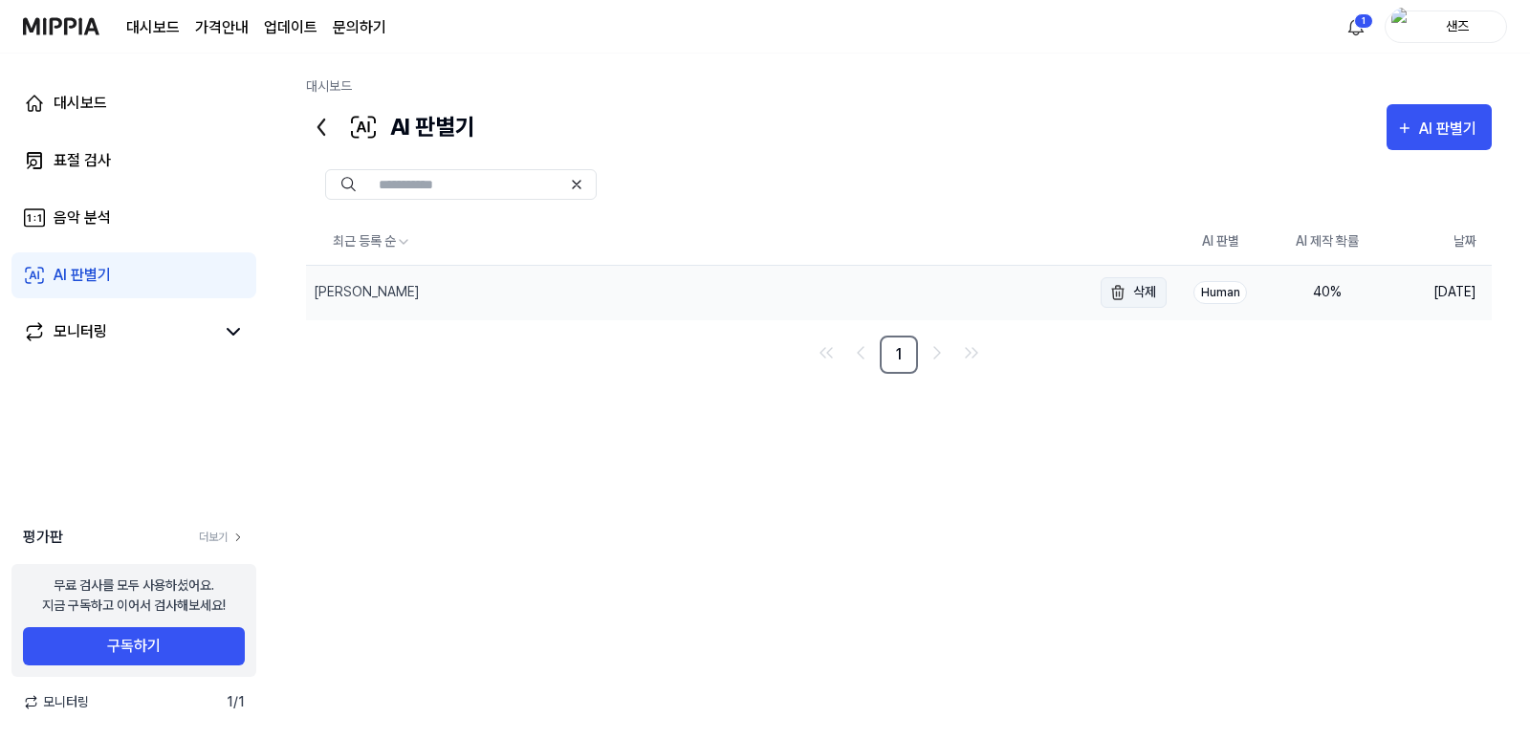
click at [1147, 293] on button "삭제" at bounding box center [1134, 292] width 66 height 31
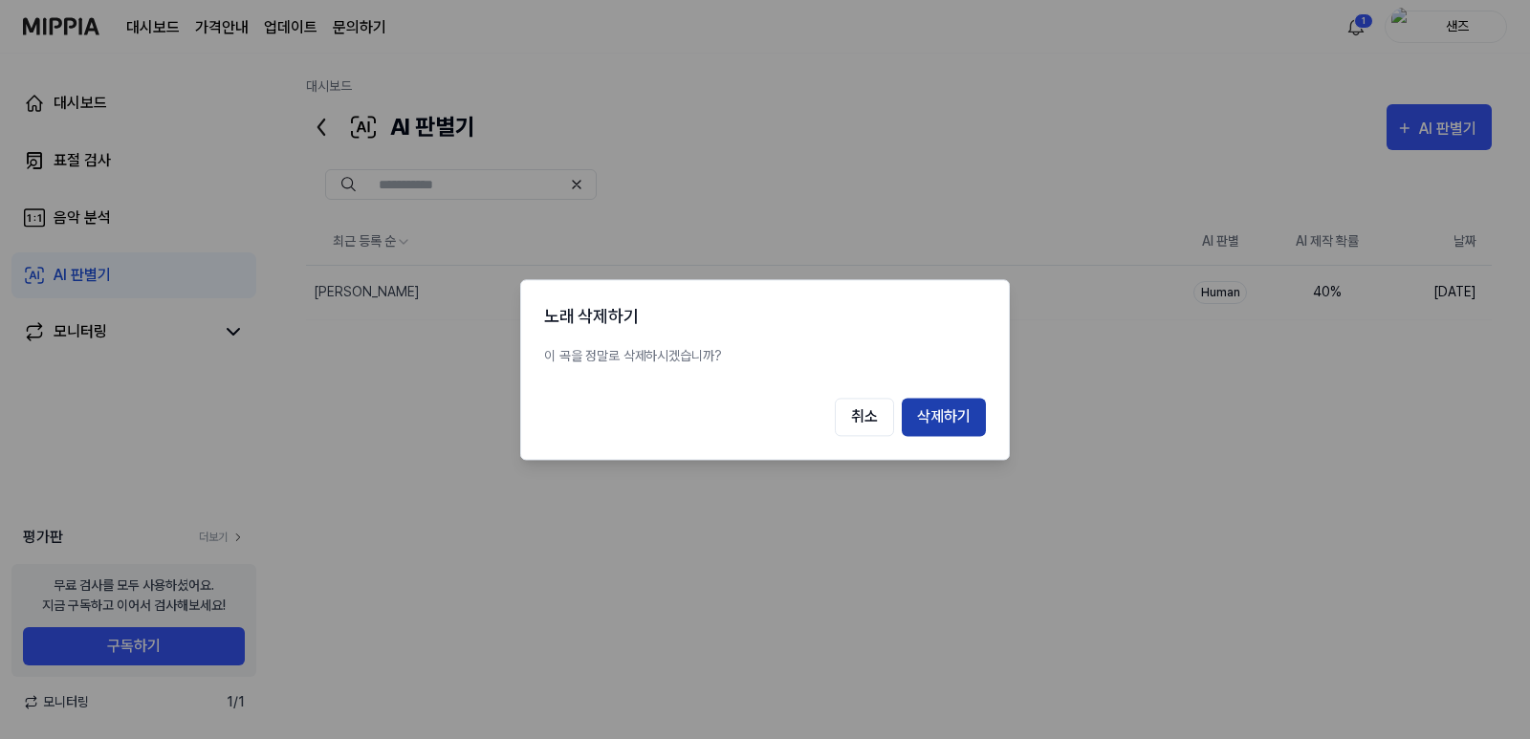
click at [950, 421] on button "삭제하기" at bounding box center [944, 417] width 84 height 38
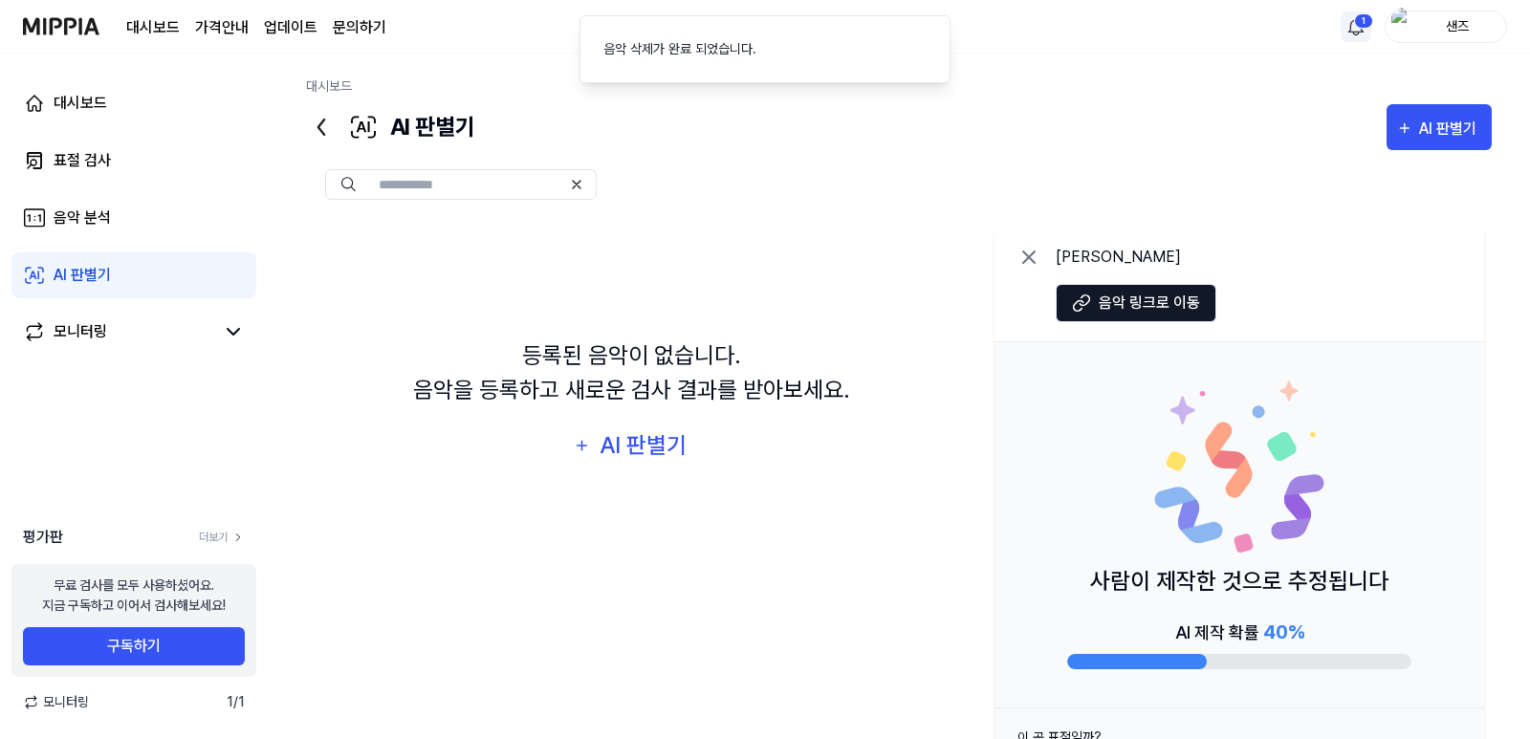
click at [1359, 23] on html "대시보드 가격안내 업데이트 문의하기 1 샌즈 대시보드 표절 검사 음악 분석 AI 판별기 모니터링 평가판 더보기 무료 검사를 모두 사용하셨어요.…" at bounding box center [765, 369] width 1530 height 739
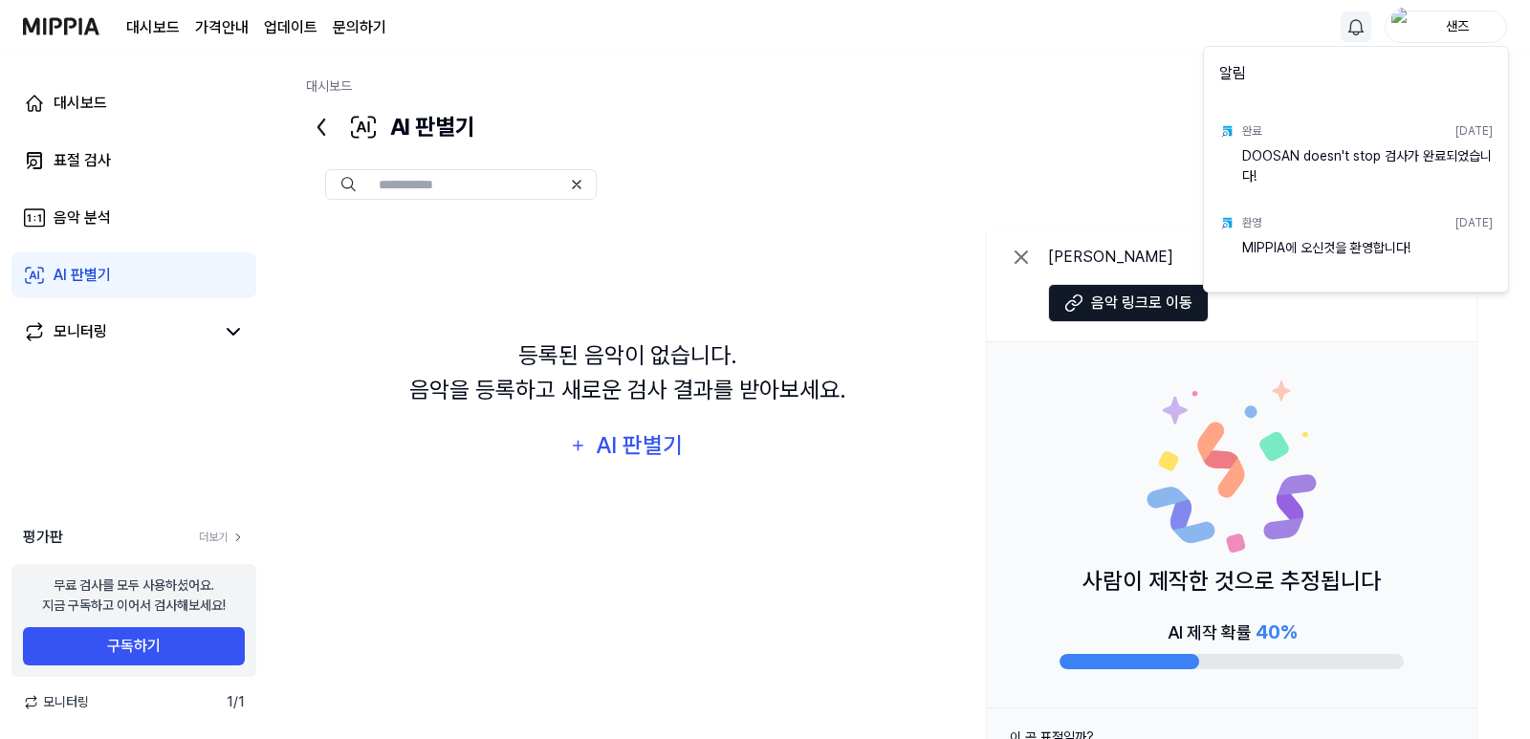
click at [171, 35] on html "대시보드 가격안내 업데이트 문의하기 샌즈 대시보드 표절 검사 음악 분석 AI 판별기 모니터링 평가판 더보기 무료 검사를 모두 사용하셨어요. 지…" at bounding box center [765, 369] width 1530 height 739
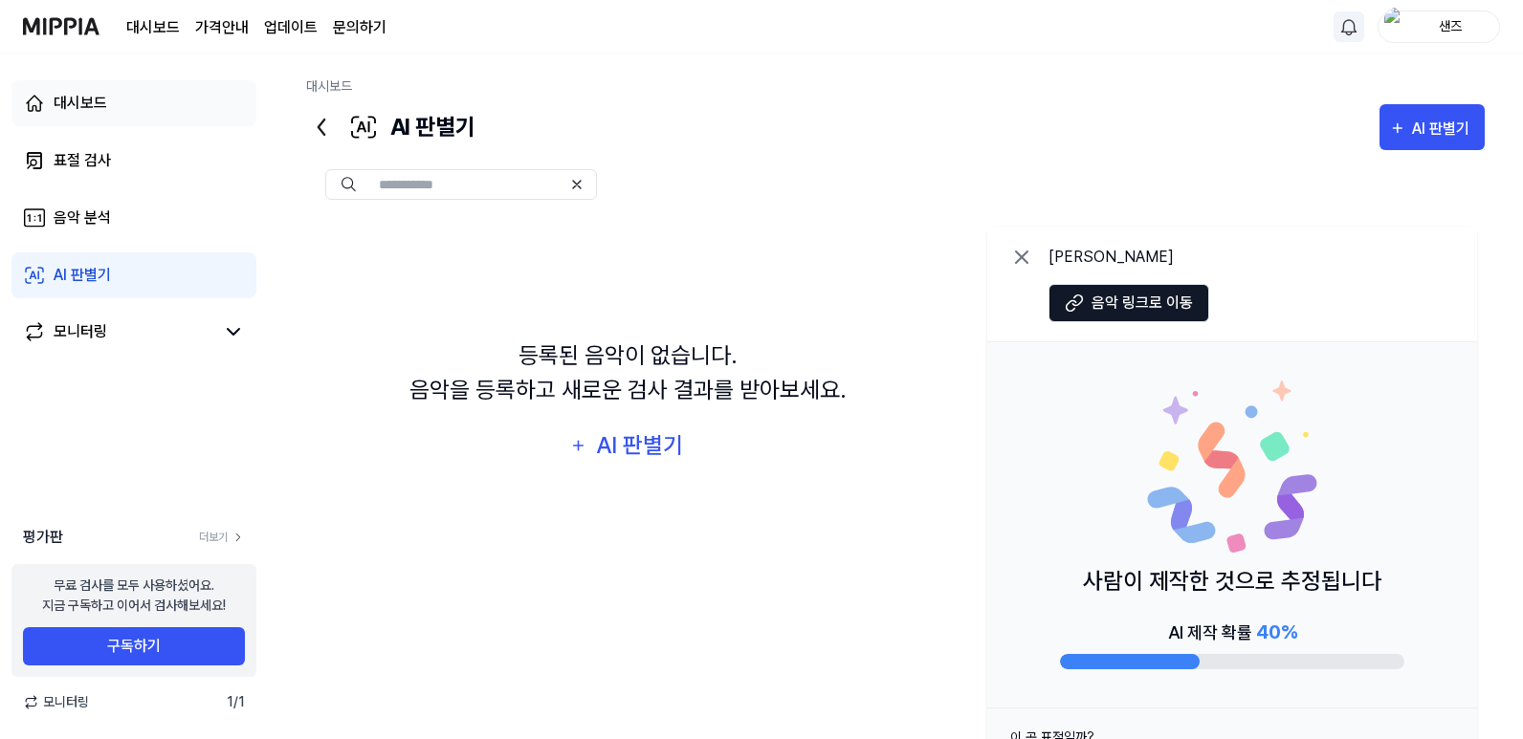
click at [139, 99] on link "대시보드" at bounding box center [133, 103] width 245 height 46
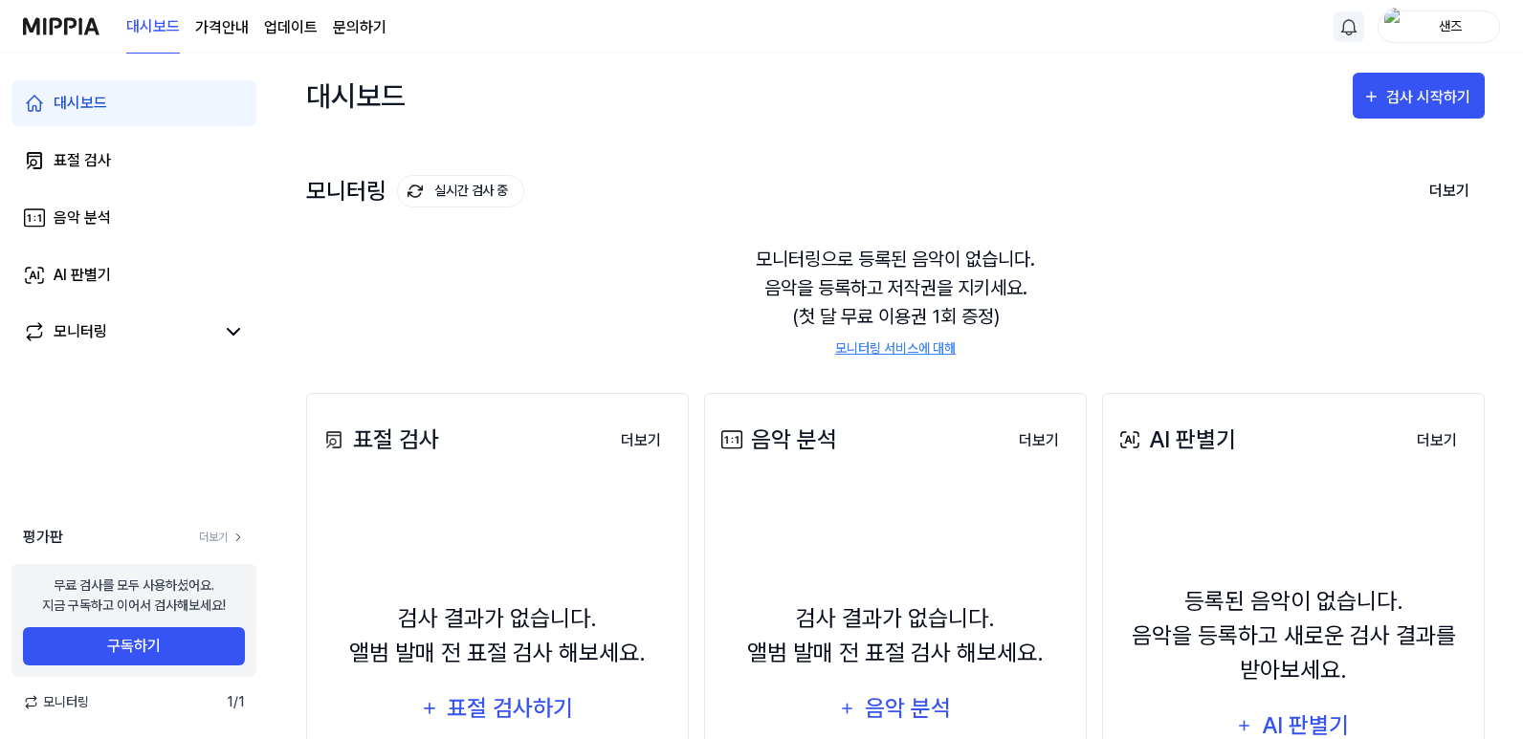
click at [358, 33] on link "문의하기" at bounding box center [360, 27] width 54 height 23
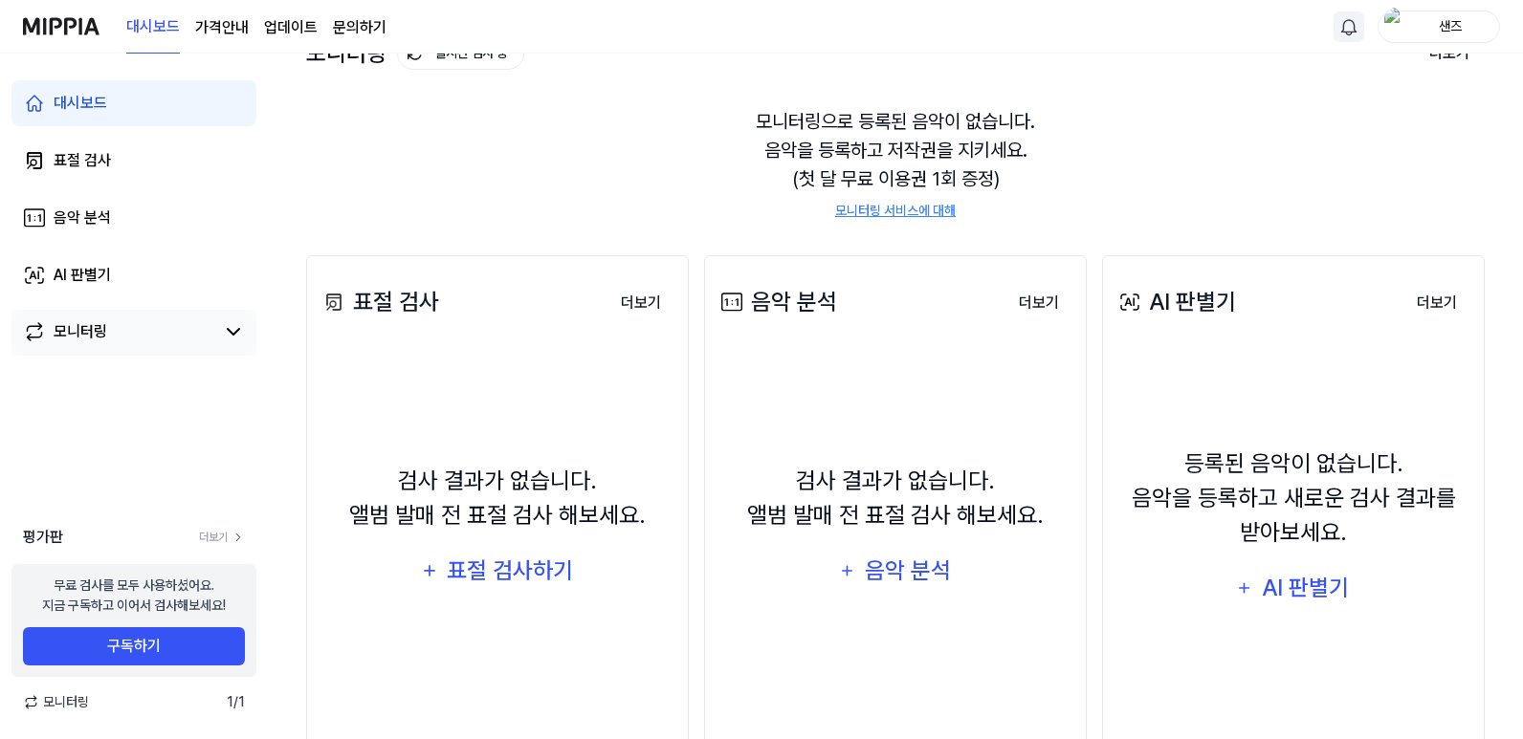
scroll to position [213, 0]
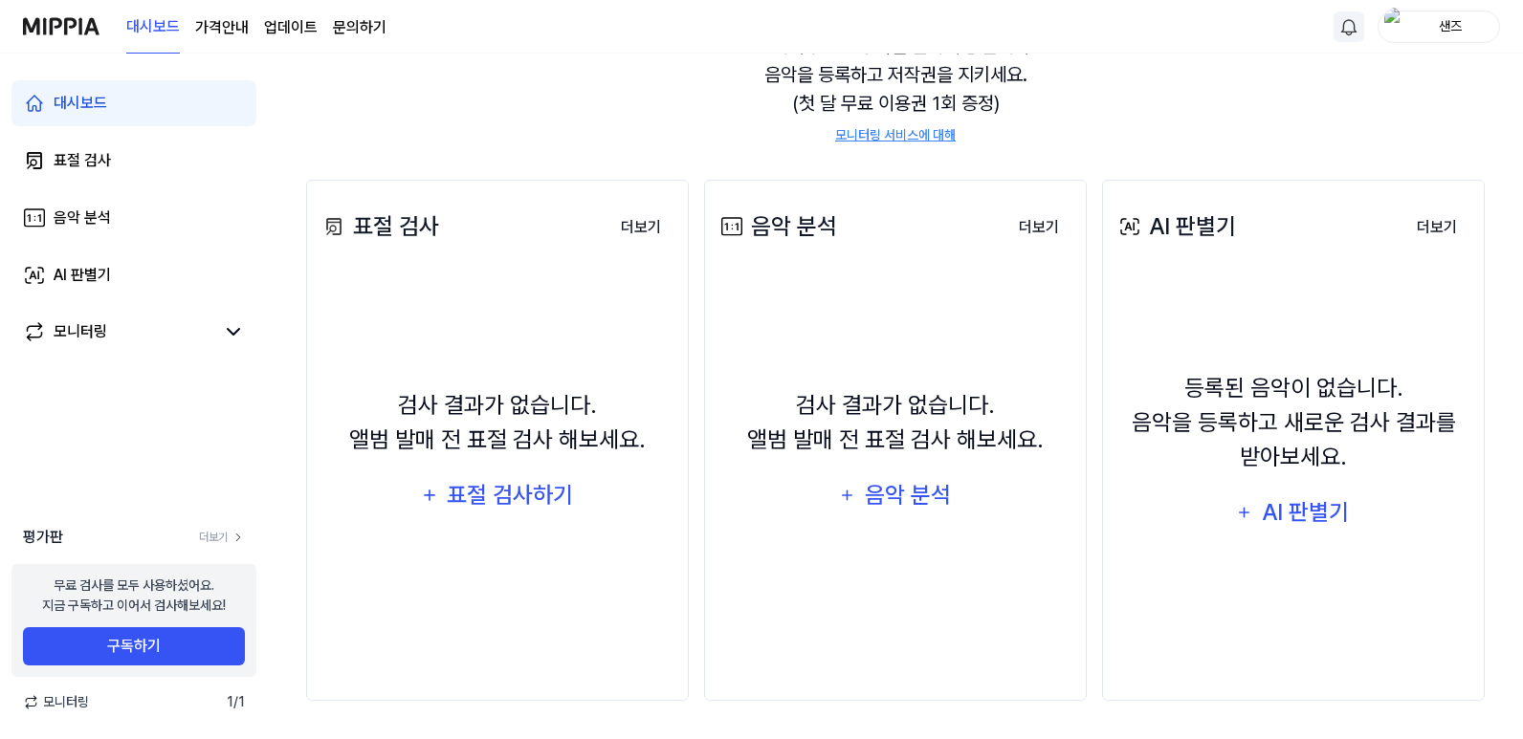
click at [42, 20] on img at bounding box center [61, 26] width 77 height 53
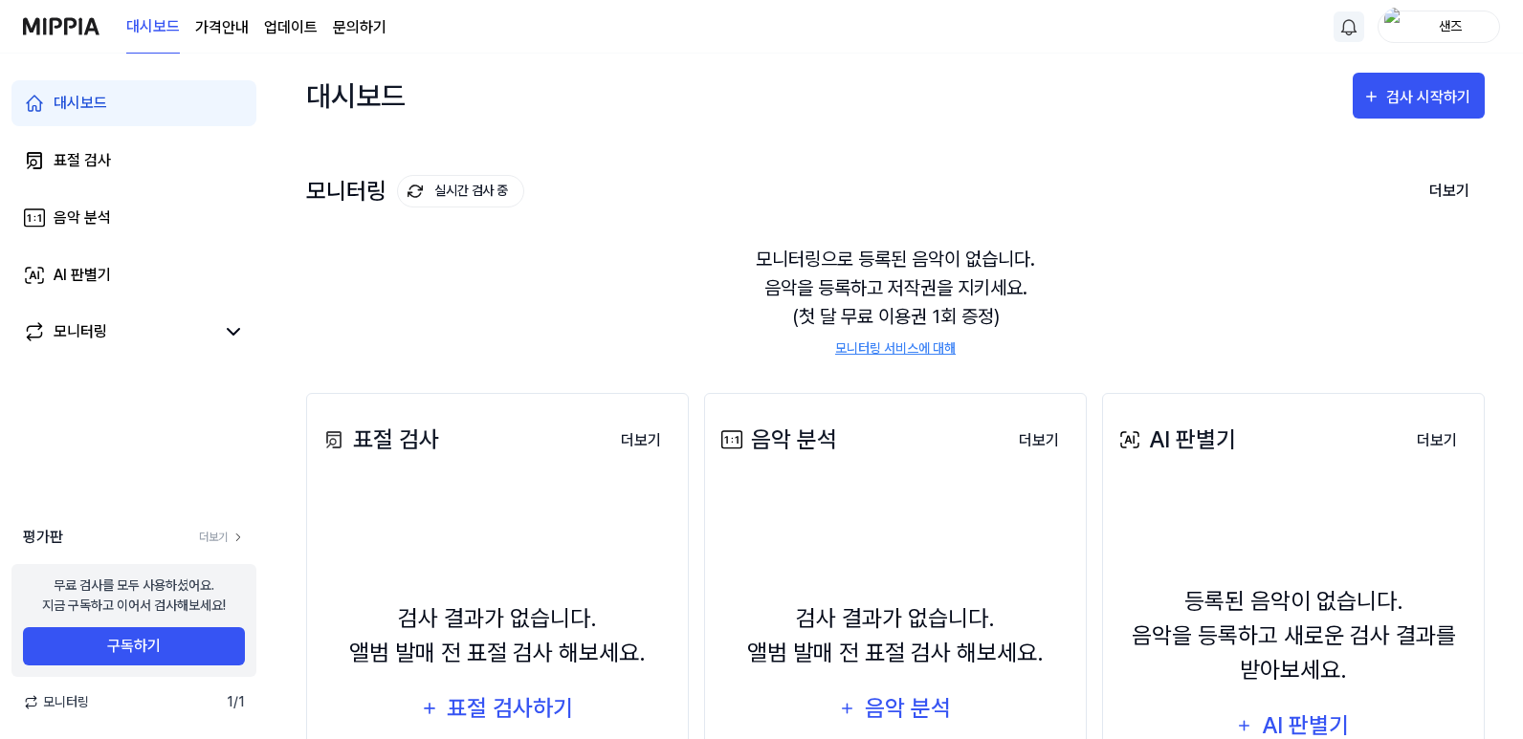
click at [1432, 24] on div "샌즈" at bounding box center [1450, 25] width 75 height 21
